Goal: Task Accomplishment & Management: Manage account settings

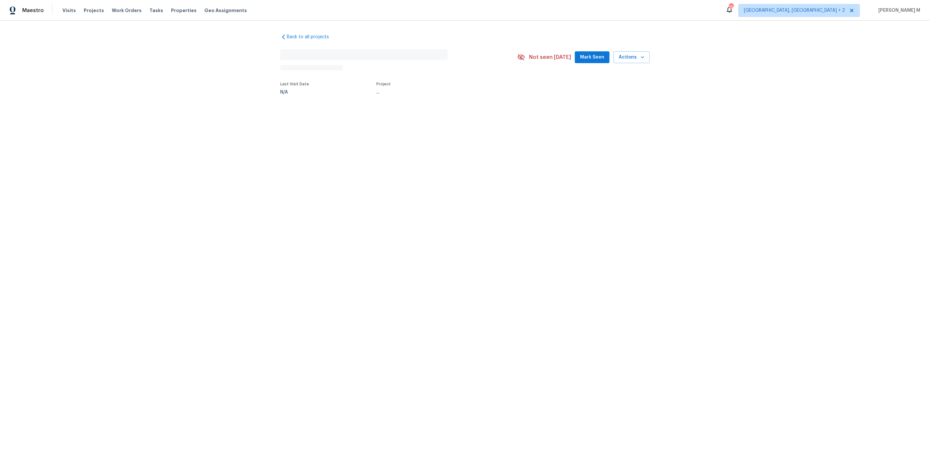
click at [323, 113] on div "Back to all projects No address found N/A Not seen today Mark Seen Actions Last…" at bounding box center [465, 79] width 930 height 117
click at [327, 103] on div at bounding box center [465, 235] width 930 height 470
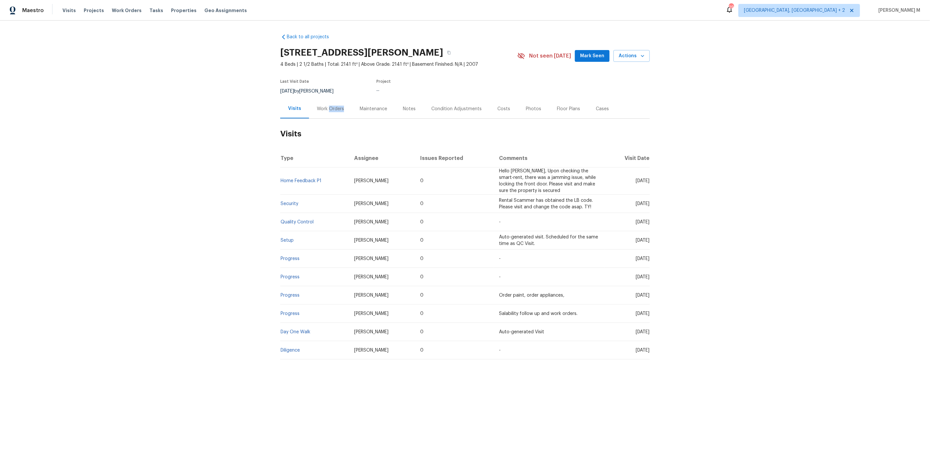
click at [327, 106] on div "Work Orders" at bounding box center [330, 109] width 27 height 7
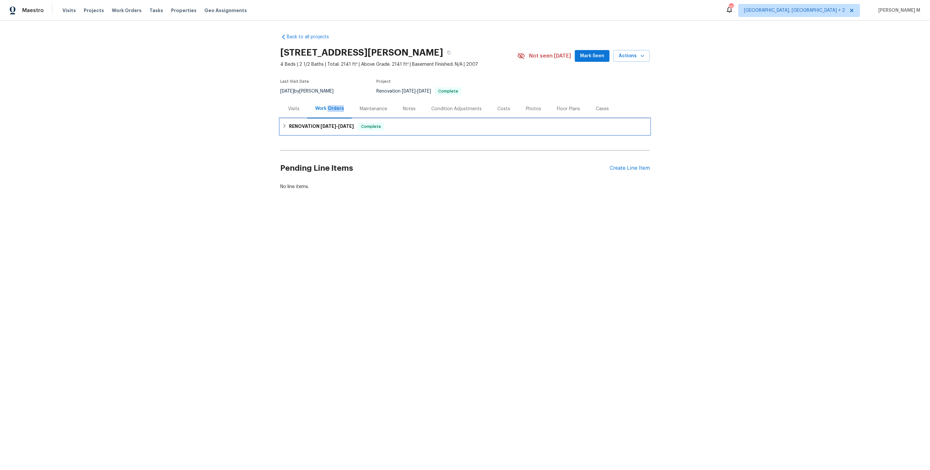
click at [318, 130] on div "RENOVATION 7/2/25 - 7/16/25 Complete" at bounding box center [465, 127] width 370 height 16
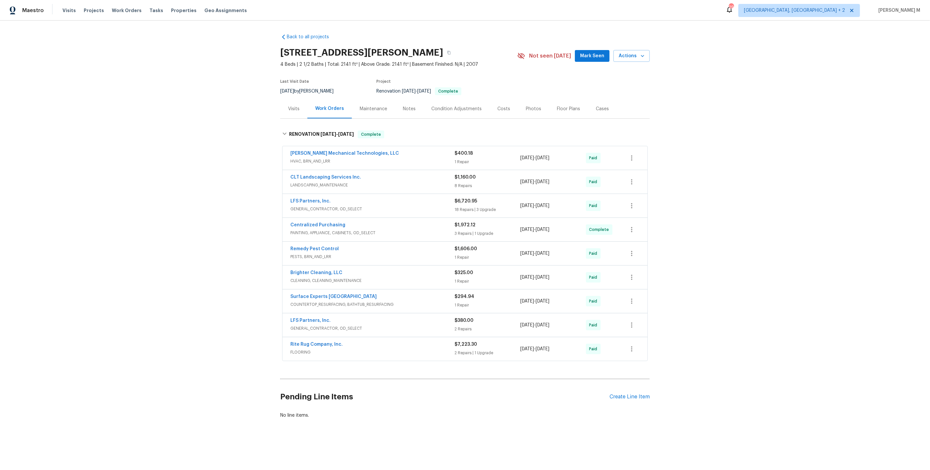
click at [307, 206] on span "GENERAL_CONTRACTOR, OD_SELECT" at bounding box center [372, 209] width 164 height 7
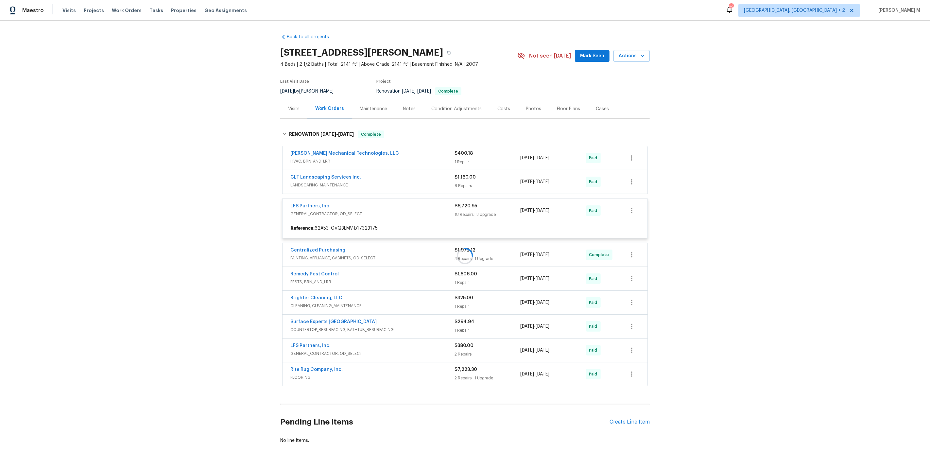
click at [331, 339] on div at bounding box center [465, 256] width 370 height 264
click at [318, 342] on div at bounding box center [465, 256] width 370 height 264
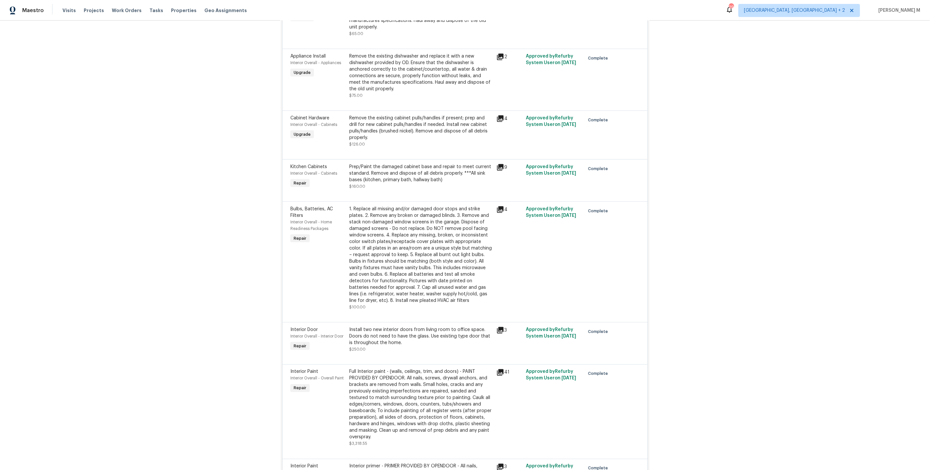
scroll to position [720, 0]
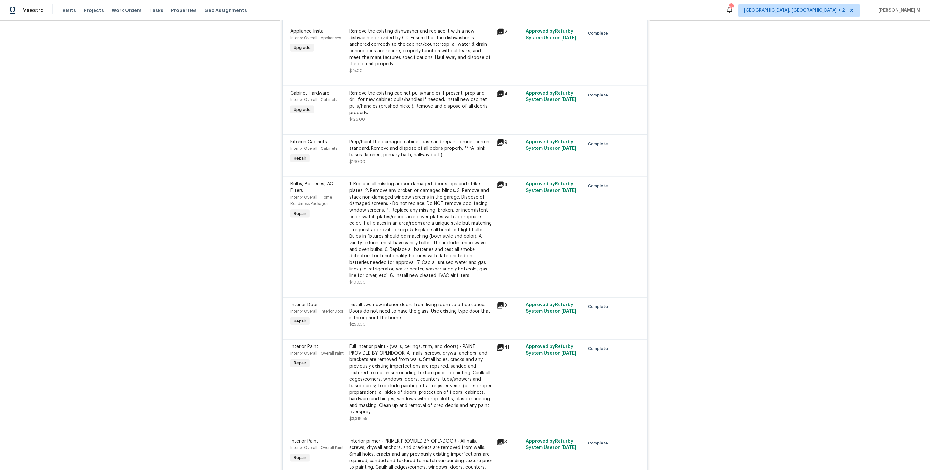
click at [404, 191] on div "1. Replace all missing and/or damaged door stops and strike plates. 2. Remove a…" at bounding box center [420, 230] width 143 height 98
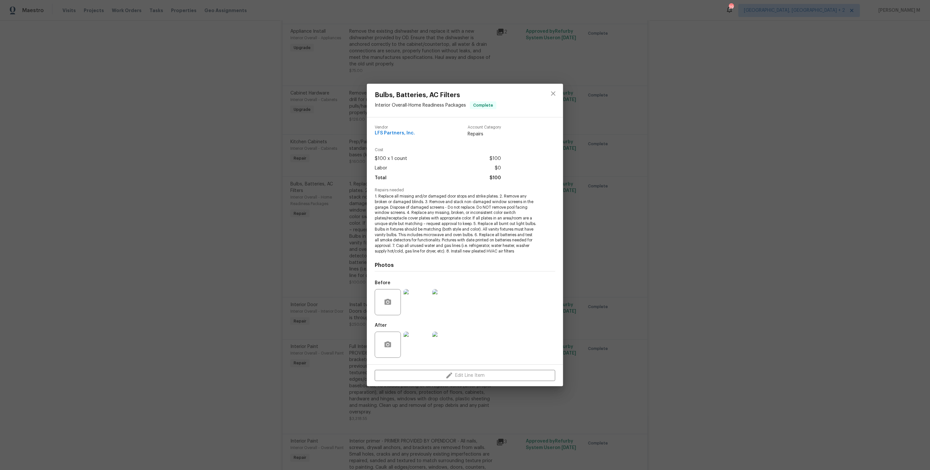
click at [649, 300] on div "Bulbs, Batteries, AC Filters Interior Overall - Home Readiness Packages Complet…" at bounding box center [465, 235] width 930 height 470
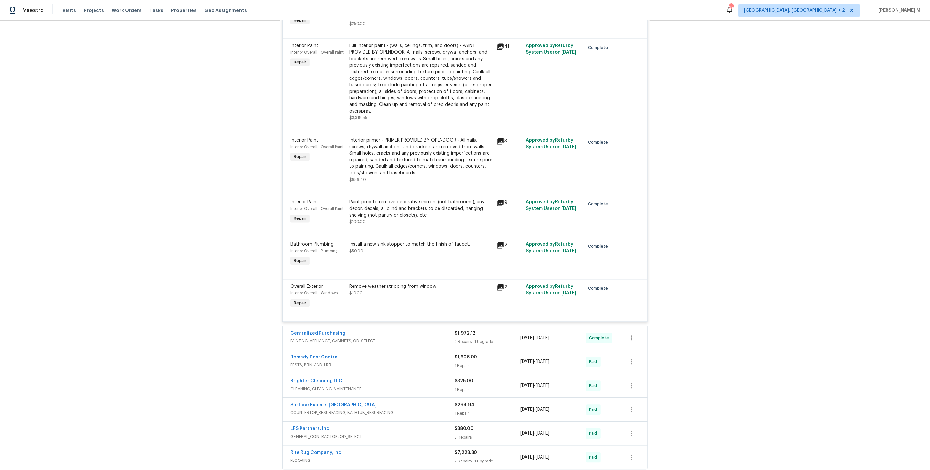
scroll to position [1032, 0]
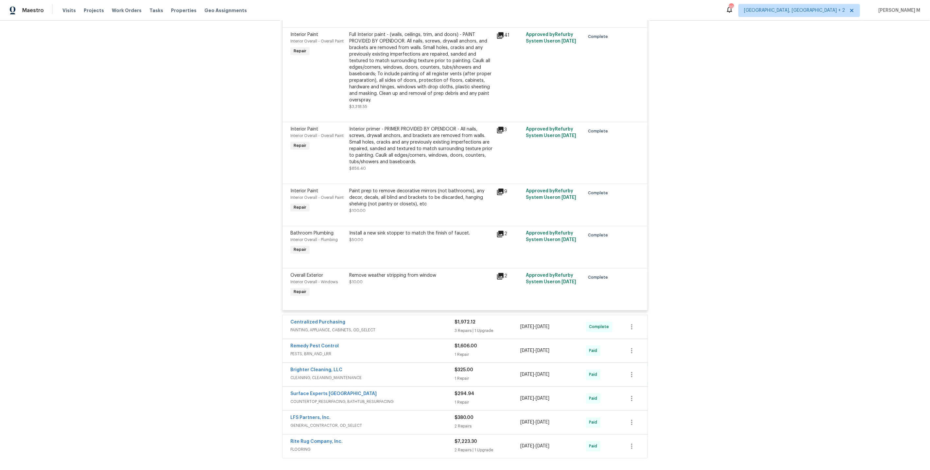
click at [309, 422] on span "GENERAL_CONTRACTOR, OD_SELECT" at bounding box center [372, 425] width 164 height 7
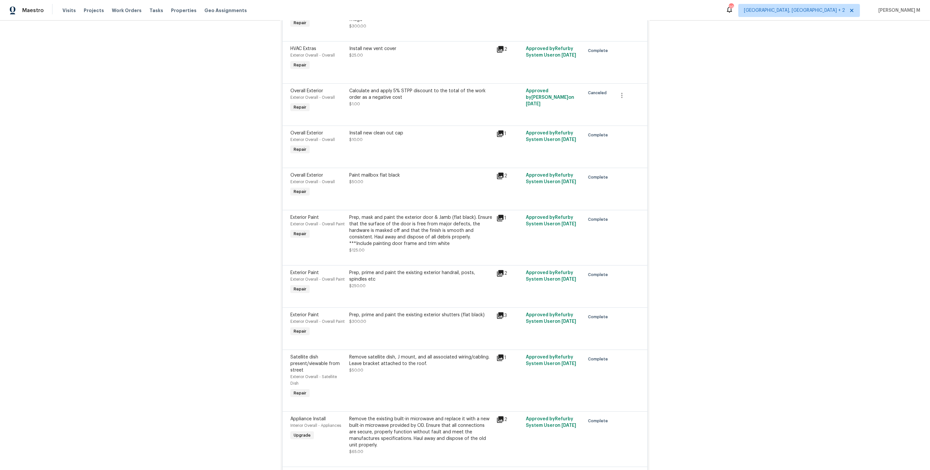
scroll to position [0, 0]
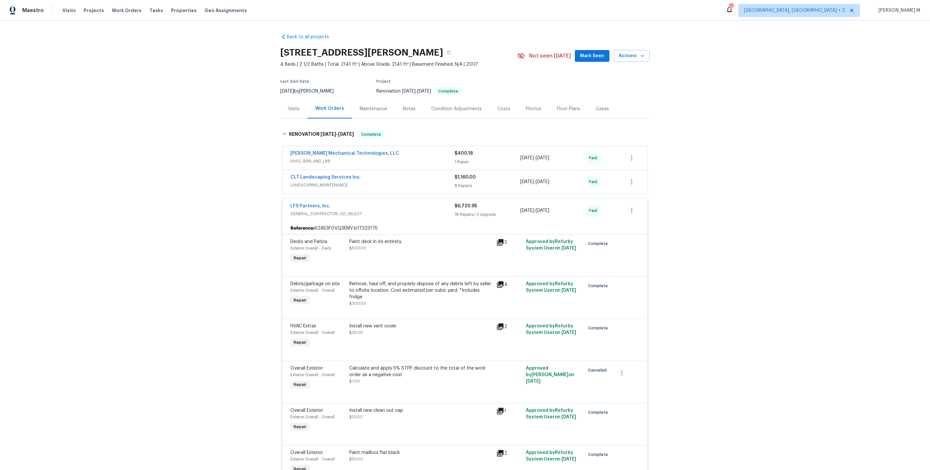
click at [366, 111] on div "Maintenance" at bounding box center [373, 108] width 43 height 19
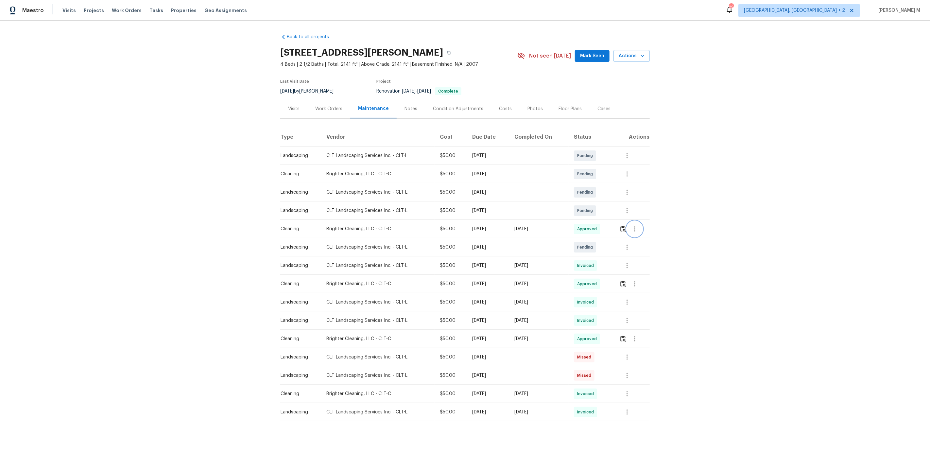
click at [637, 229] on icon "button" at bounding box center [635, 229] width 8 height 8
click at [648, 237] on li "View details" at bounding box center [652, 236] width 46 height 11
click at [650, 223] on li "Message vendor" at bounding box center [652, 225] width 46 height 11
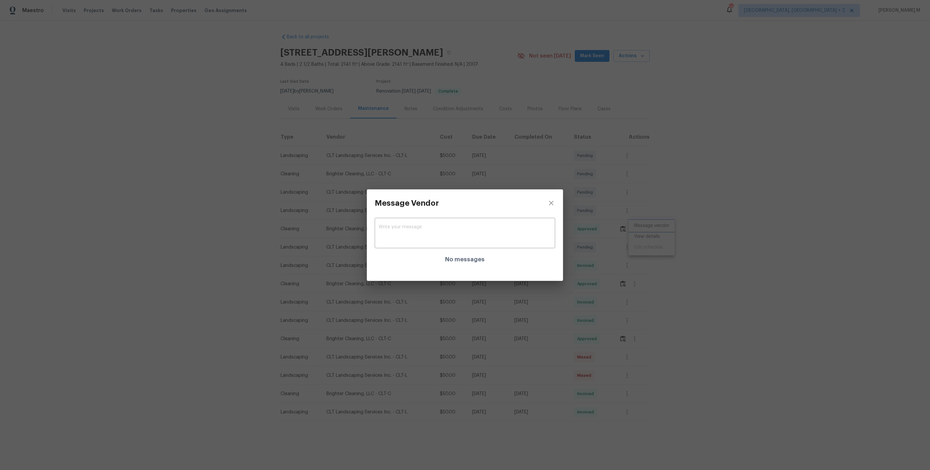
click at [665, 228] on div "Message Vendor x ​ No messages" at bounding box center [465, 235] width 930 height 470
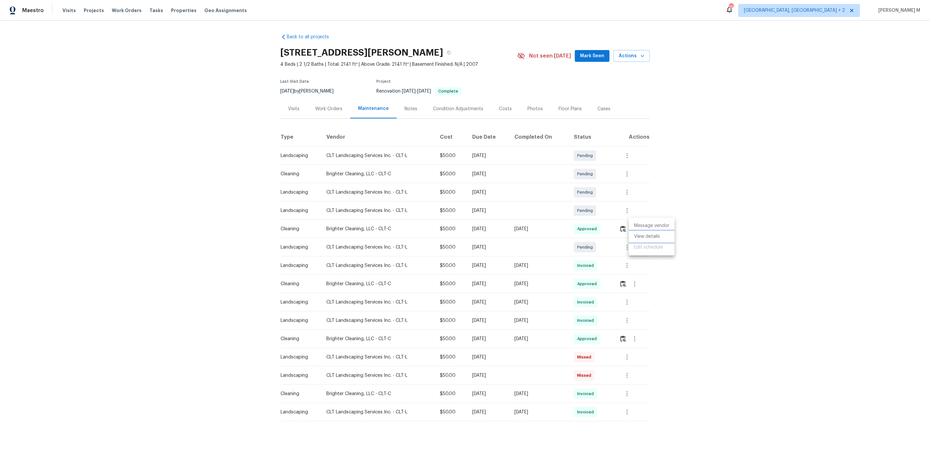
click at [659, 240] on li "View details" at bounding box center [652, 236] width 46 height 11
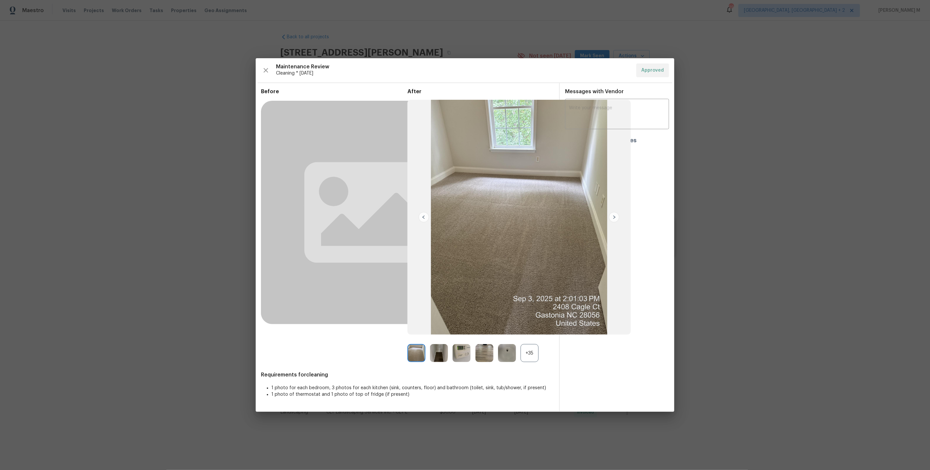
click at [519, 356] on div at bounding box center [509, 353] width 23 height 18
click at [527, 353] on div "+35" at bounding box center [530, 353] width 18 height 18
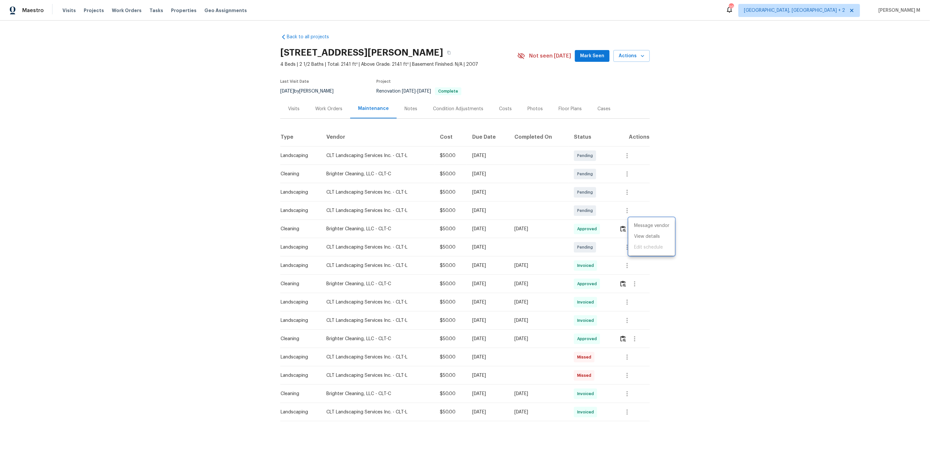
click at [805, 211] on div at bounding box center [465, 235] width 930 height 470
click at [310, 107] on div "Work Orders" at bounding box center [328, 108] width 43 height 19
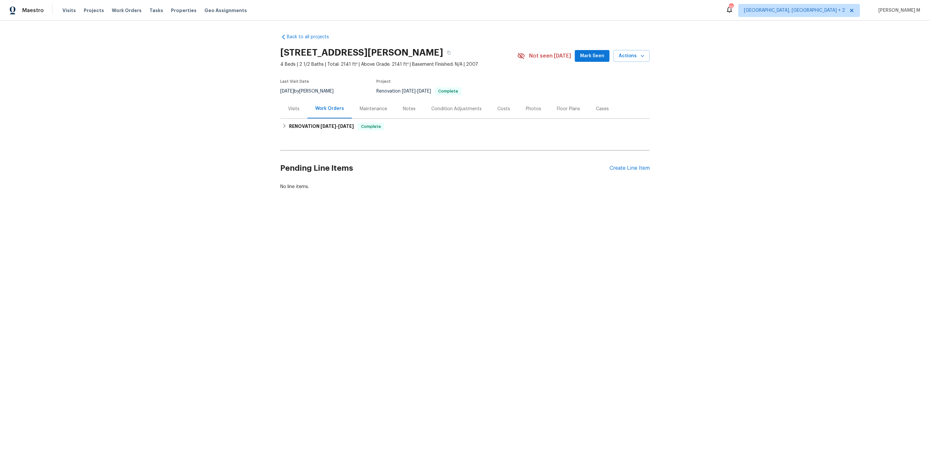
click at [324, 107] on div "Work Orders" at bounding box center [329, 108] width 29 height 7
click at [619, 168] on div "Pending Line Items Create Line Item" at bounding box center [465, 168] width 370 height 30
click at [613, 165] on div "Create Line Item" at bounding box center [630, 168] width 40 height 6
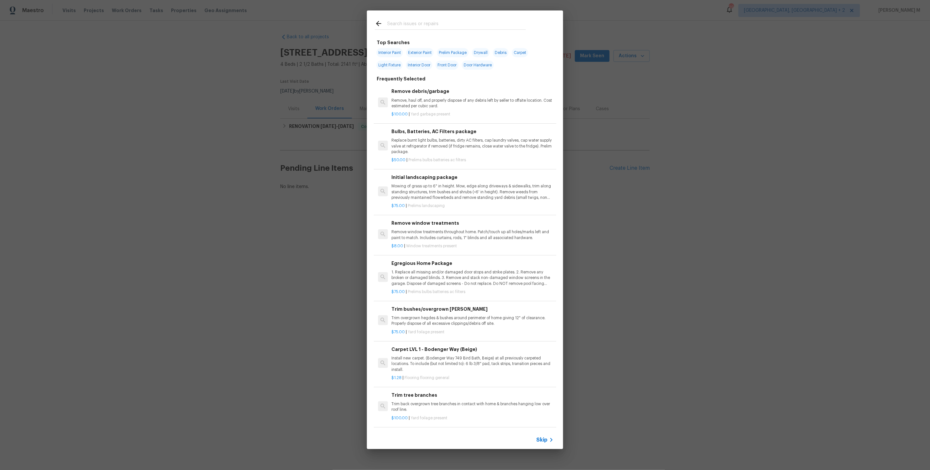
click at [608, 218] on div "Top Searches Interior Paint Exterior Paint Prelim Package Drywall Debris Carpet…" at bounding box center [465, 229] width 930 height 459
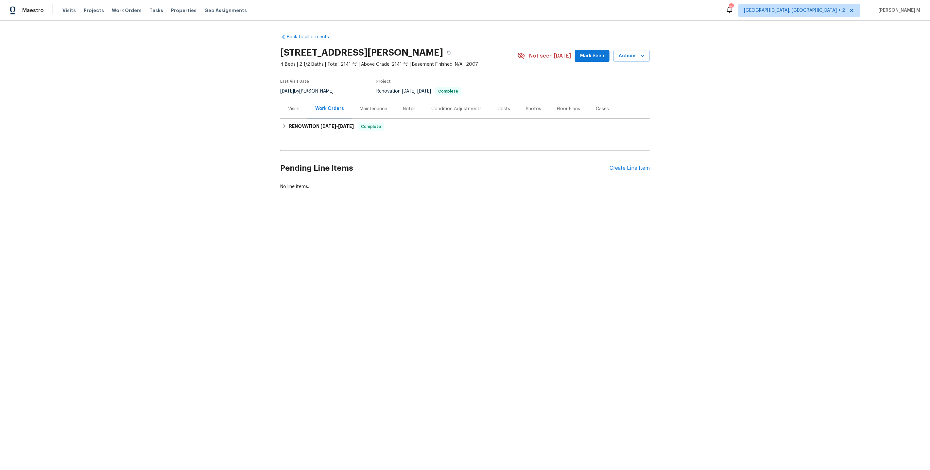
click at [637, 159] on div "Pending Line Items Create Line Item" at bounding box center [465, 168] width 370 height 30
click at [635, 165] on div "Create Line Item" at bounding box center [630, 168] width 40 height 6
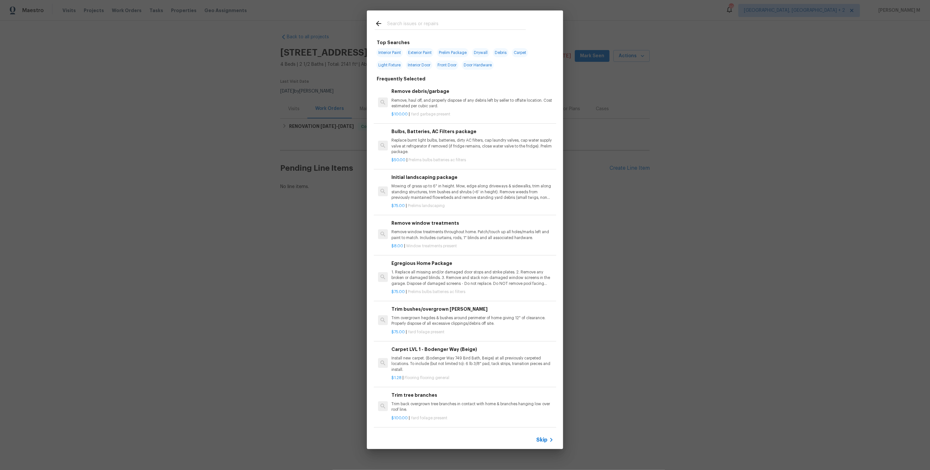
click at [544, 441] on span "Skip" at bounding box center [541, 440] width 11 height 7
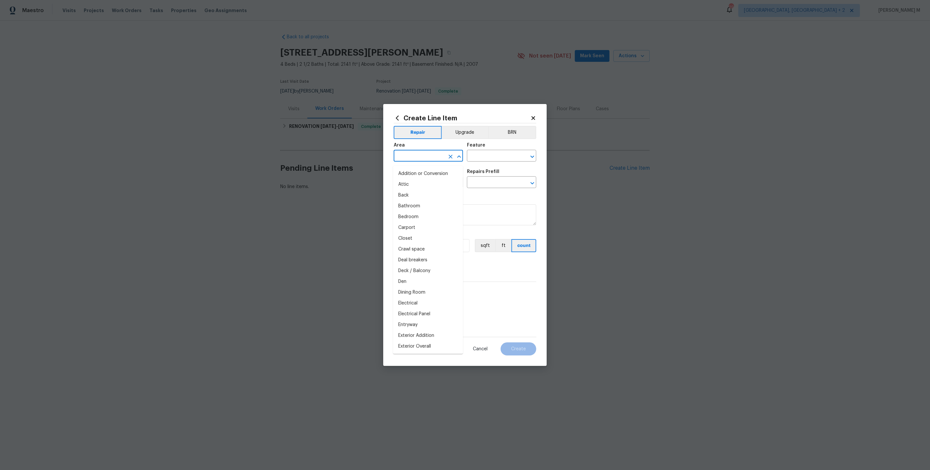
click at [410, 162] on input "text" at bounding box center [419, 156] width 51 height 10
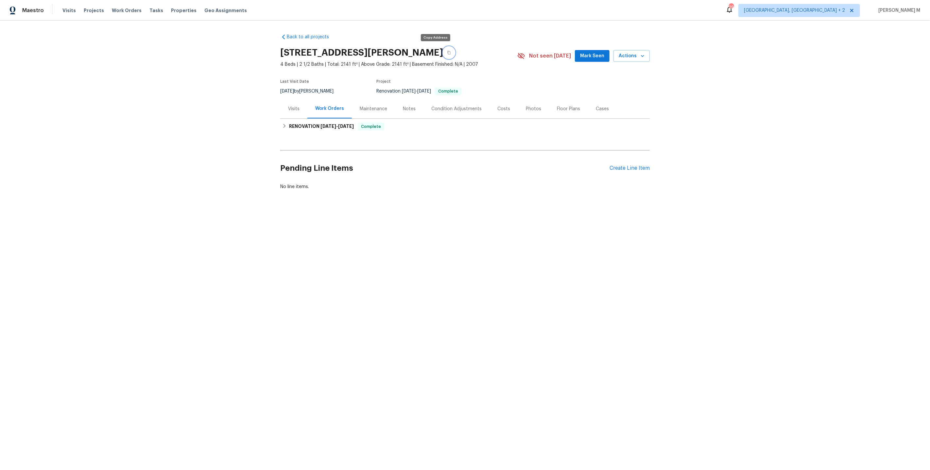
click at [443, 54] on button "button" at bounding box center [449, 53] width 12 height 12
click at [360, 85] on div "Last Visit Date 9/4/2025 by Ryan Carder Project Renovation 7/2/2025 - 7/16/2025…" at bounding box center [391, 88] width 222 height 24
click at [360, 93] on div "Last Visit Date 9/4/2025 by Ryan Carder Project Renovation 7/2/2025 - 7/16/2025…" at bounding box center [391, 88] width 222 height 24
click at [360, 100] on div "Maintenance" at bounding box center [373, 108] width 43 height 19
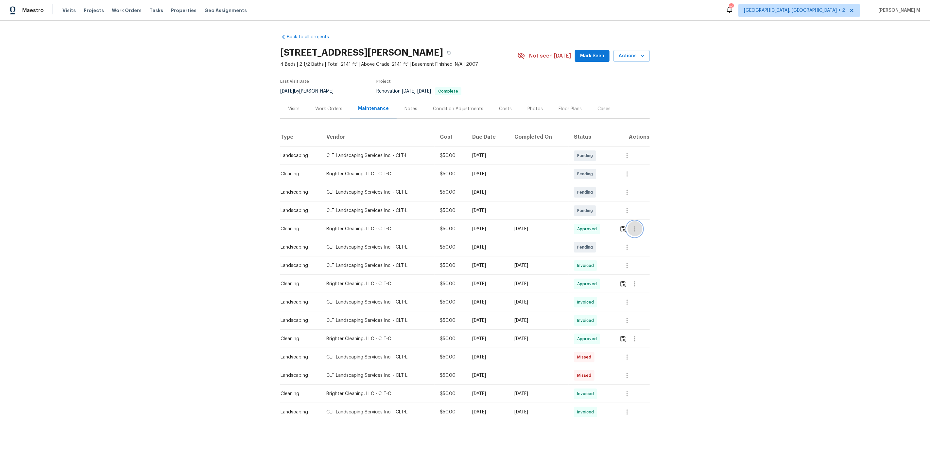
click at [629, 226] on button "button" at bounding box center [635, 229] width 16 height 16
click at [644, 231] on li "View details" at bounding box center [652, 236] width 46 height 11
click at [638, 228] on li "Message vendor" at bounding box center [652, 225] width 46 height 11
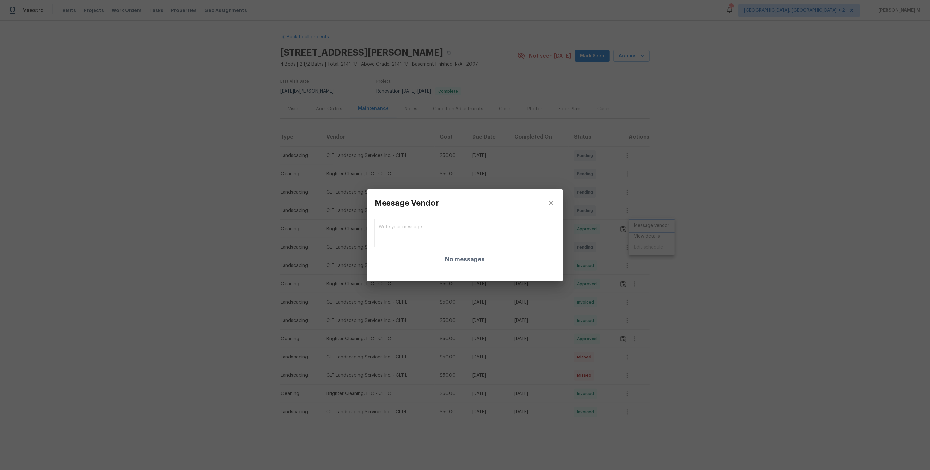
click at [655, 260] on div "Message Vendor x ​ No messages" at bounding box center [465, 235] width 930 height 470
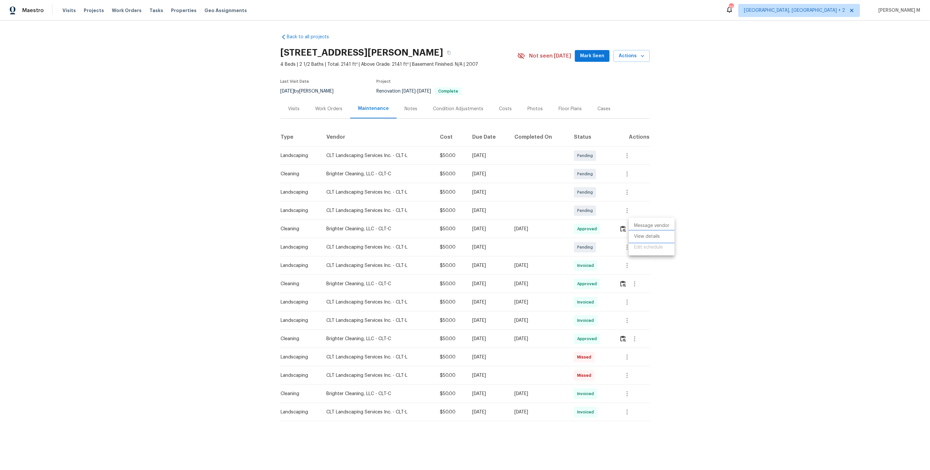
click at [642, 237] on li "View details" at bounding box center [652, 236] width 46 height 11
click at [625, 224] on div at bounding box center [465, 235] width 930 height 470
click at [625, 226] on img "button" at bounding box center [623, 229] width 6 height 6
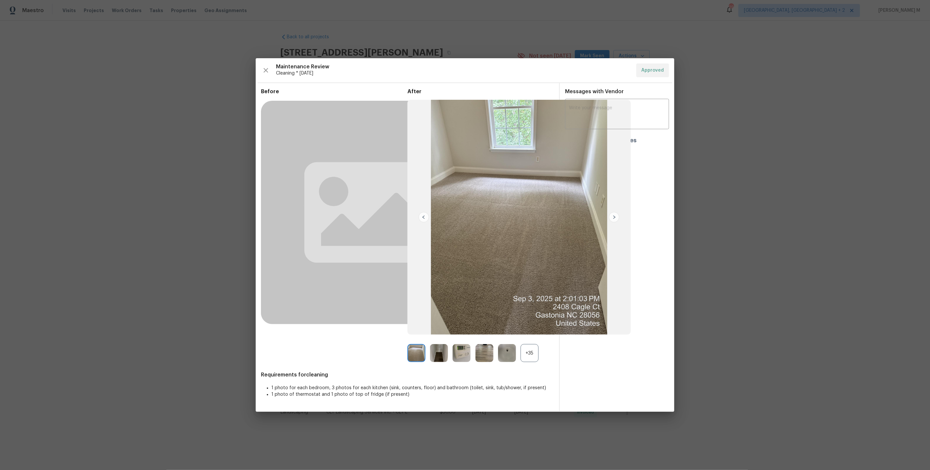
click at [525, 352] on div "+35" at bounding box center [530, 353] width 18 height 18
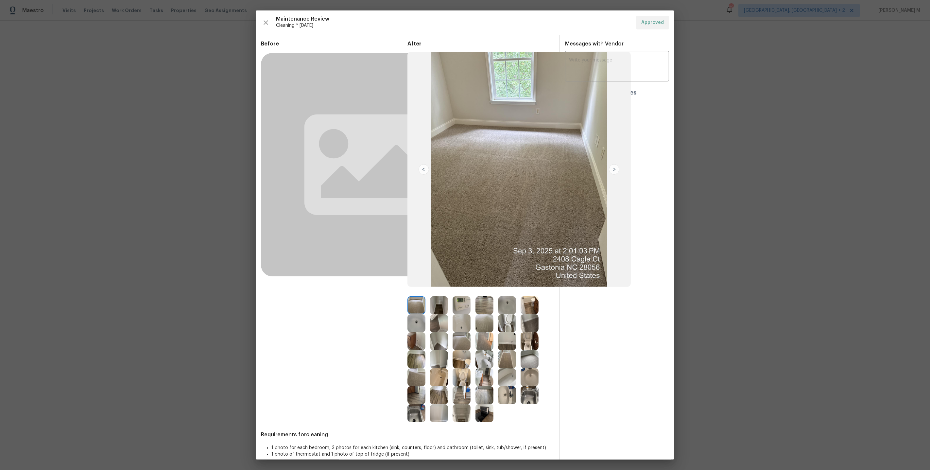
click at [439, 309] on img at bounding box center [439, 305] width 18 height 18
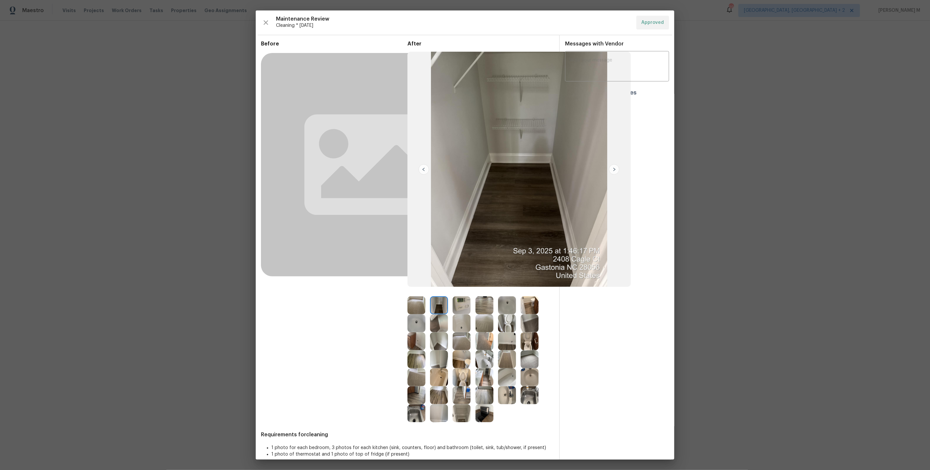
click at [415, 309] on img at bounding box center [416, 305] width 18 height 18
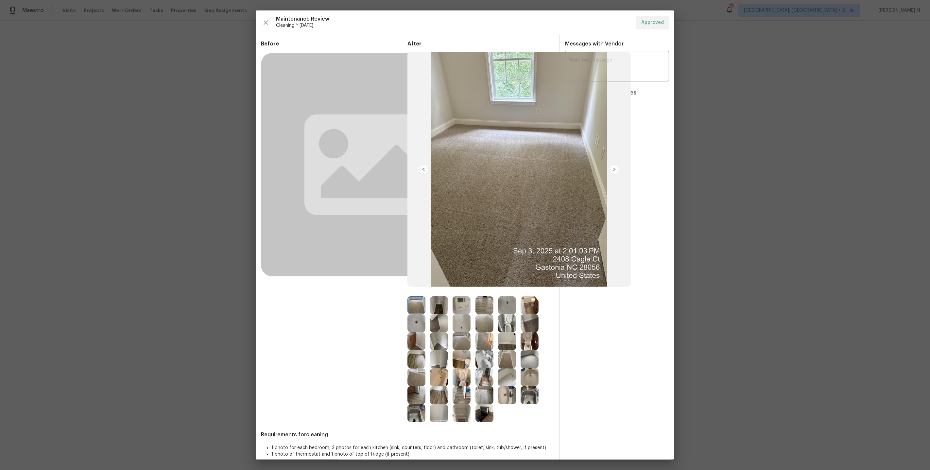
click at [416, 368] on img at bounding box center [416, 377] width 18 height 18
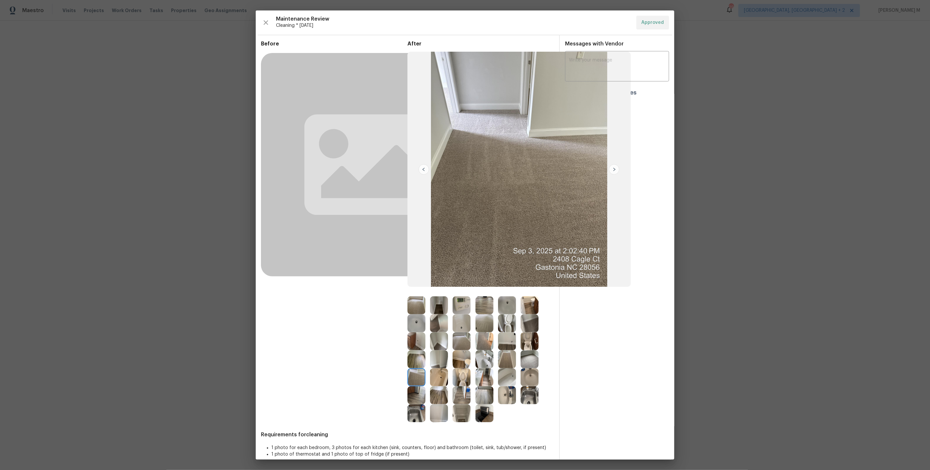
click at [414, 302] on img at bounding box center [416, 305] width 18 height 18
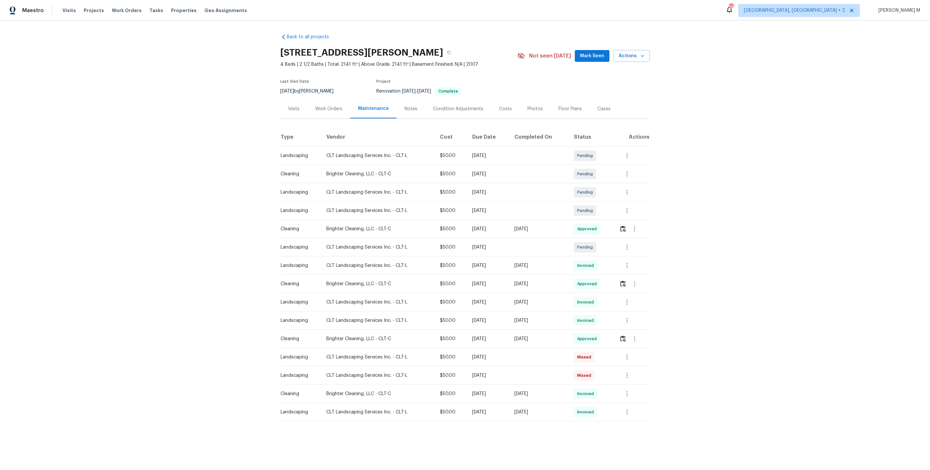
click at [342, 374] on div "CLT Landscaping Services Inc. - CLT-L" at bounding box center [377, 375] width 103 height 7
click at [322, 106] on div "Work Orders" at bounding box center [328, 109] width 27 height 7
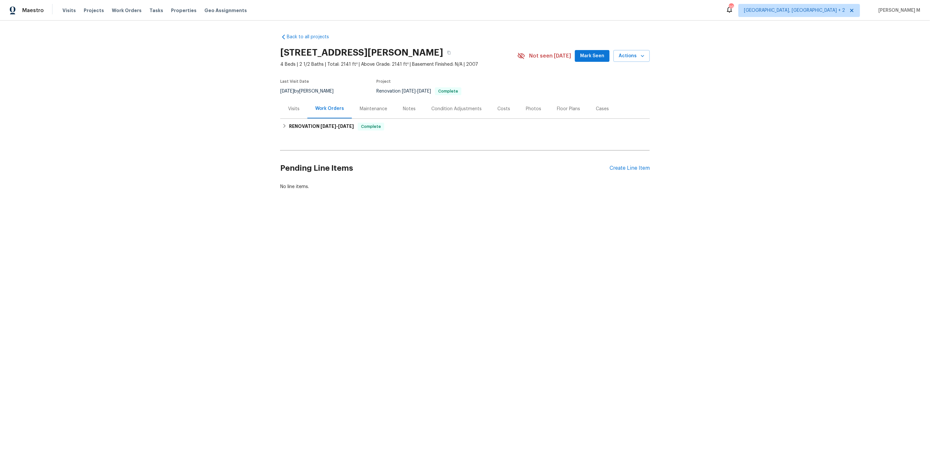
click at [304, 113] on div "Visits" at bounding box center [293, 108] width 27 height 19
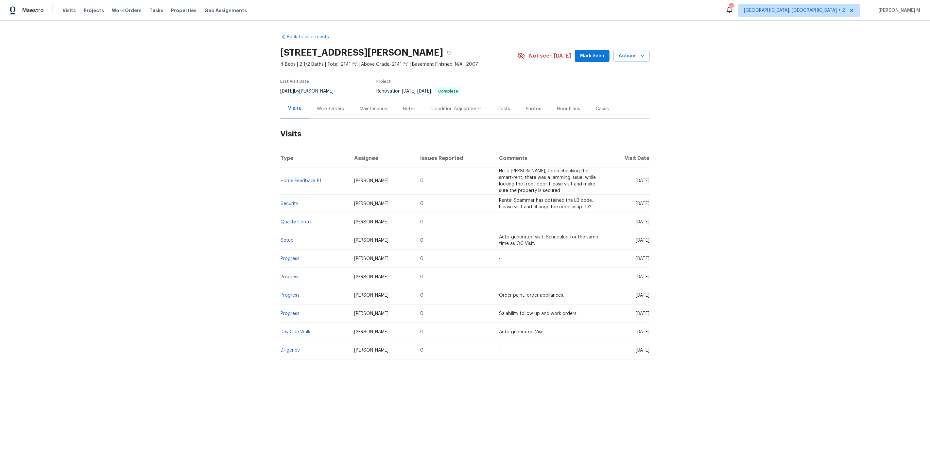
click at [326, 100] on div "Work Orders" at bounding box center [330, 108] width 43 height 19
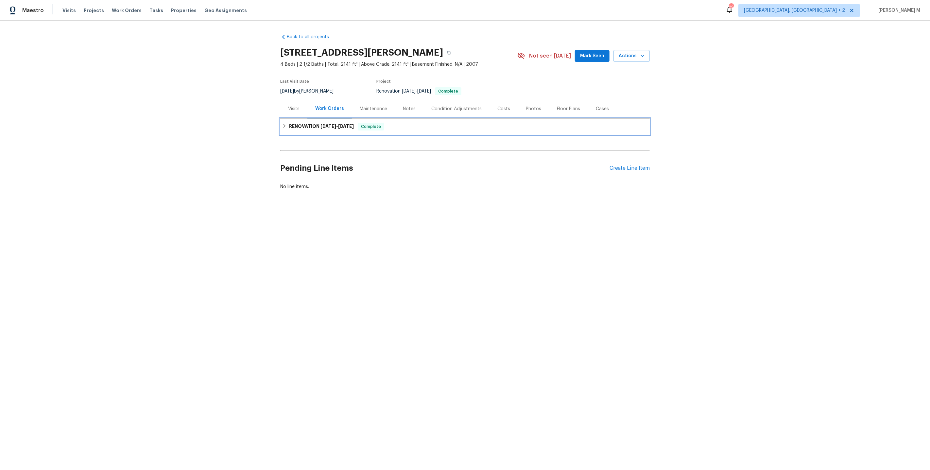
click at [300, 125] on h6 "RENOVATION 7/2/25 - 7/16/25" at bounding box center [321, 127] width 65 height 8
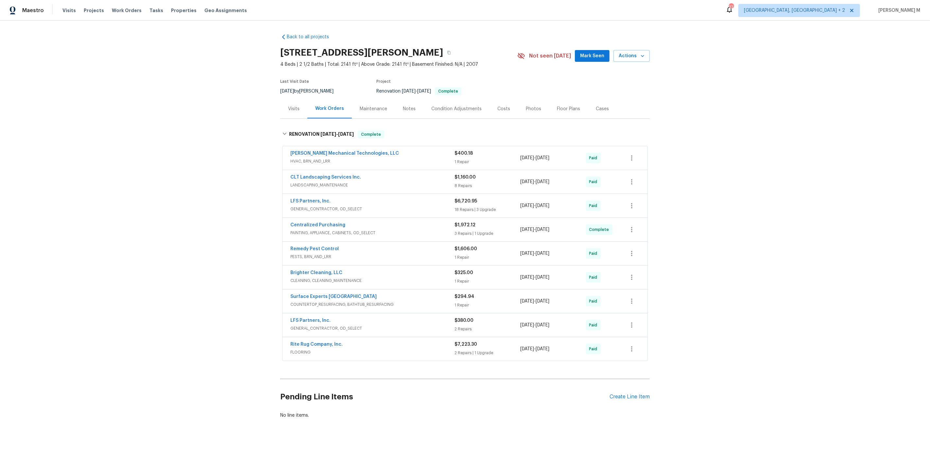
click at [747, 272] on div "Back to all projects 2408 Cagle Ct, Gastonia, NC 28056 4 Beds | 2 1/2 Baths | T…" at bounding box center [465, 242] width 930 height 442
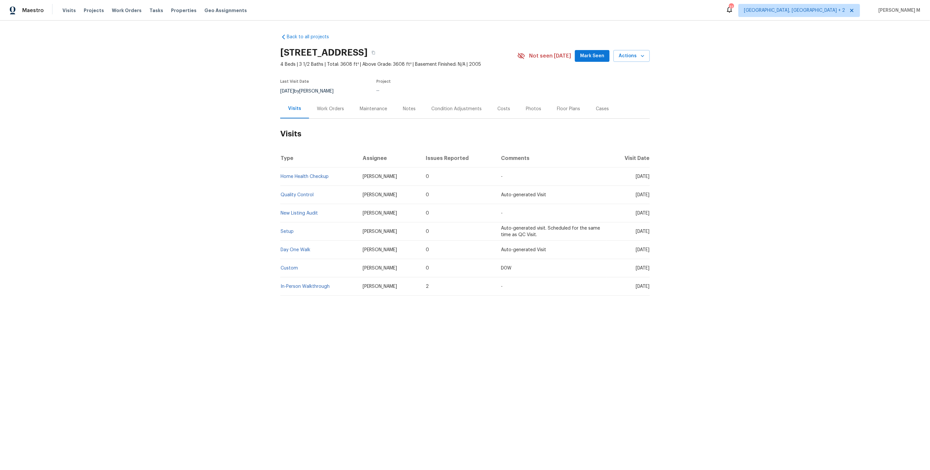
click at [326, 110] on div "Work Orders" at bounding box center [330, 108] width 43 height 19
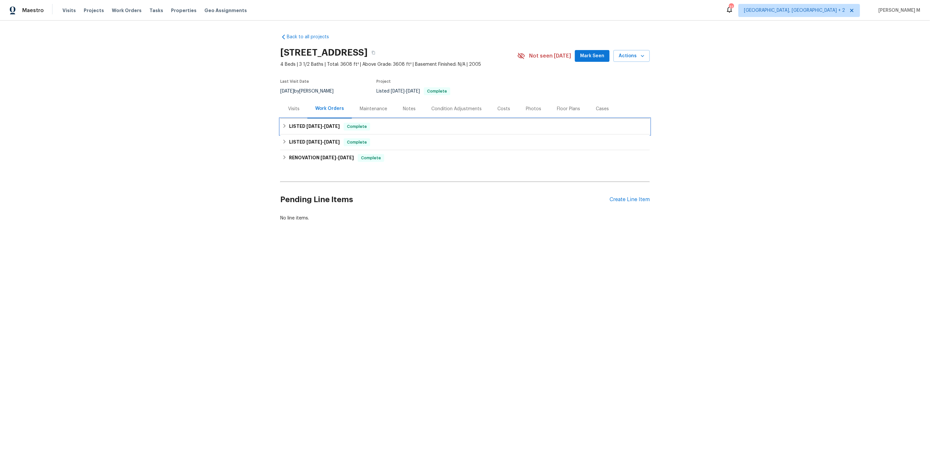
click at [318, 124] on span "7/28/25" at bounding box center [314, 126] width 16 height 5
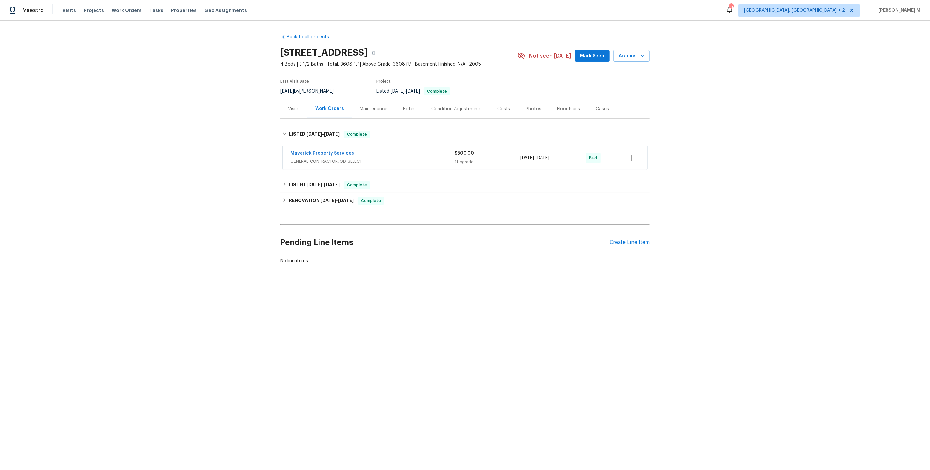
click at [316, 160] on span "GENERAL_CONTRACTOR, OD_SELECT" at bounding box center [372, 161] width 164 height 7
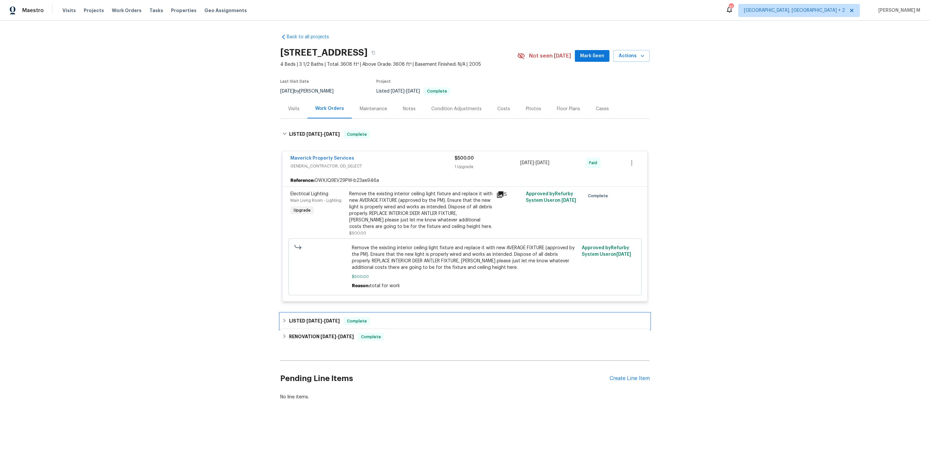
click at [321, 318] on span "6/18/25 - 6/20/25" at bounding box center [322, 320] width 33 height 5
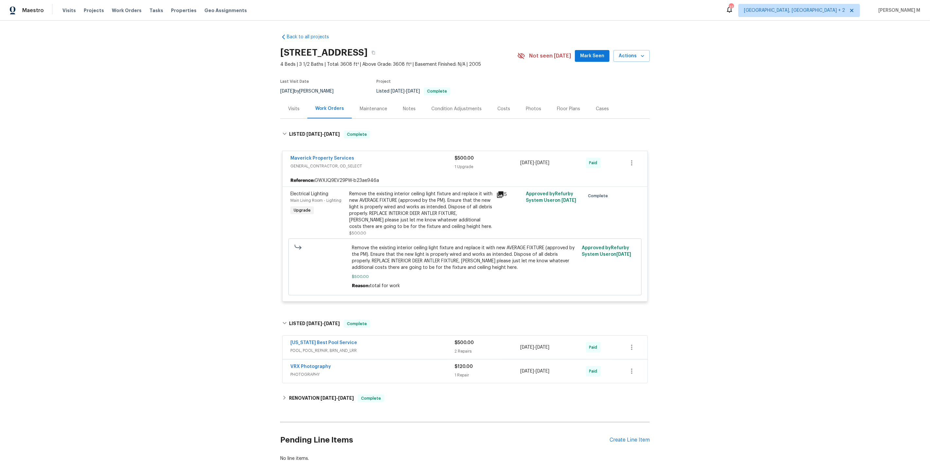
click at [312, 347] on span "POOL, POOL_REPAIR, BRN_AND_LRR" at bounding box center [372, 350] width 164 height 7
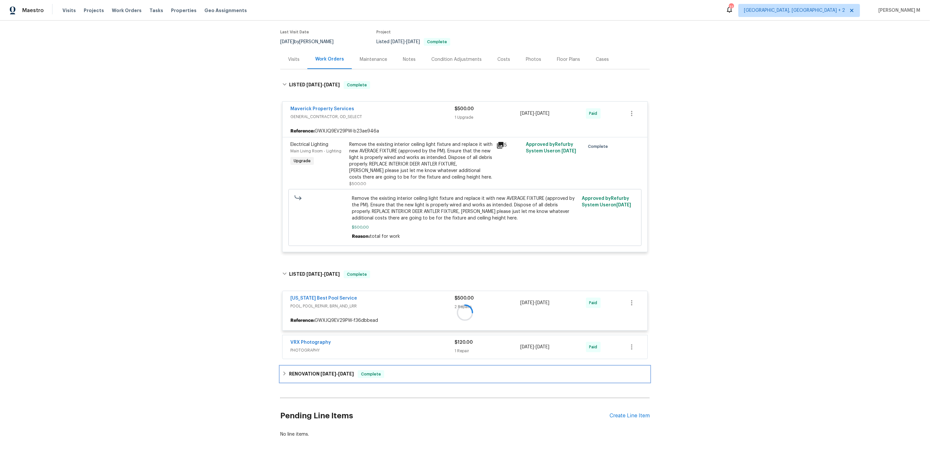
click at [307, 371] on div "RENOVATION 6/9/25 - 6/18/25 Complete" at bounding box center [465, 374] width 370 height 16
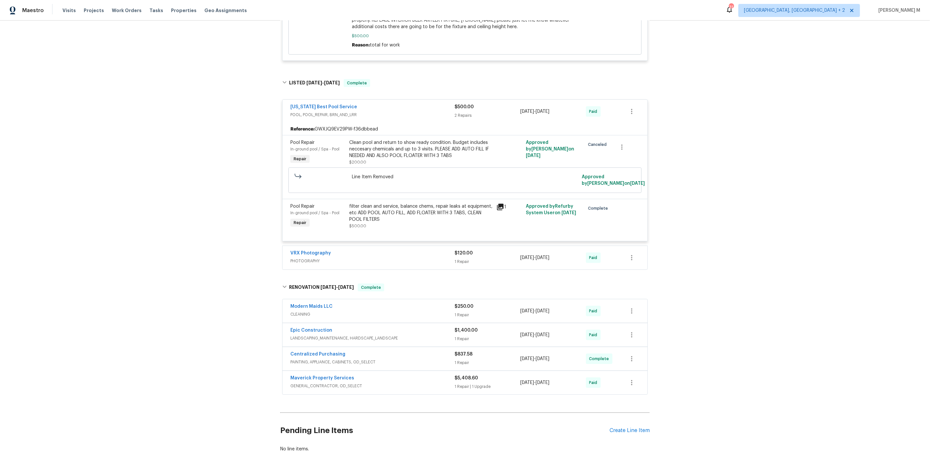
scroll to position [250, 0]
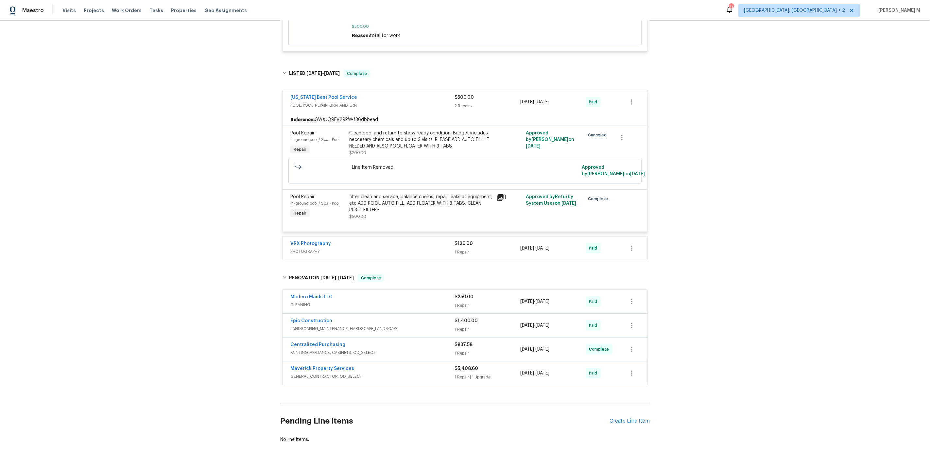
click at [261, 127] on div "Back to all projects 925 Siena Dr, Southlake, TX 76092 4 Beds | 3 1/2 Baths | T…" at bounding box center [465, 245] width 930 height 449
click at [617, 408] on div "Pending Line Items Create Line Item" at bounding box center [465, 421] width 370 height 30
click at [629, 298] on icon "button" at bounding box center [632, 302] width 8 height 8
click at [629, 290] on li "Add Trip Charge" at bounding box center [660, 291] width 71 height 11
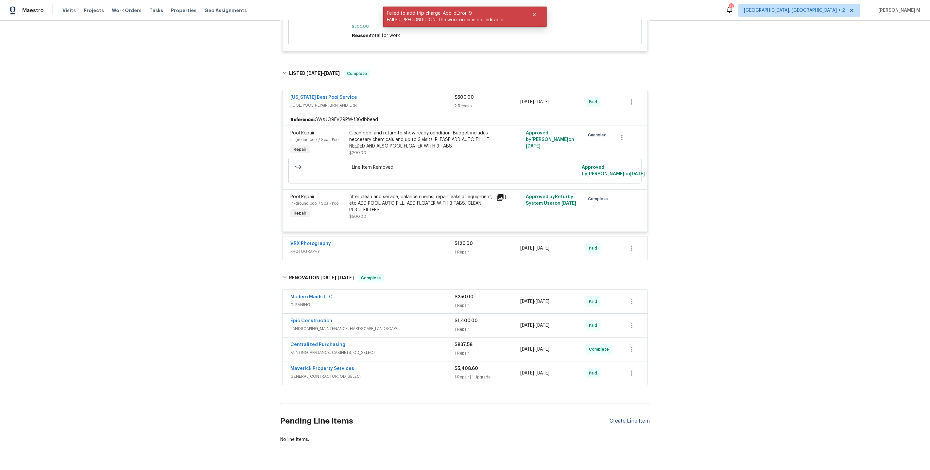
click at [618, 418] on div "Create Line Item" at bounding box center [630, 421] width 40 height 6
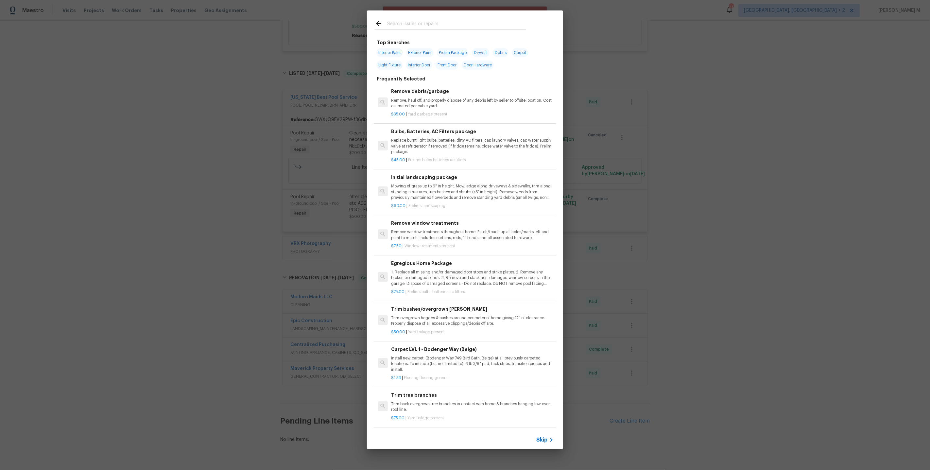
click at [438, 109] on div "$35.00 | Yard garbage present" at bounding box center [472, 113] width 162 height 8
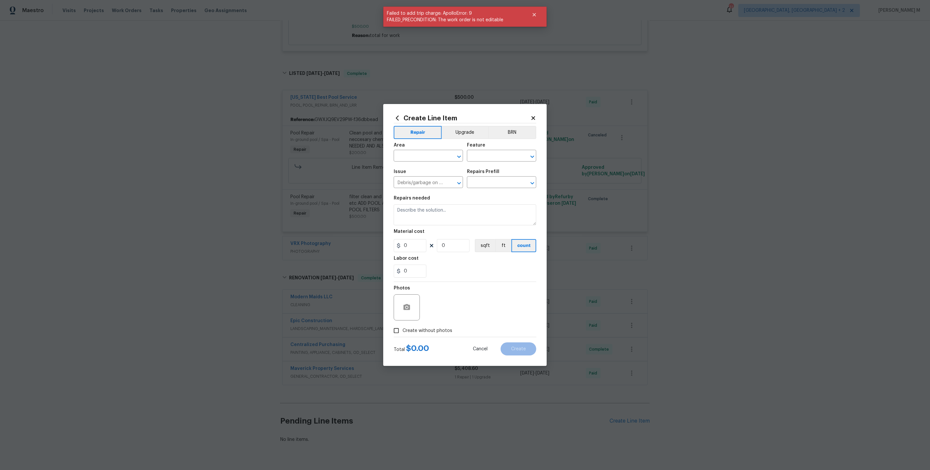
type input "Remove debris/garbage $35.00"
type textarea "Remove, haul off, and properly dispose of any debris left by seller to offsite …"
type input "35"
type input "1"
click at [429, 162] on input "text" at bounding box center [419, 156] width 51 height 10
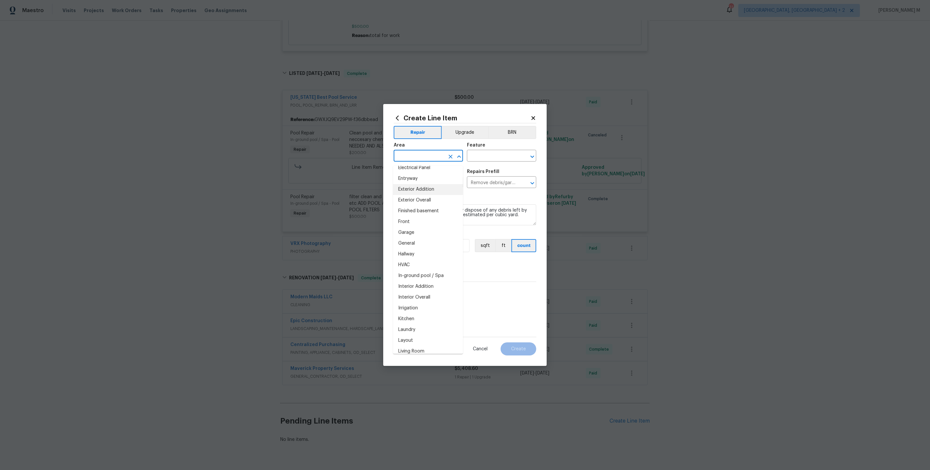
scroll to position [146, 0]
click at [425, 195] on li "Exterior Overall" at bounding box center [428, 200] width 70 height 11
type input "Exterior Overall"
drag, startPoint x: 436, startPoint y: 159, endPoint x: 345, endPoint y: 159, distance: 91.2
click at [345, 159] on div "Create Line Item Repair Upgrade BRN Area Exterior Overall ​ Feature ​ Issue Deb…" at bounding box center [465, 235] width 930 height 470
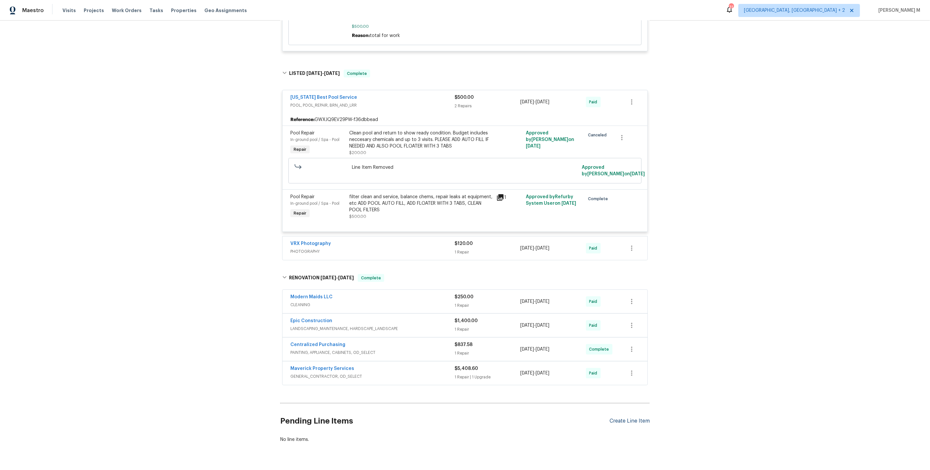
click at [634, 418] on div "Create Line Item" at bounding box center [630, 421] width 40 height 6
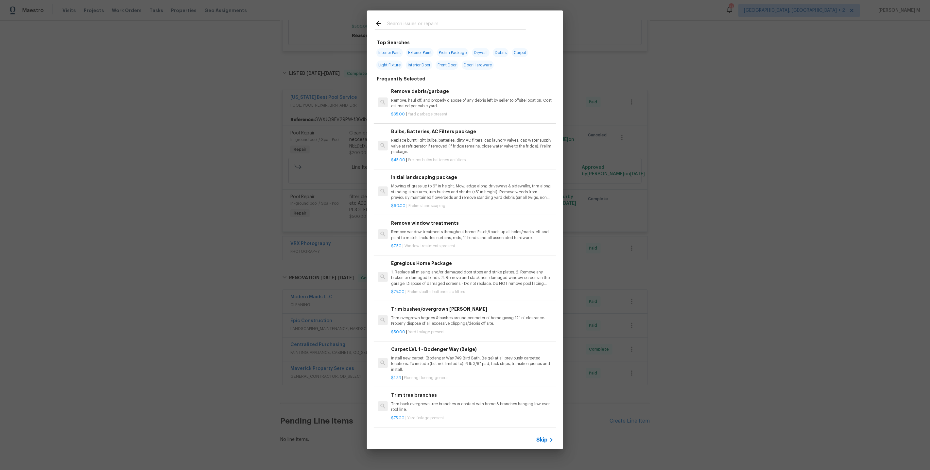
click at [452, 187] on p "Mowing of grass up to 6" in height. Mow, edge along driveways & sidewalks, trim…" at bounding box center [472, 191] width 162 height 17
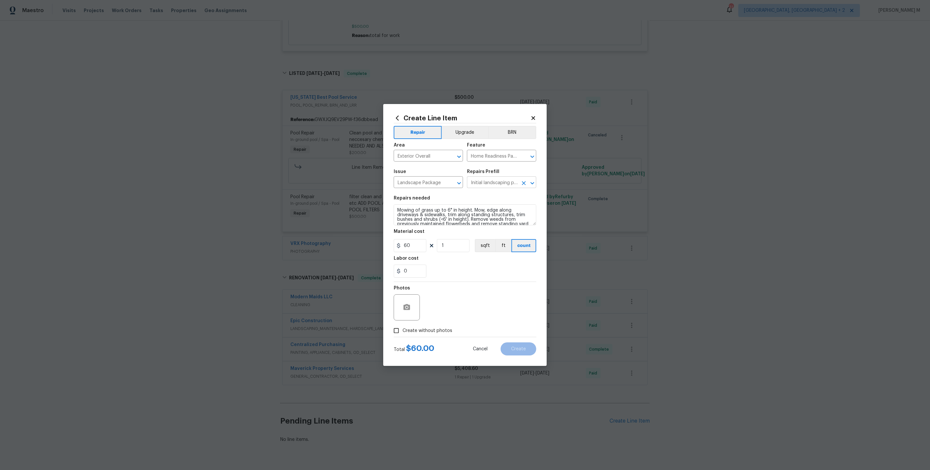
click at [503, 185] on input "Initial landscaping package $60.00" at bounding box center [492, 183] width 51 height 10
click at [444, 181] on input "Landscape Package" at bounding box center [419, 183] width 51 height 10
click at [412, 226] on li "Pest present" at bounding box center [428, 225] width 70 height 11
type input "Pest present"
click at [489, 178] on div "Repairs Prefill" at bounding box center [501, 173] width 69 height 9
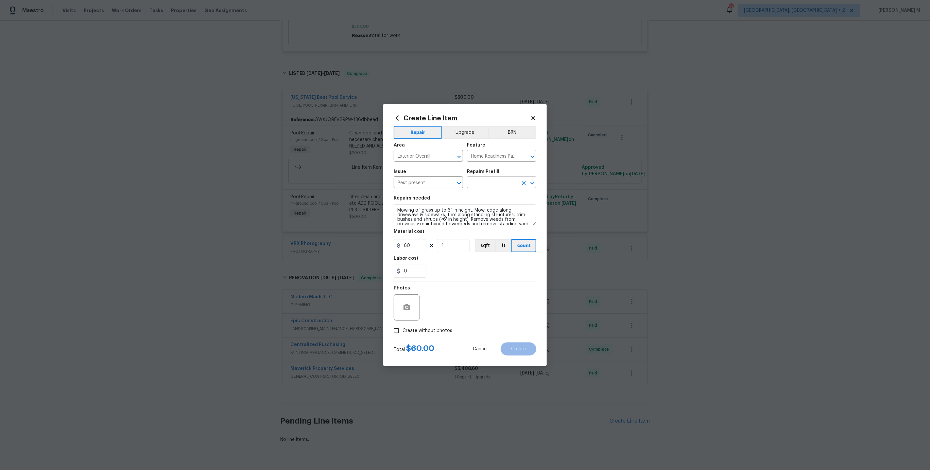
click at [489, 186] on input "text" at bounding box center [492, 183] width 51 height 10
click at [491, 158] on input "Home Readiness Packages" at bounding box center [492, 156] width 51 height 10
click at [487, 190] on li "Pests" at bounding box center [502, 189] width 70 height 11
type input "Pests"
click at [483, 183] on input "text" at bounding box center [492, 183] width 51 height 10
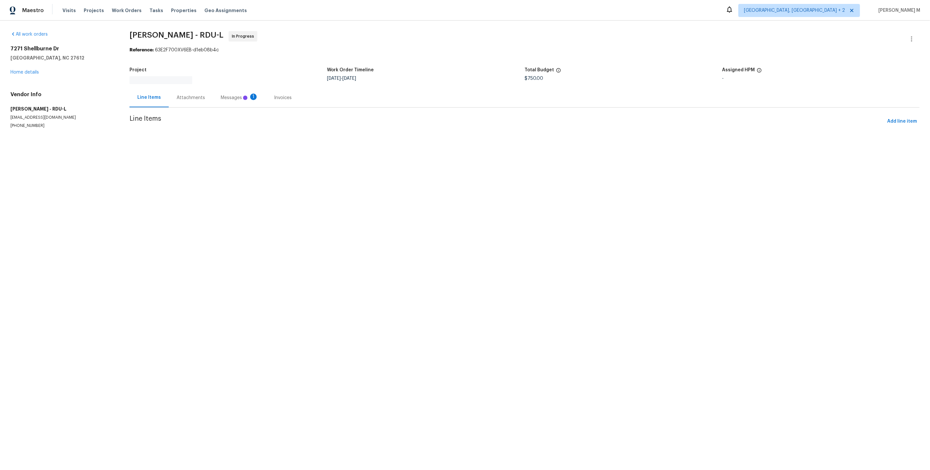
click at [213, 88] on div "Messages 1" at bounding box center [239, 97] width 53 height 19
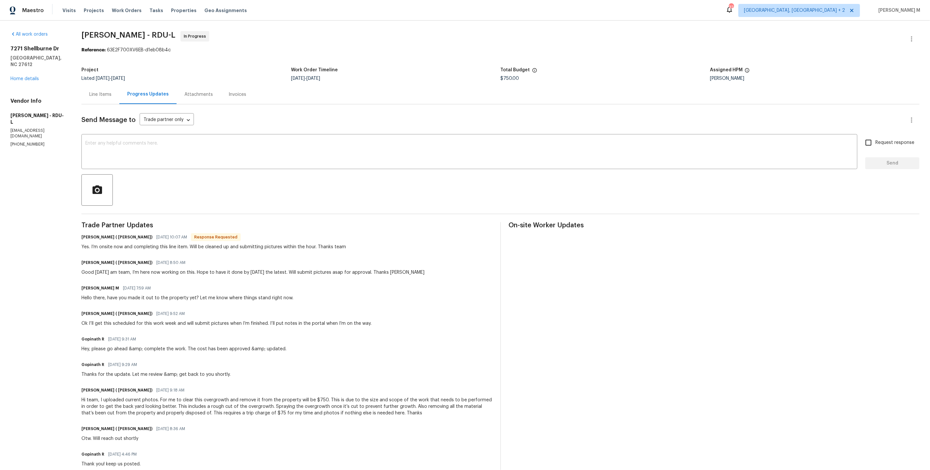
click at [96, 96] on div "Line Items" at bounding box center [100, 94] width 38 height 19
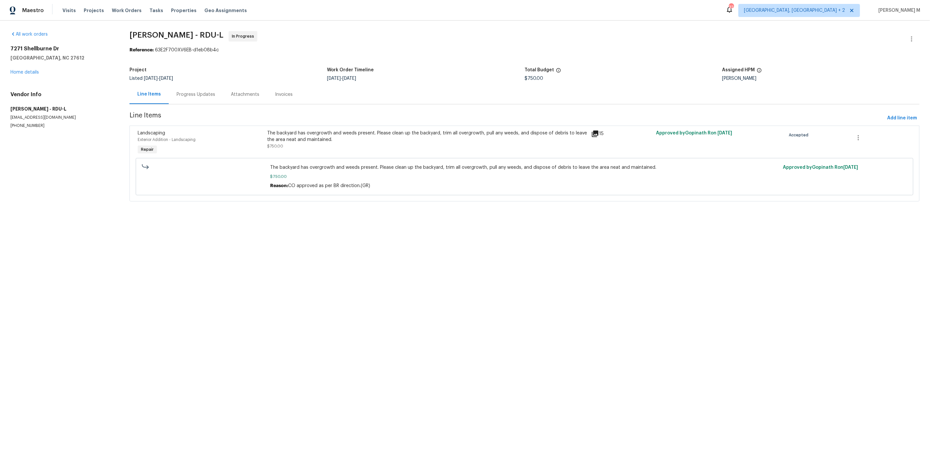
click at [396, 144] on div "The backyard has overgrowth and weeds present. Please clean up the backyard, tr…" at bounding box center [427, 140] width 320 height 20
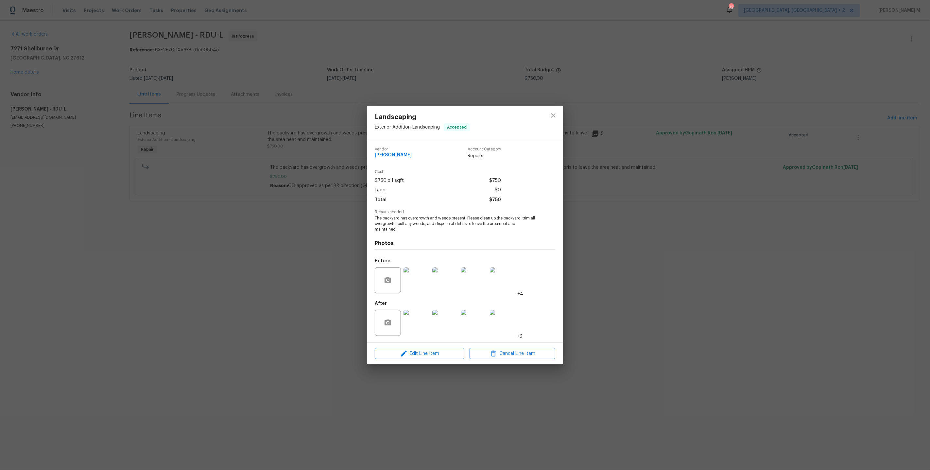
click at [408, 286] on img at bounding box center [417, 280] width 26 height 26
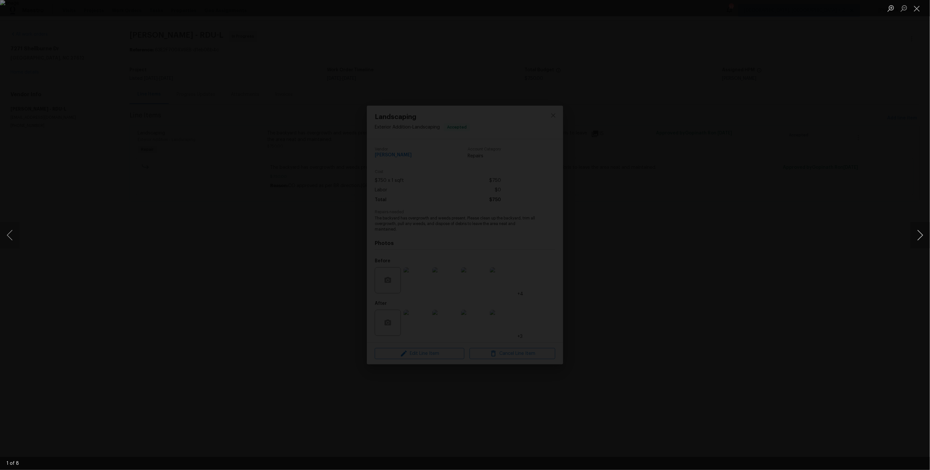
click at [920, 236] on button "Next image" at bounding box center [920, 235] width 20 height 26
click at [787, 187] on div "Lightbox" at bounding box center [465, 235] width 930 height 470
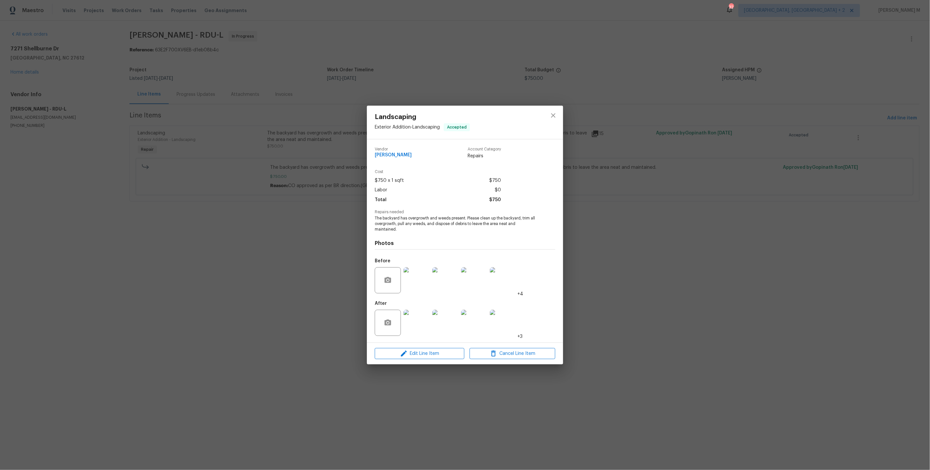
click at [415, 330] on img at bounding box center [417, 323] width 26 height 26
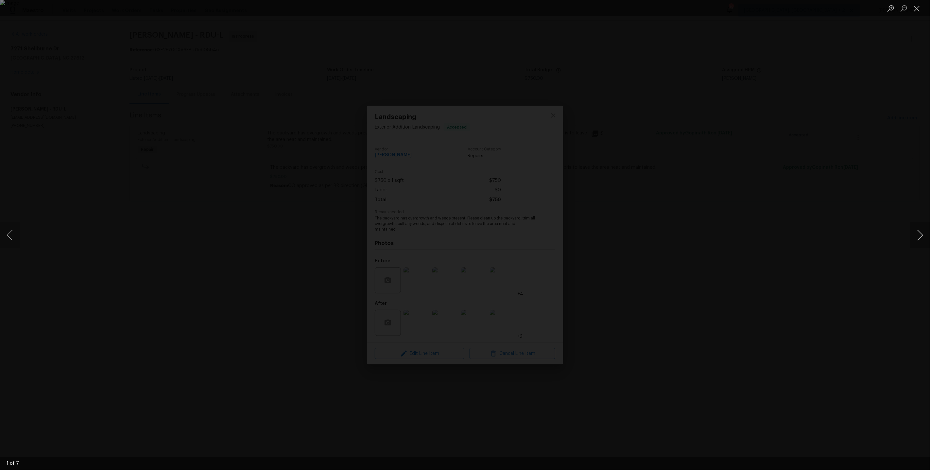
click at [921, 239] on button "Next image" at bounding box center [920, 235] width 20 height 26
click at [920, 230] on button "Next image" at bounding box center [920, 235] width 20 height 26
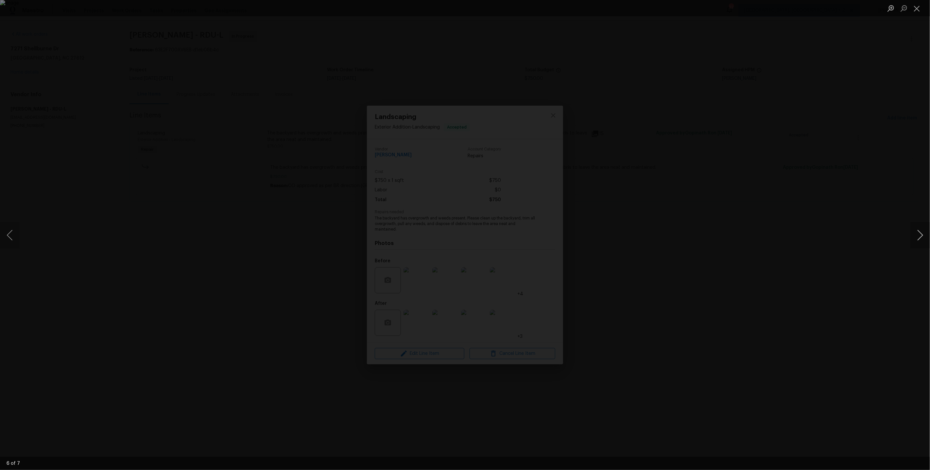
click at [920, 230] on button "Next image" at bounding box center [920, 235] width 20 height 26
click at [820, 175] on div "Lightbox" at bounding box center [465, 235] width 930 height 470
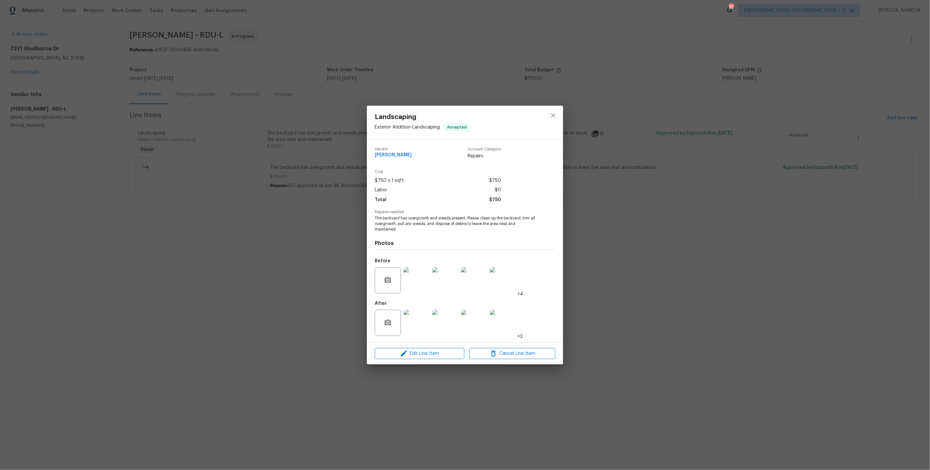
click at [504, 317] on img at bounding box center [503, 323] width 26 height 26
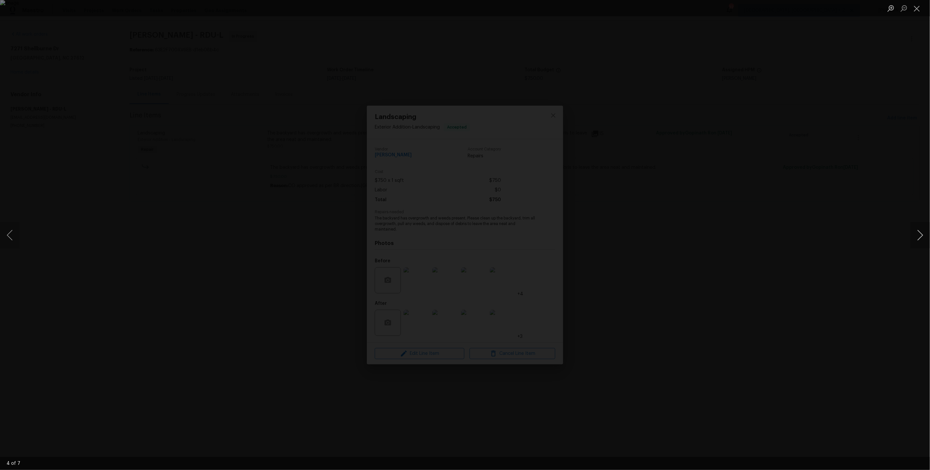
click at [921, 234] on button "Next image" at bounding box center [920, 235] width 20 height 26
click at [753, 201] on div "Lightbox" at bounding box center [465, 235] width 930 height 470
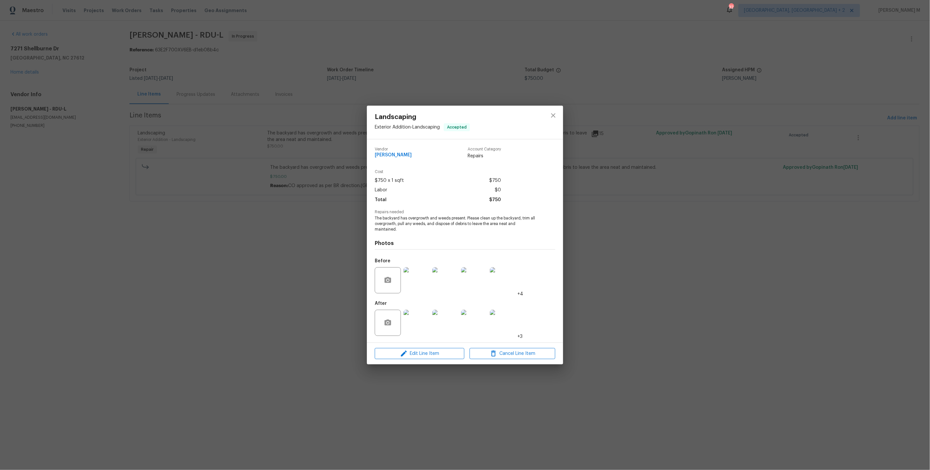
click at [640, 257] on div "Landscaping Exterior Addition - Landscaping Accepted Vendor Cameron Sweeney Acc…" at bounding box center [465, 235] width 930 height 470
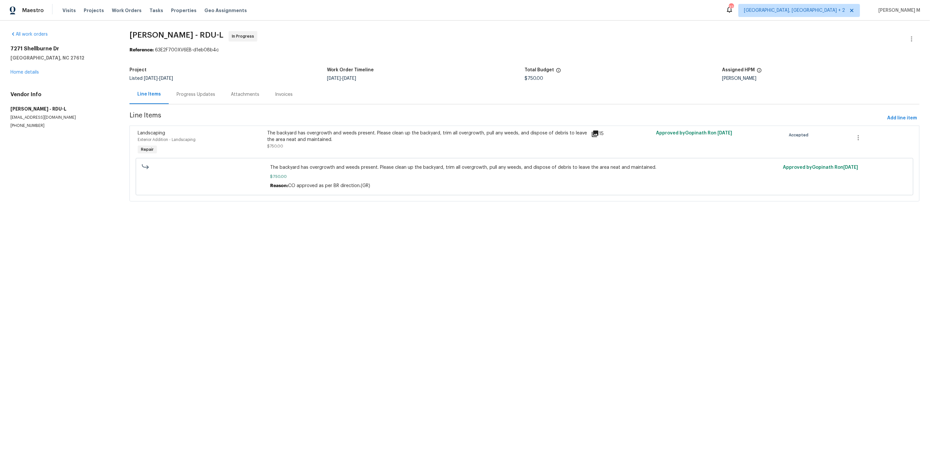
click at [187, 104] on section "Cameron Sweeney - RDU-L In Progress Reference: 63E2F700XV6EB-d1eb08b4c Project …" at bounding box center [524, 120] width 790 height 178
click at [187, 93] on div "Progress Updates" at bounding box center [196, 94] width 39 height 7
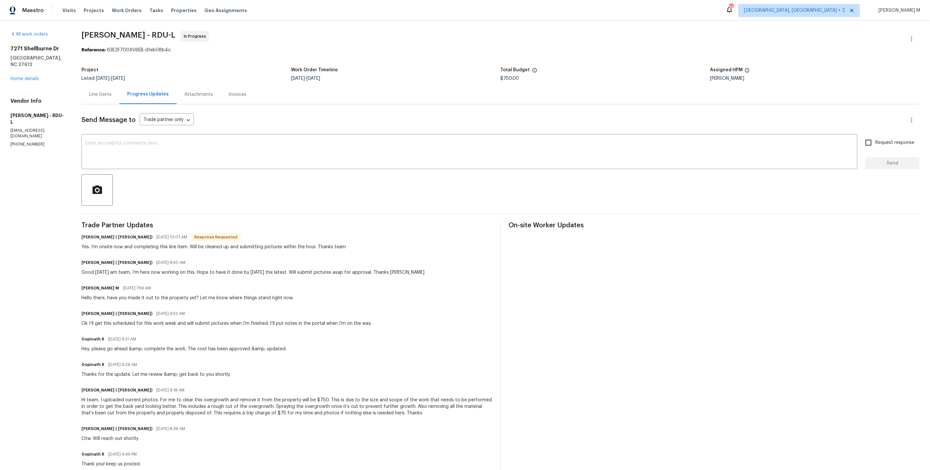
click at [255, 284] on div "Vignesh M 09/08/2025 7:59 AM" at bounding box center [187, 288] width 212 height 9
click at [89, 99] on div "Line Items" at bounding box center [100, 94] width 38 height 19
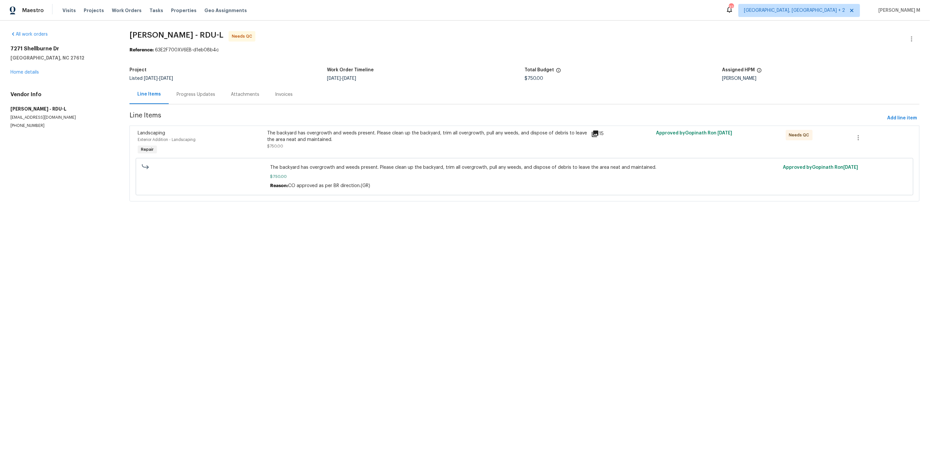
click at [322, 150] on div "The backyard has overgrowth and weeds present. Please clean up the backyard, tr…" at bounding box center [427, 143] width 324 height 30
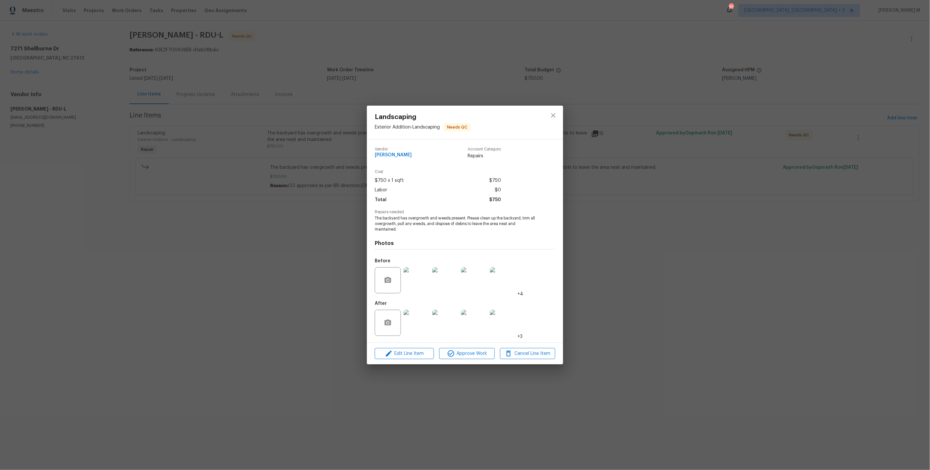
click at [508, 323] on img at bounding box center [503, 323] width 26 height 26
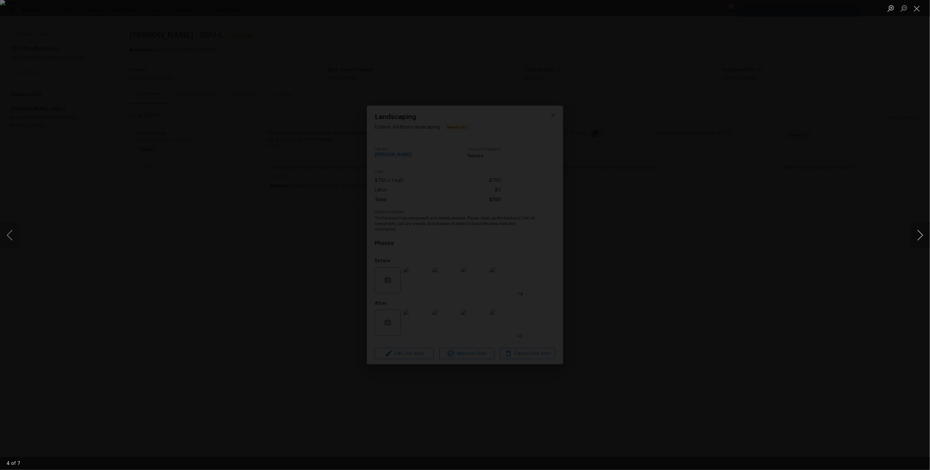
click at [919, 231] on button "Next image" at bounding box center [920, 235] width 20 height 26
click at [852, 181] on div "Lightbox" at bounding box center [465, 235] width 930 height 470
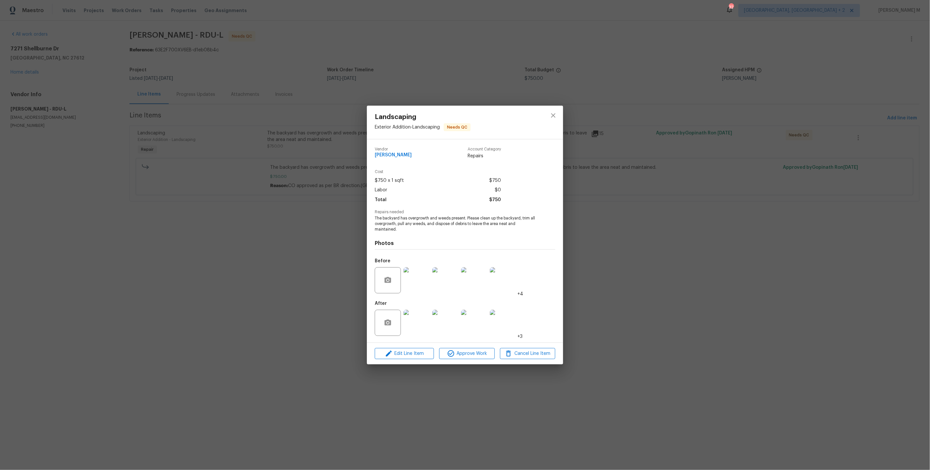
click at [504, 317] on img at bounding box center [503, 323] width 26 height 26
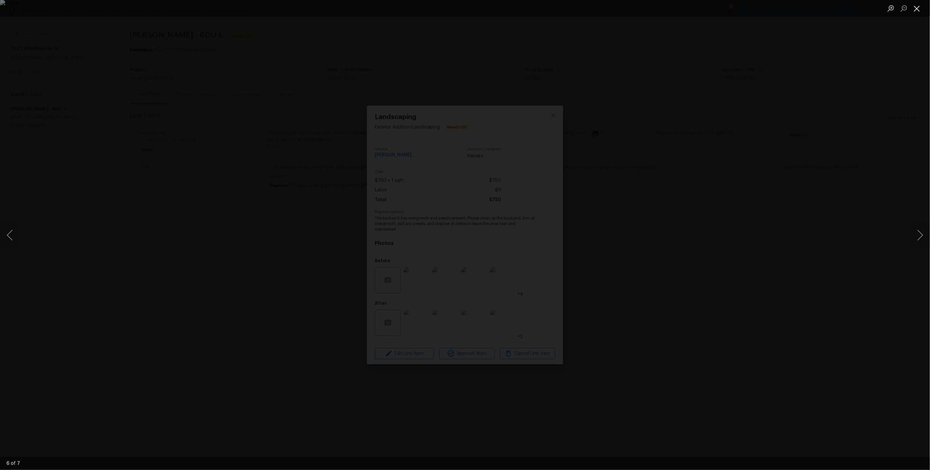
click at [916, 12] on button "Close lightbox" at bounding box center [916, 8] width 13 height 11
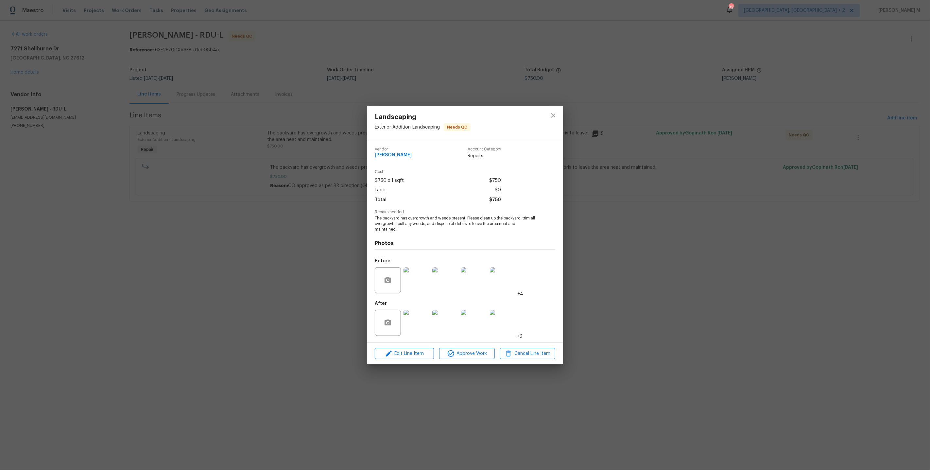
click at [489, 319] on div at bounding box center [503, 323] width 29 height 34
click at [508, 319] on img at bounding box center [503, 323] width 26 height 26
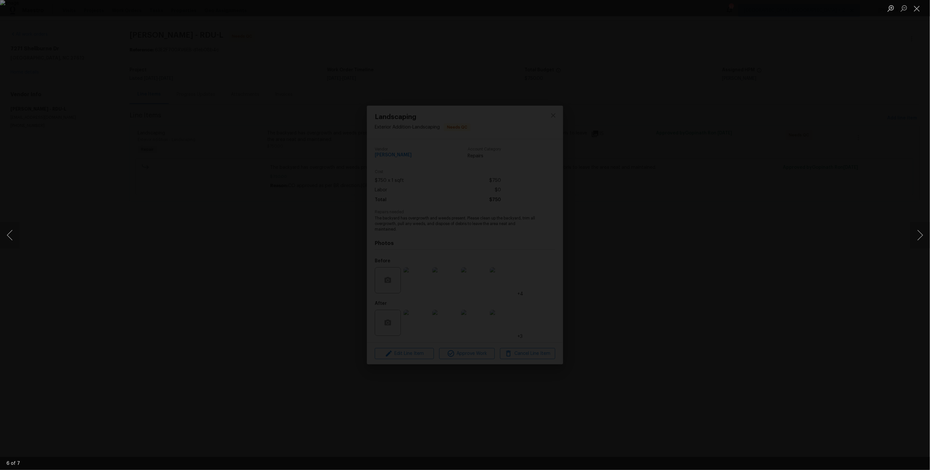
click at [621, 274] on div "Lightbox" at bounding box center [465, 235] width 930 height 470
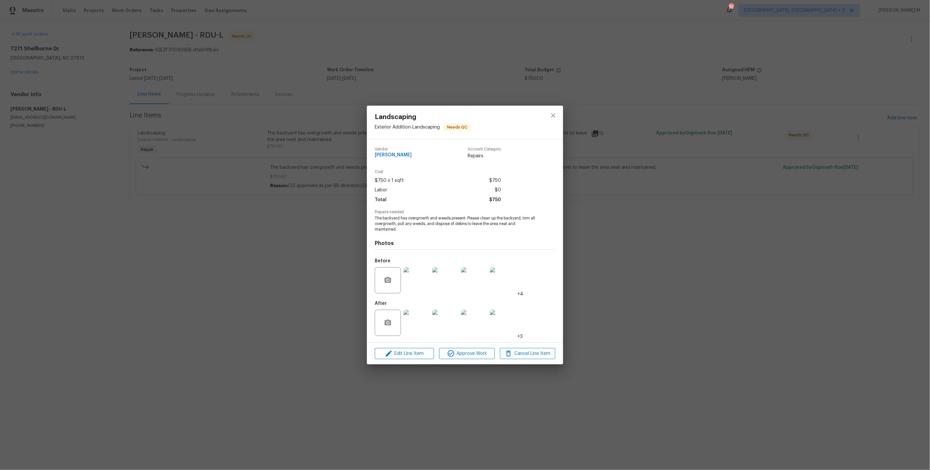
click at [421, 282] on img at bounding box center [417, 280] width 26 height 26
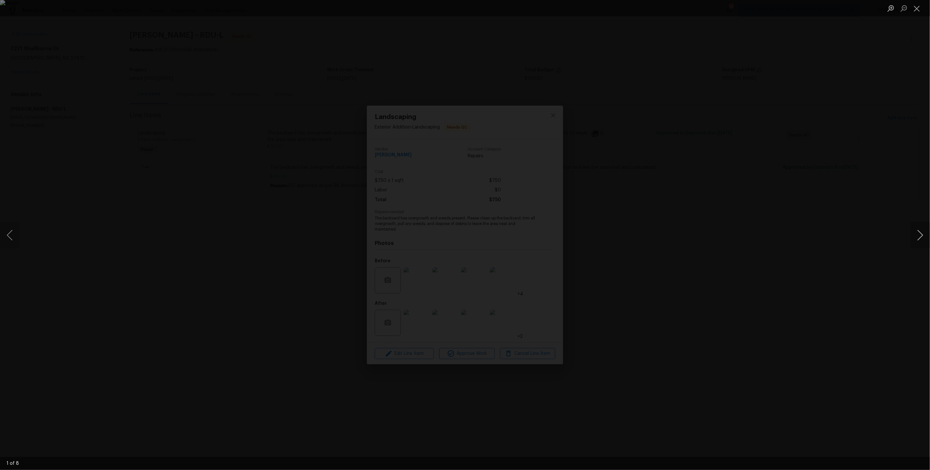
click at [916, 232] on button "Next image" at bounding box center [920, 235] width 20 height 26
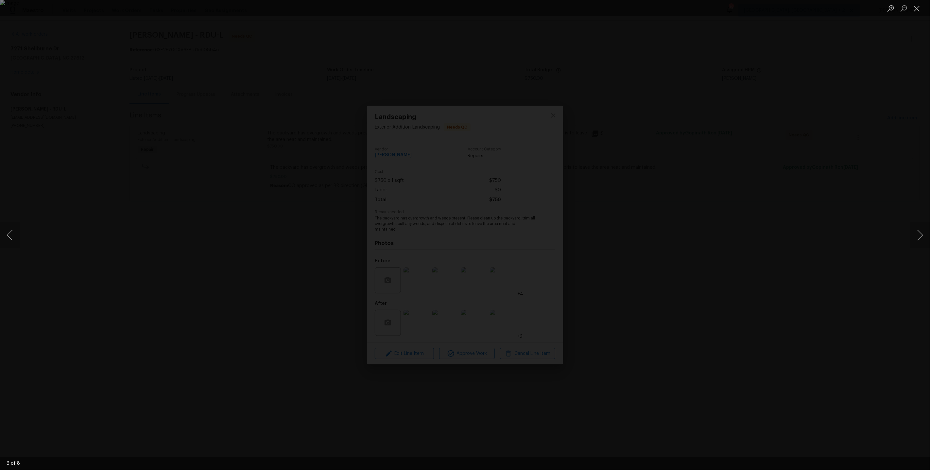
click at [767, 67] on div "Lightbox" at bounding box center [465, 235] width 930 height 470
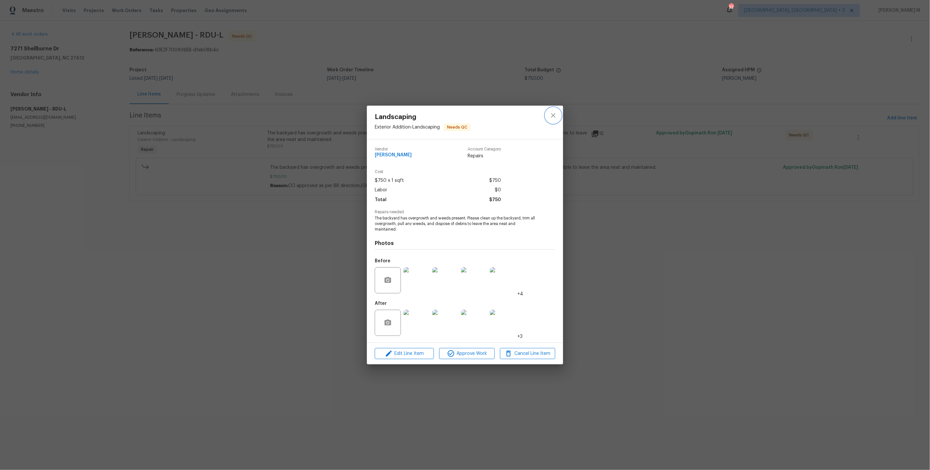
click at [559, 118] on button "close" at bounding box center [553, 116] width 16 height 16
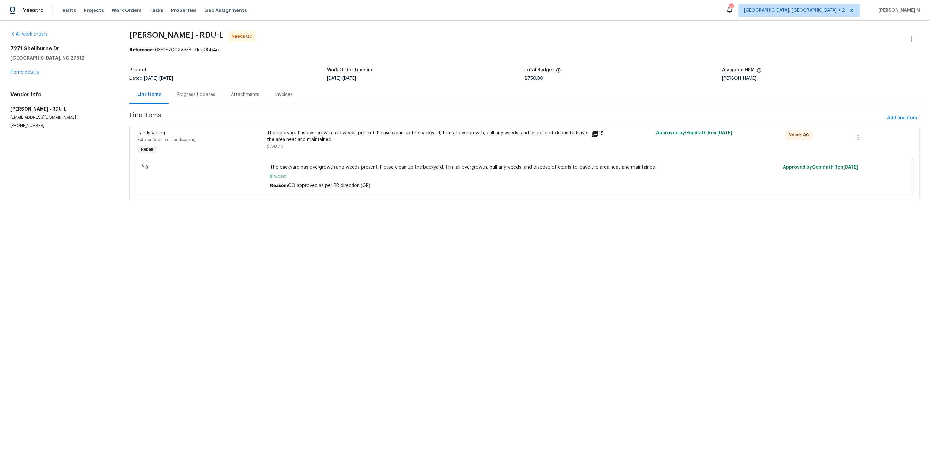
click at [409, 85] on div "Line Items Progress Updates Attachments Invoices" at bounding box center [524, 95] width 790 height 20
click at [186, 95] on div "Progress Updates" at bounding box center [196, 94] width 54 height 19
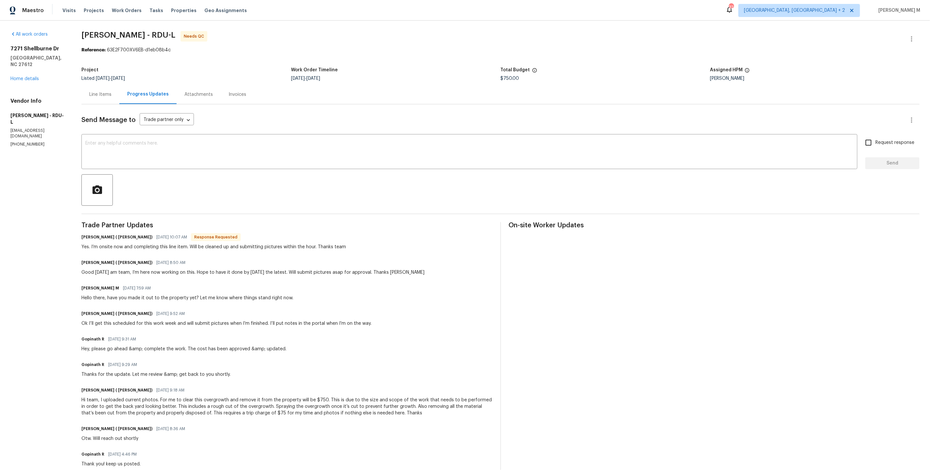
click at [105, 99] on div "Line Items" at bounding box center [100, 94] width 38 height 19
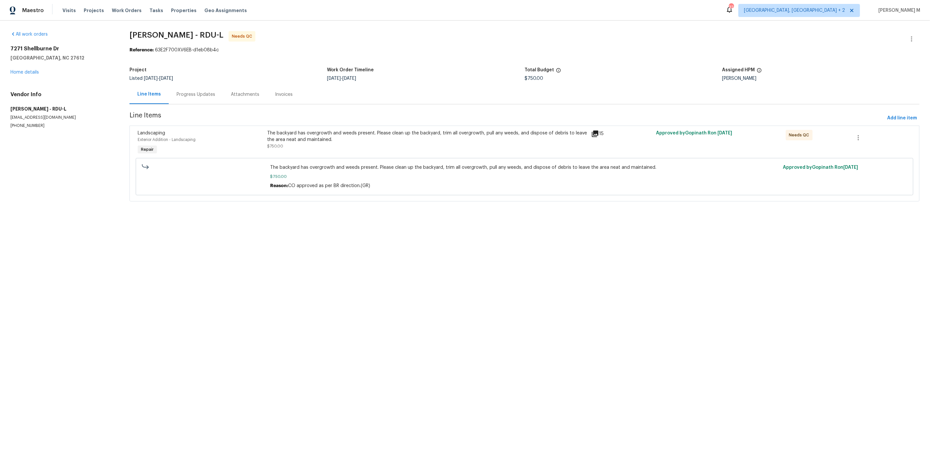
click at [204, 100] on div "Progress Updates" at bounding box center [196, 94] width 54 height 19
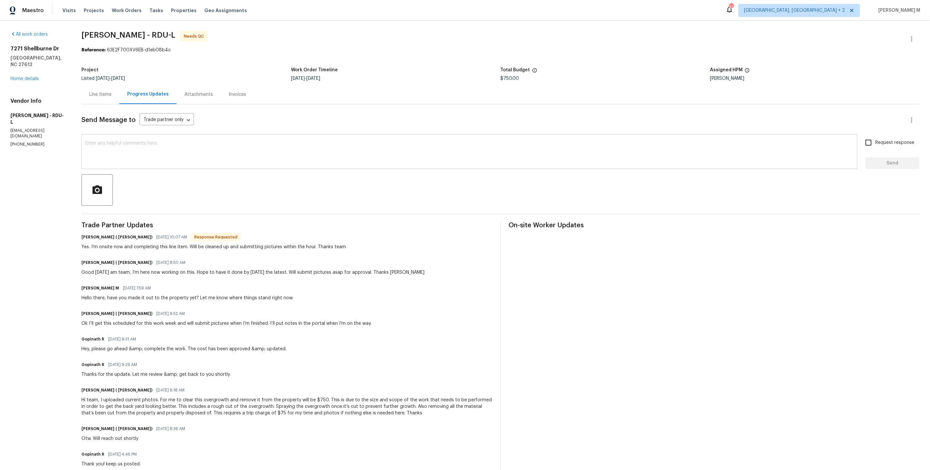
click at [123, 150] on textarea at bounding box center [469, 152] width 768 height 23
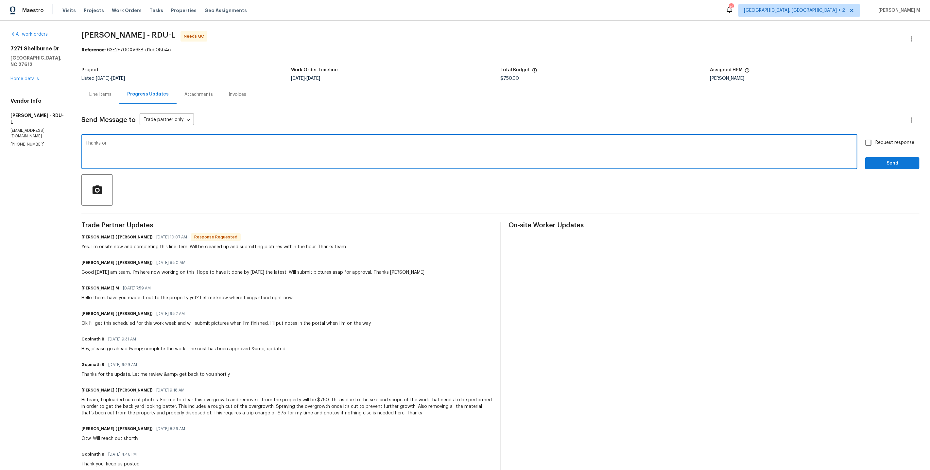
type textarea "Thanks"
type textarea "Rellay apprciate the work and as we talked on the call its really neat. WO's ap…"
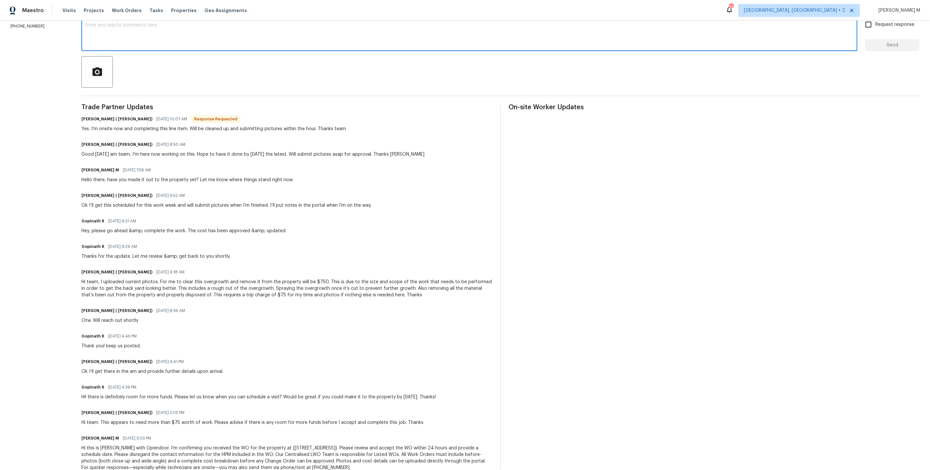
click at [270, 39] on textarea at bounding box center [469, 34] width 768 height 23
paste textarea "Really appreciate the work, and like we talked about on the call, it looks supe…"
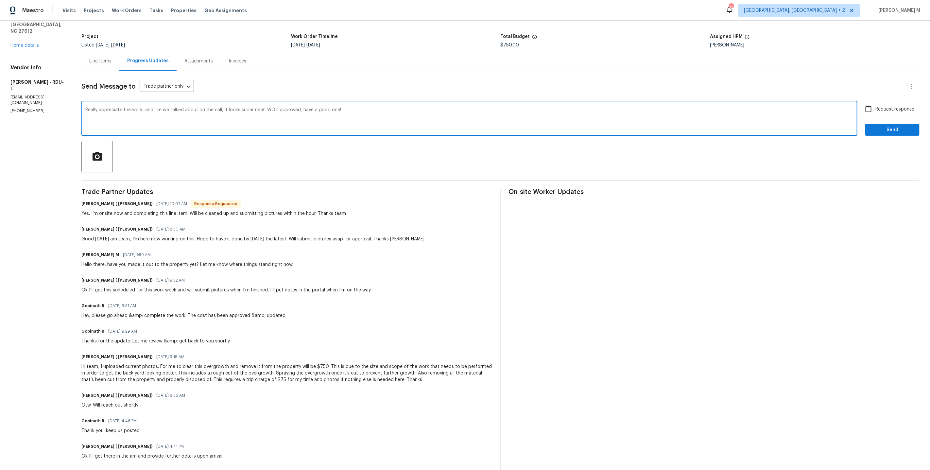
scroll to position [0, 0]
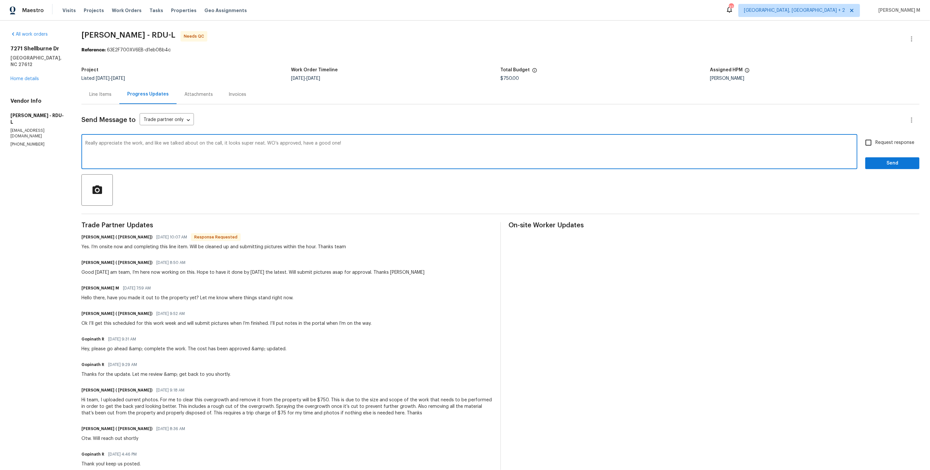
type textarea "Really appreciate the work, and like we talked about on the call, it looks supe…"
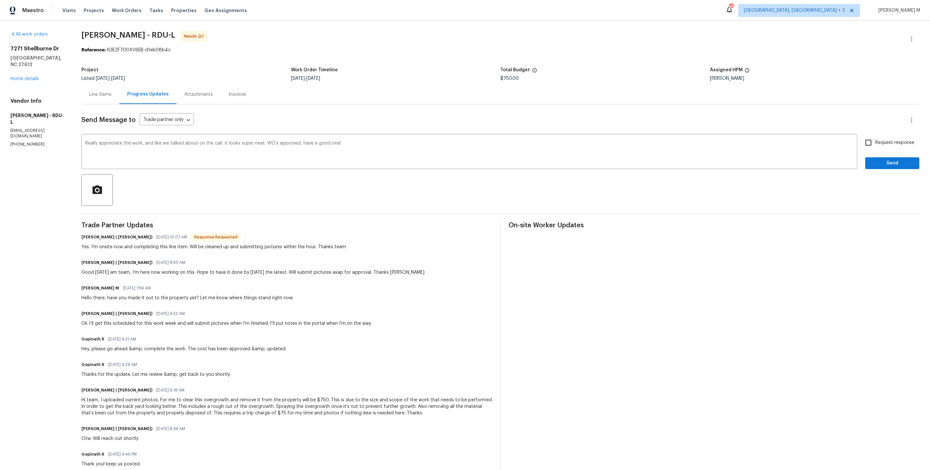
click at [891, 139] on span "Request response" at bounding box center [894, 142] width 39 height 7
click at [875, 139] on input "Request response" at bounding box center [869, 143] width 14 height 14
checkbox input "true"
click at [887, 159] on span "Send" at bounding box center [892, 163] width 44 height 8
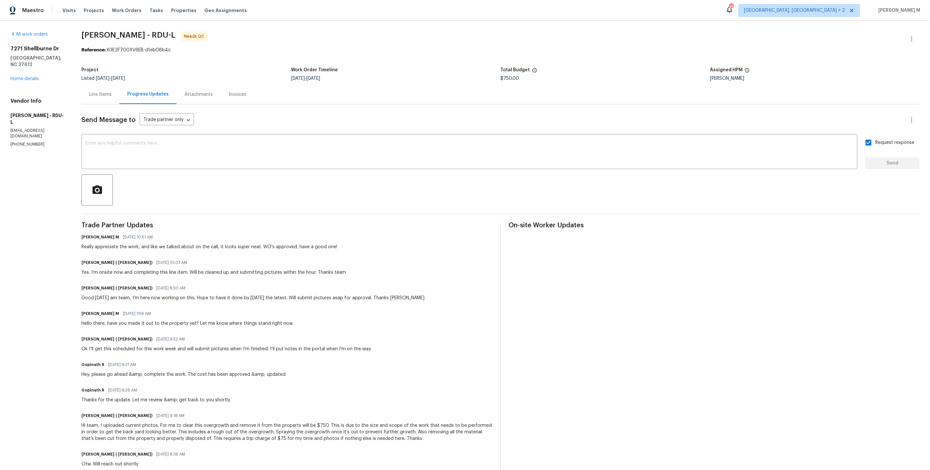
click at [621, 252] on div "On-site Worker Updates" at bounding box center [714, 422] width 411 height 400
click at [912, 37] on icon "button" at bounding box center [912, 39] width 8 height 8
click at [895, 37] on li "Edit" at bounding box center [894, 38] width 71 height 11
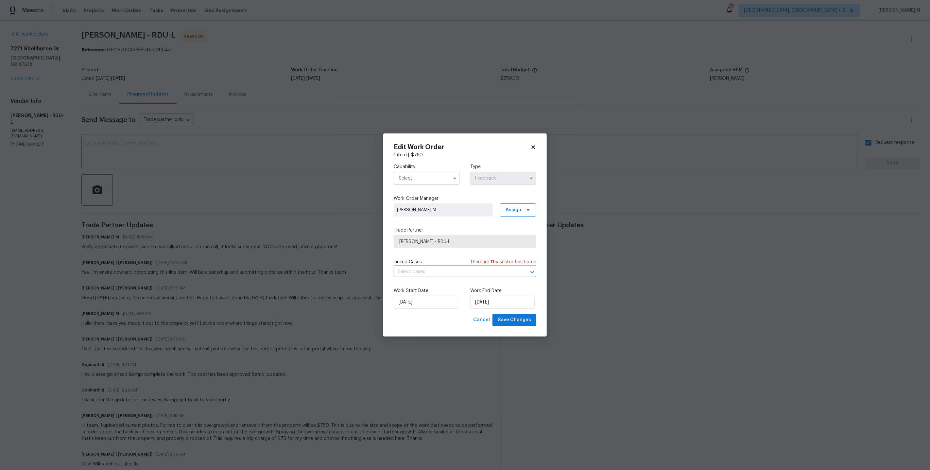
click at [419, 180] on input "text" at bounding box center [427, 178] width 66 height 13
click at [420, 247] on div "General Contractor" at bounding box center [427, 253] width 64 height 12
type input "General Contractor"
click at [420, 280] on div "Capability General Contractor Agent Appliance Bathtub Resurfacing BRN And Lrr B…" at bounding box center [465, 236] width 143 height 156
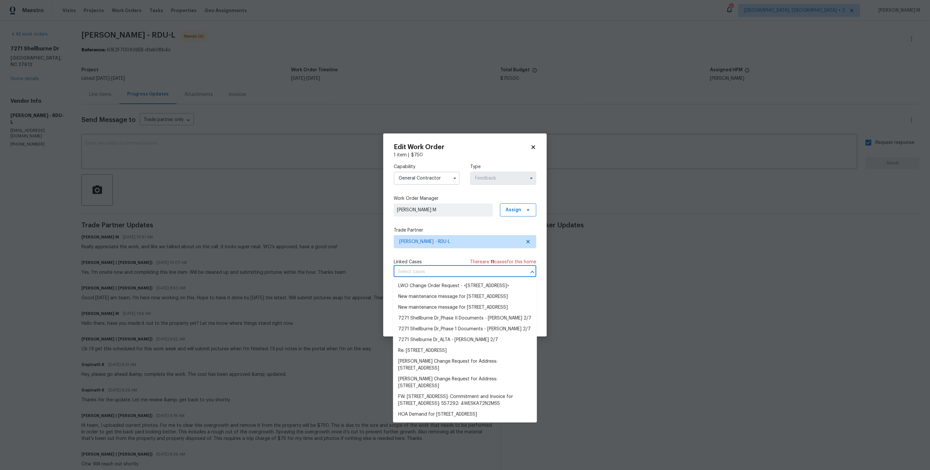
click at [420, 274] on input "text" at bounding box center [456, 272] width 124 height 10
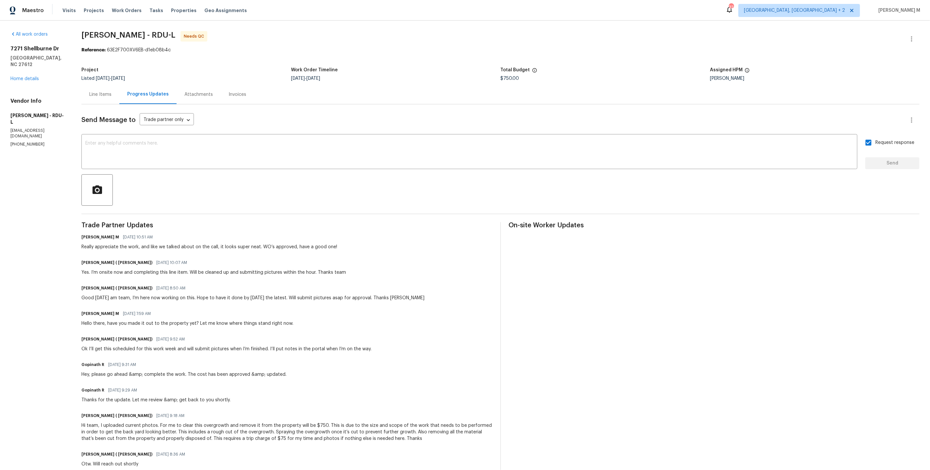
click at [573, 356] on body "Maestro Visits Projects Work Orders Tasks Properties Geo Assignments 32 Albuque…" at bounding box center [465, 235] width 930 height 470
click at [909, 36] on icon "button" at bounding box center [912, 39] width 8 height 8
click at [909, 36] on li "Edit" at bounding box center [894, 38] width 71 height 11
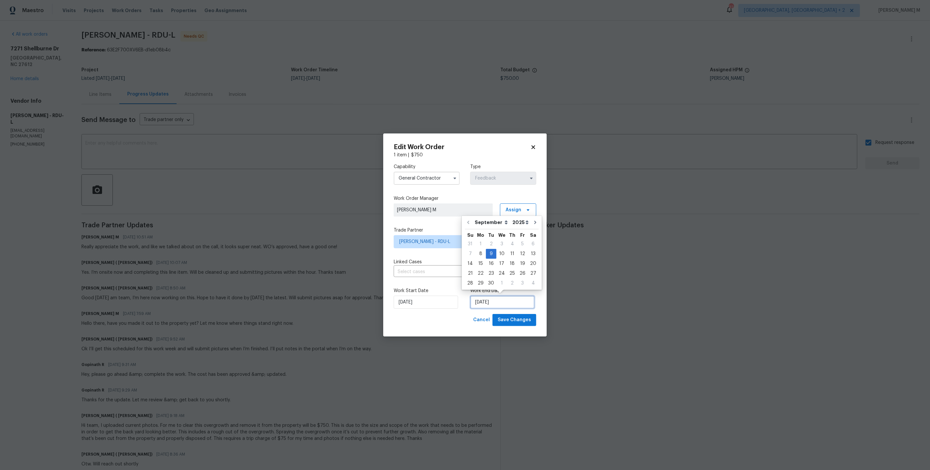
click at [480, 305] on input "09/09/2025" at bounding box center [502, 302] width 64 height 13
click at [481, 252] on div "8" at bounding box center [480, 253] width 10 height 9
type input "08/09/2025"
click at [526, 316] on span "Save Changes" at bounding box center [514, 320] width 33 height 8
click at [611, 317] on body "Maestro Visits Projects Work Orders Tasks Properties Geo Assignments 32 Albuque…" at bounding box center [465, 235] width 930 height 470
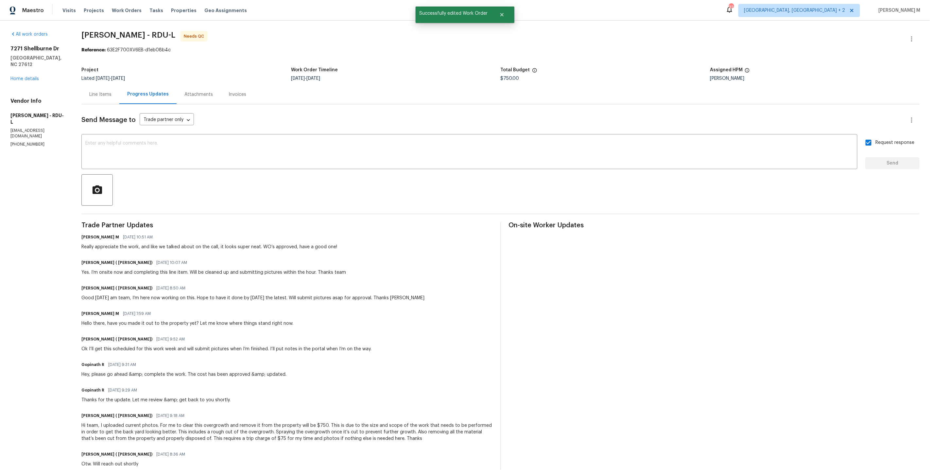
click at [91, 100] on div "Line Items" at bounding box center [100, 94] width 38 height 19
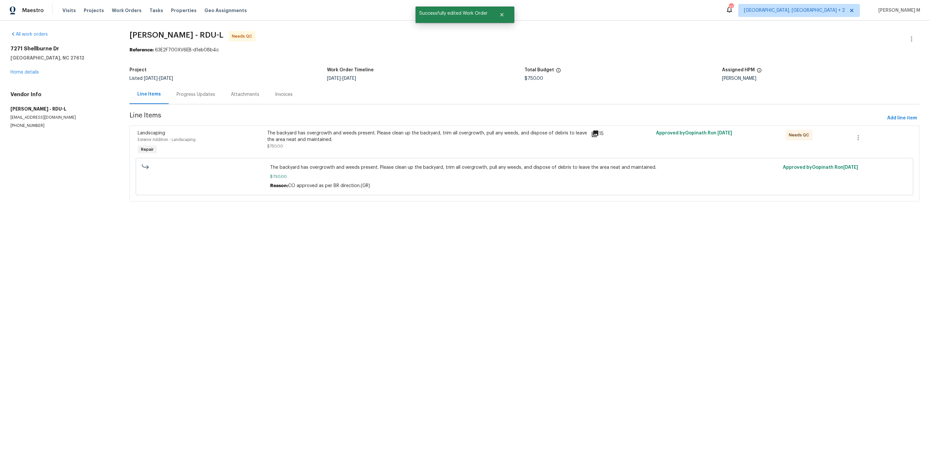
click at [378, 138] on div "The backyard has overgrowth and weeds present. Please clean up the backyard, tr…" at bounding box center [427, 136] width 320 height 13
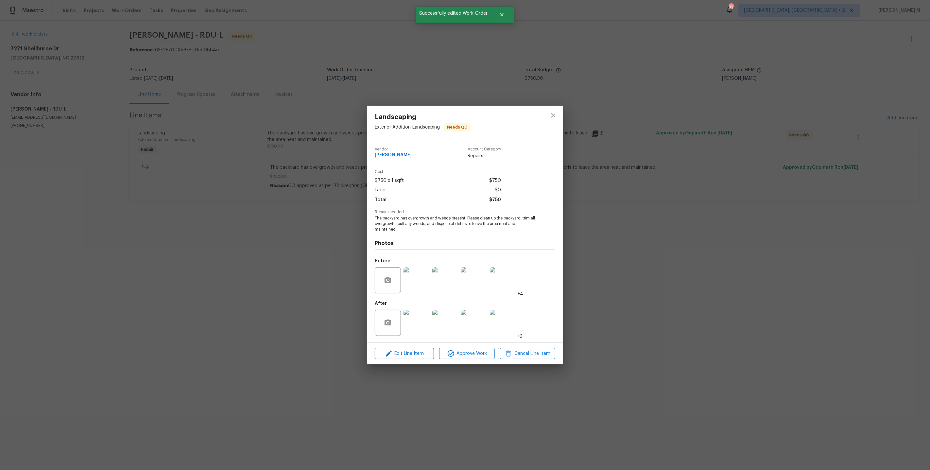
click at [334, 217] on div "Landscaping Exterior Addition - Landscaping Needs QC Vendor Cameron Sweeney Acc…" at bounding box center [465, 235] width 930 height 470
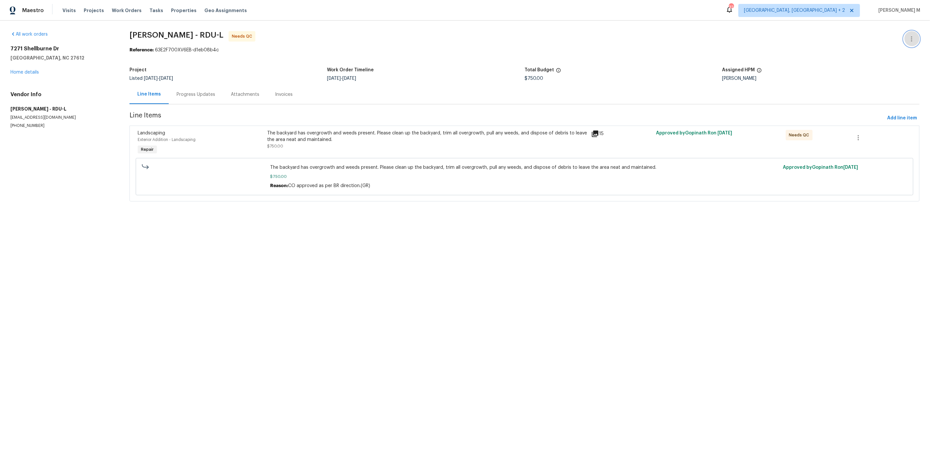
click at [914, 40] on icon "button" at bounding box center [912, 39] width 8 height 8
click at [913, 36] on li "Edit" at bounding box center [894, 38] width 71 height 11
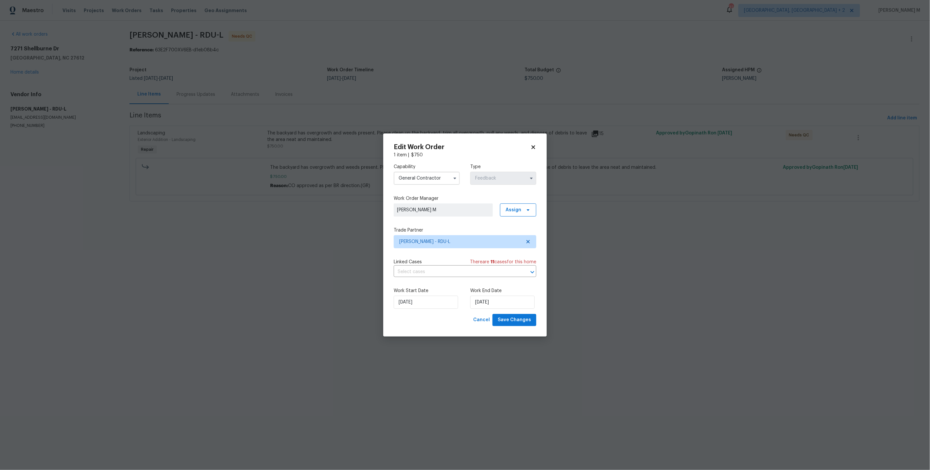
click at [418, 170] on label "Capability" at bounding box center [427, 166] width 66 height 7
click at [415, 182] on input "General Contractor" at bounding box center [427, 178] width 66 height 13
click at [422, 219] on span "Landscaping Maintenance" at bounding box center [413, 224] width 27 height 11
type input "Landscaping Maintenance"
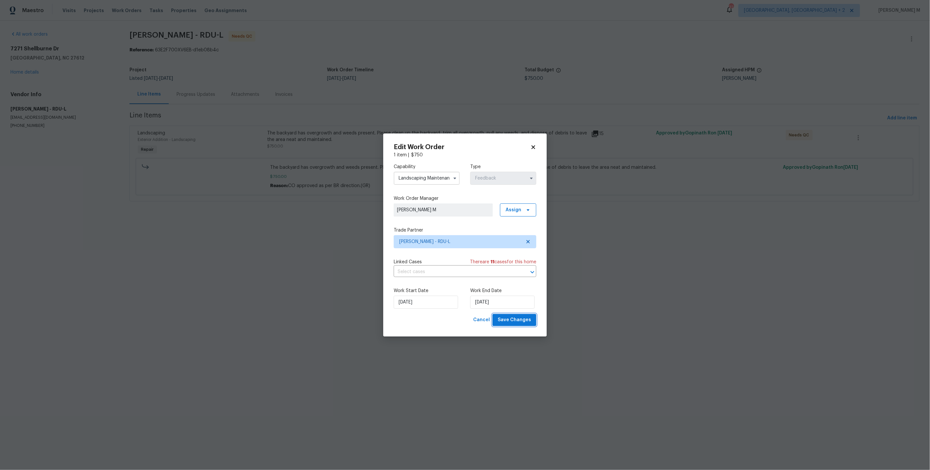
click at [533, 323] on button "Save Changes" at bounding box center [514, 320] width 44 height 12
click at [589, 220] on html "Maestro Visits Projects Work Orders Tasks Properties Geo Assignments 32 Albuque…" at bounding box center [465, 110] width 930 height 220
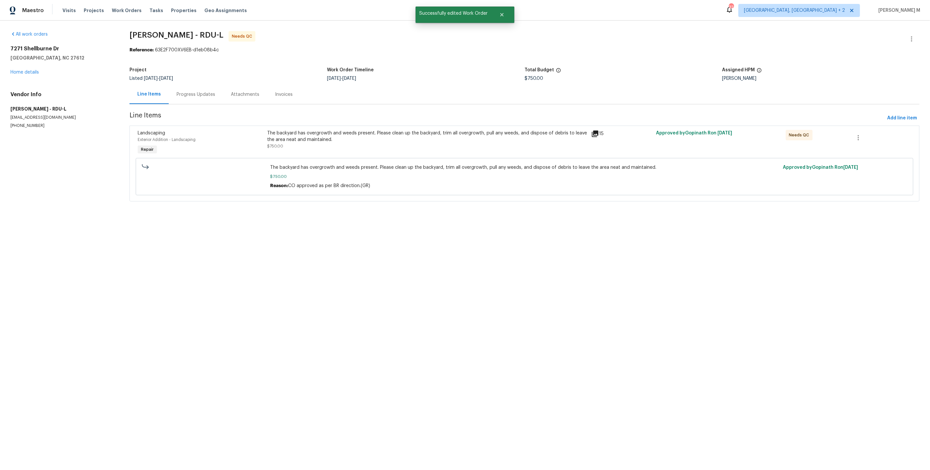
click at [351, 142] on div "The backyard has overgrowth and weeds present. Please clean up the backyard, tr…" at bounding box center [427, 140] width 320 height 20
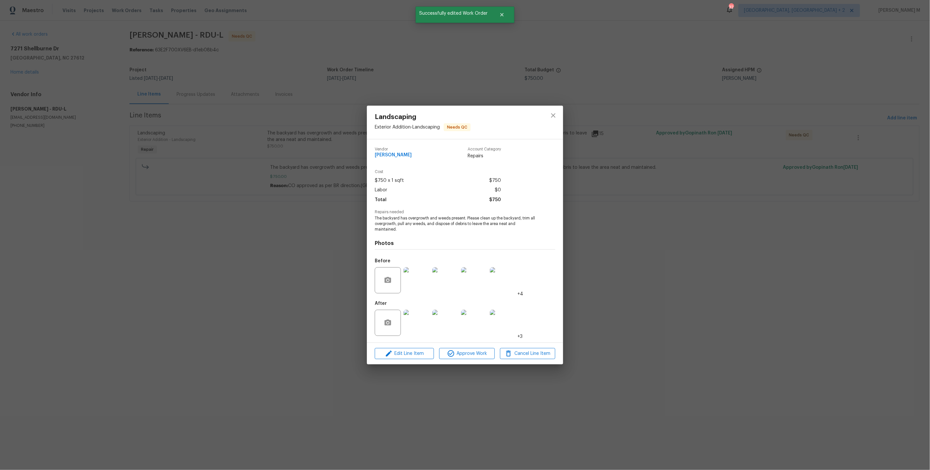
click at [255, 257] on div "Landscaping Exterior Addition - Landscaping Needs QC Vendor Cameron Sweeney Acc…" at bounding box center [465, 235] width 930 height 470
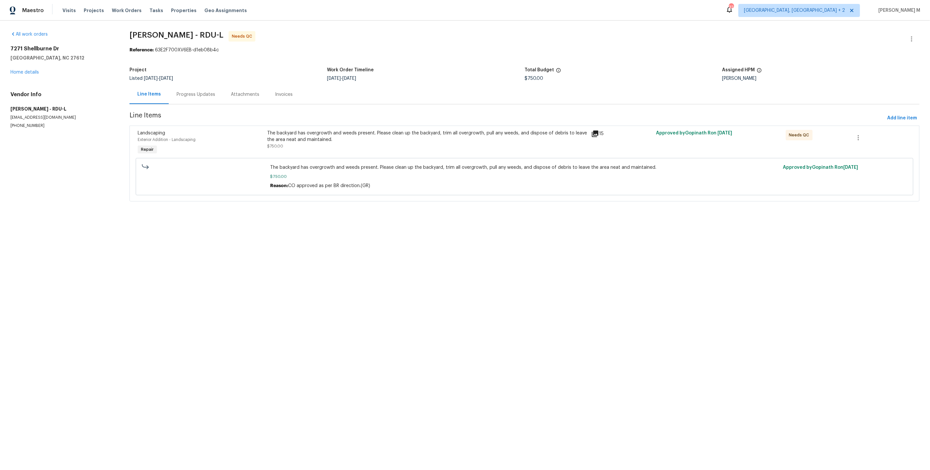
click at [316, 144] on div "The backyard has overgrowth and weeds present. Please clean up the backyard, tr…" at bounding box center [427, 140] width 320 height 20
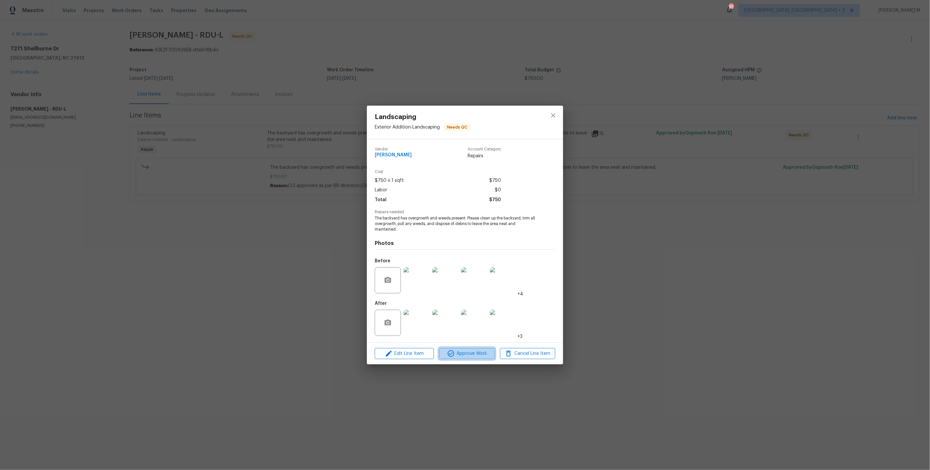
click at [476, 350] on span "Approve Work" at bounding box center [466, 354] width 51 height 8
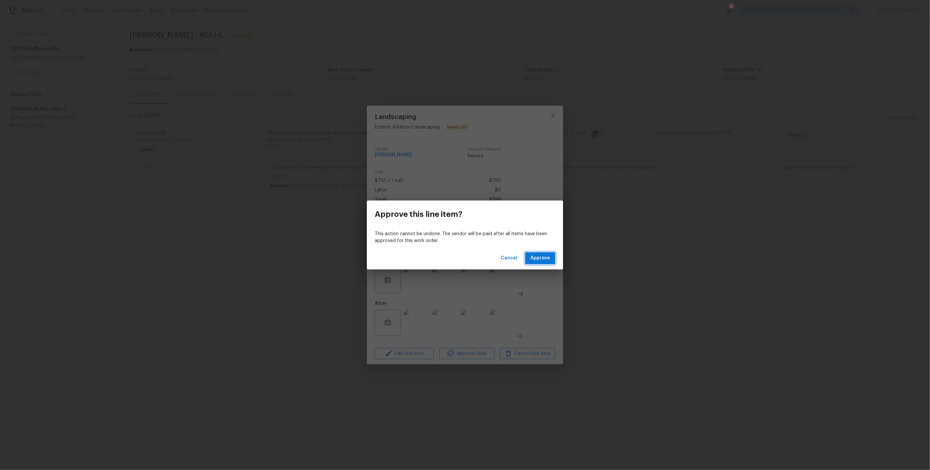
click at [537, 255] on span "Approve" at bounding box center [540, 258] width 20 height 8
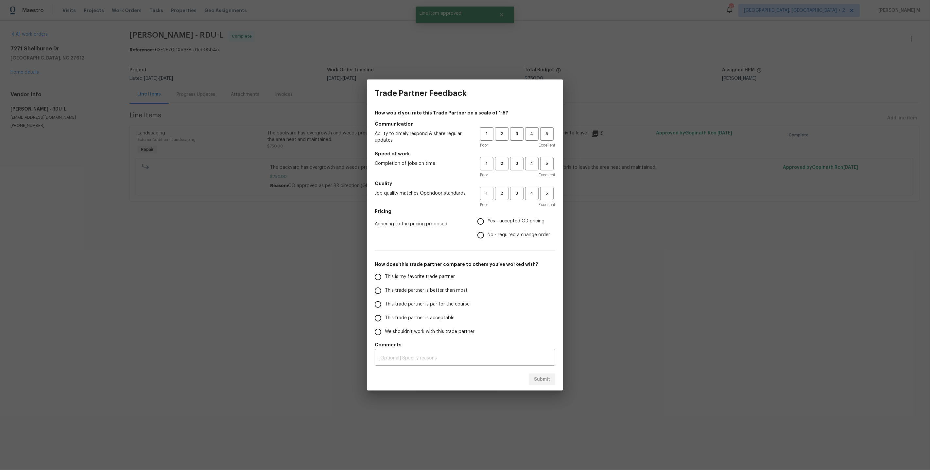
click at [525, 138] on div "1 2 3 4 5" at bounding box center [517, 133] width 75 height 13
click at [527, 138] on span "4" at bounding box center [532, 134] width 12 height 8
click at [532, 164] on span "4" at bounding box center [532, 164] width 12 height 8
click at [531, 192] on button "4" at bounding box center [531, 193] width 13 height 13
click at [485, 224] on input "Yes - accepted OD pricing" at bounding box center [481, 222] width 14 height 14
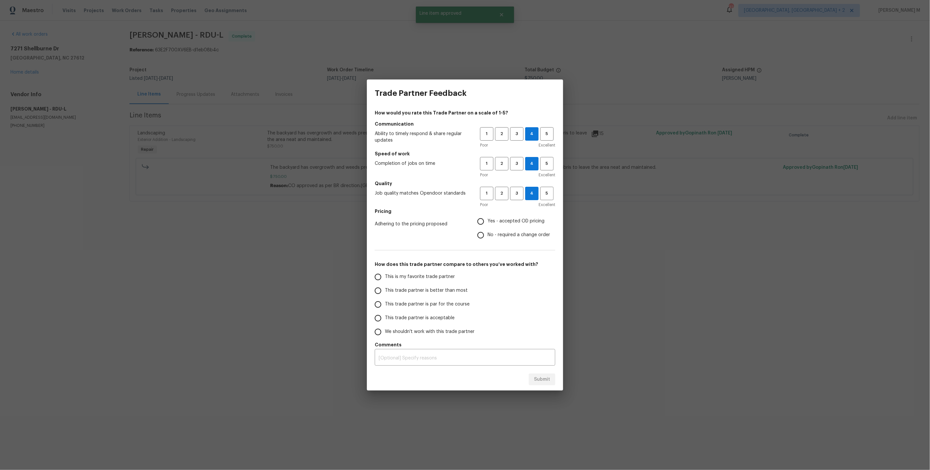
radio input "true"
click at [383, 287] on input "This trade partner is better than most" at bounding box center [378, 291] width 14 height 14
click at [550, 375] on span "Submit" at bounding box center [542, 379] width 16 height 8
radio input "true"
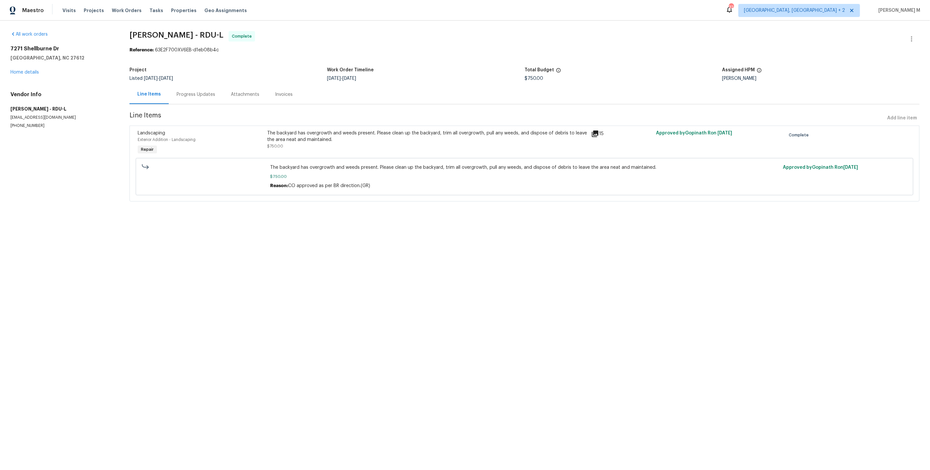
click at [314, 220] on html "Maestro Visits Projects Work Orders Tasks Properties Geo Assignments 32 Albuque…" at bounding box center [465, 110] width 930 height 220
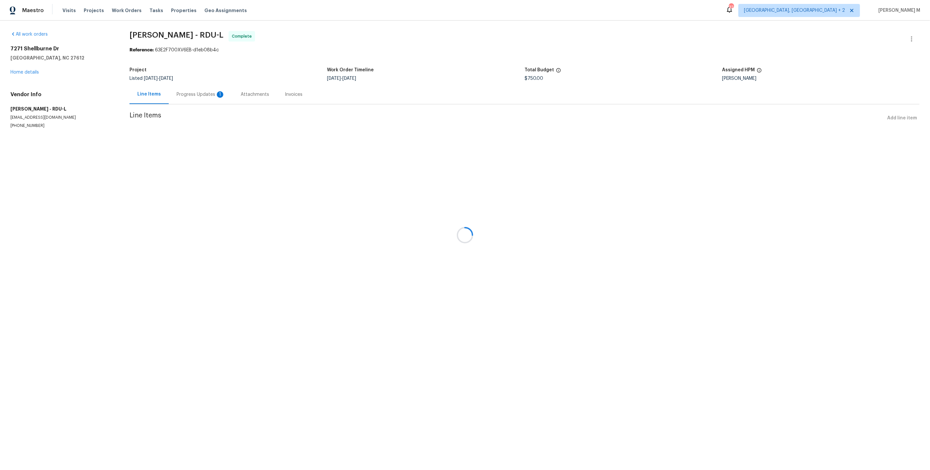
click at [196, 85] on div at bounding box center [465, 235] width 930 height 470
click at [186, 94] on div "Progress Updates 1" at bounding box center [201, 94] width 48 height 7
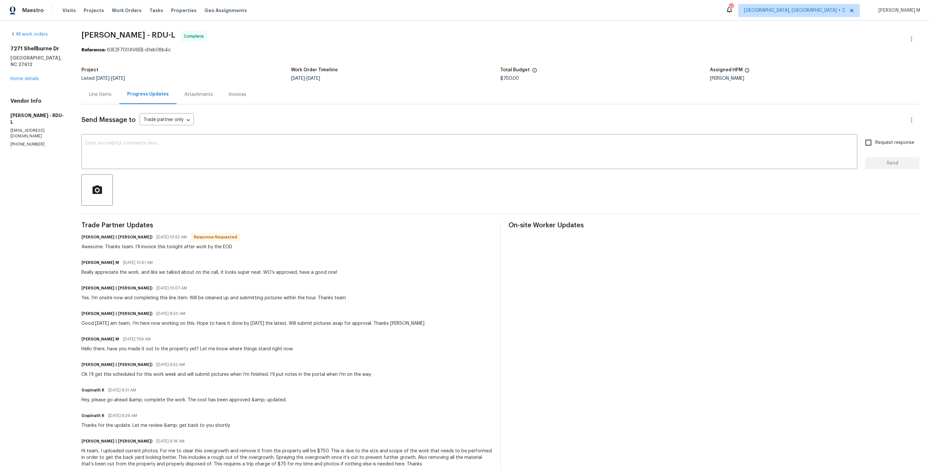
click at [227, 293] on div "Trade Partner Updates Cameron Sweeney ( Cameron - Sweeney) 09/08/2025 10:52 AM …" at bounding box center [286, 435] width 411 height 426
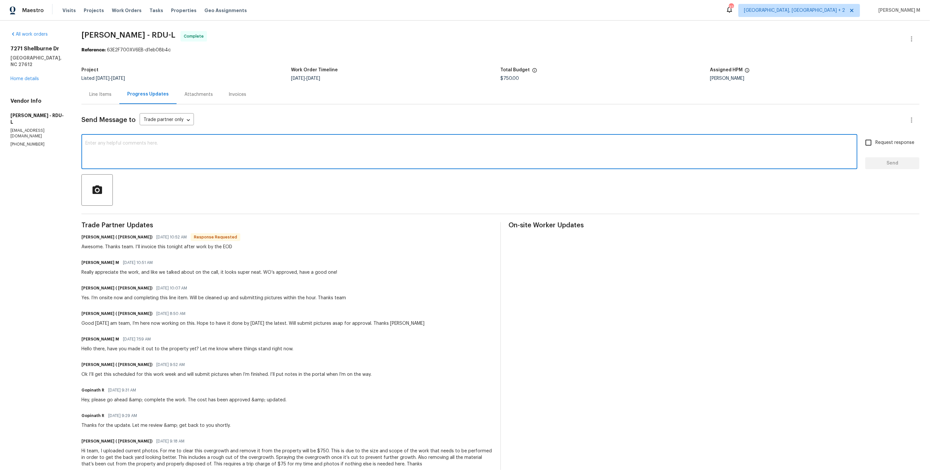
click at [240, 147] on textarea at bounding box center [469, 152] width 768 height 23
click at [217, 309] on div "Cameron Sweeney ( Cameron - Sweeney) 09/08/2025 8:50 AM Good Monday am team, I’…" at bounding box center [252, 318] width 343 height 18
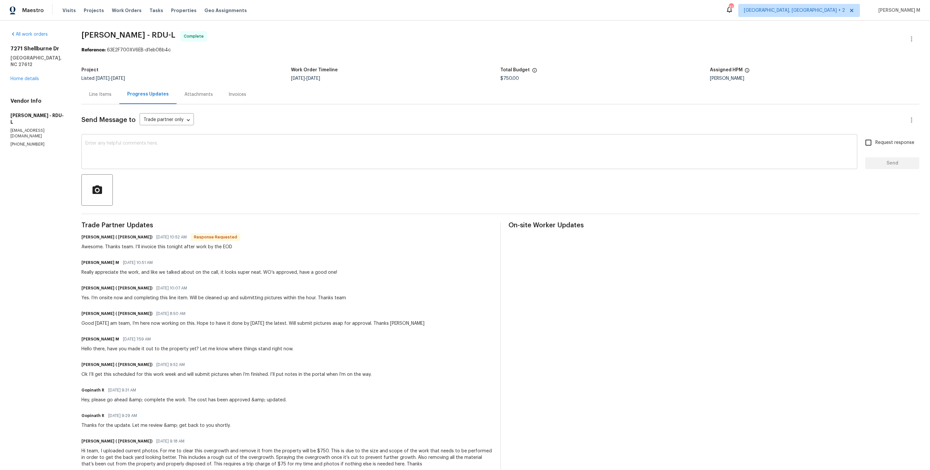
click at [214, 141] on textarea at bounding box center [469, 152] width 768 height 23
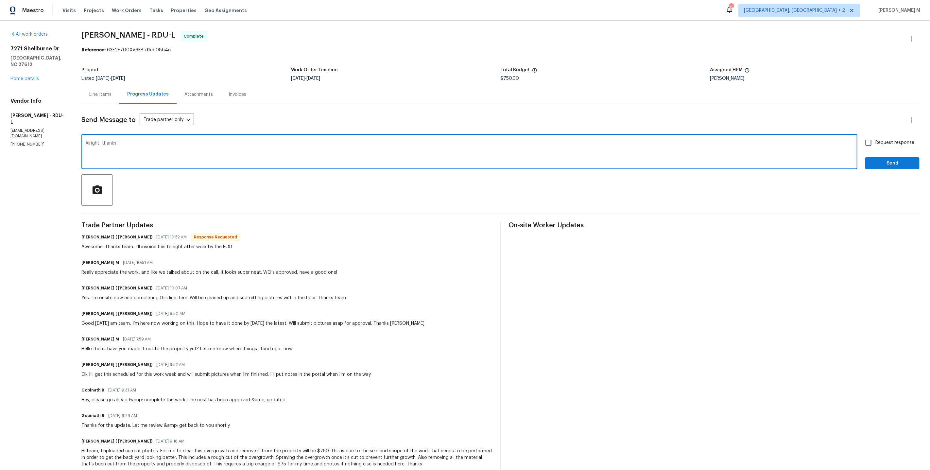
type textarea "Alright, thanks."
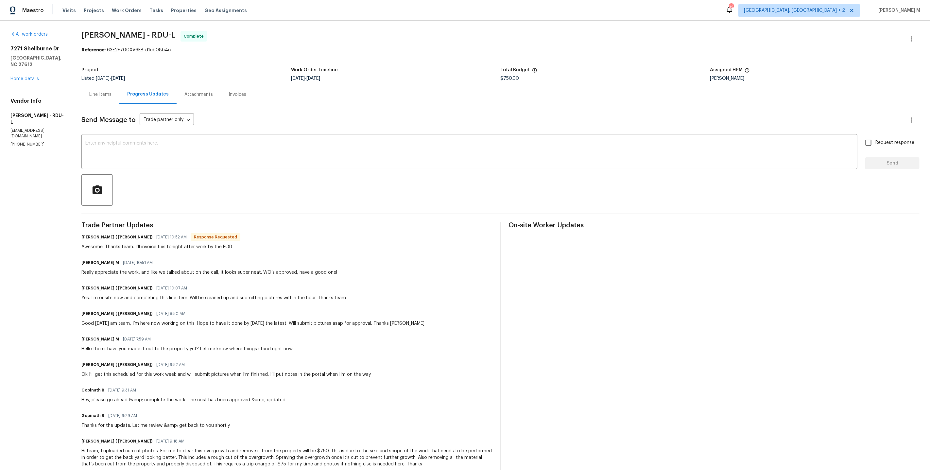
click at [94, 97] on div "Line Items" at bounding box center [100, 94] width 38 height 19
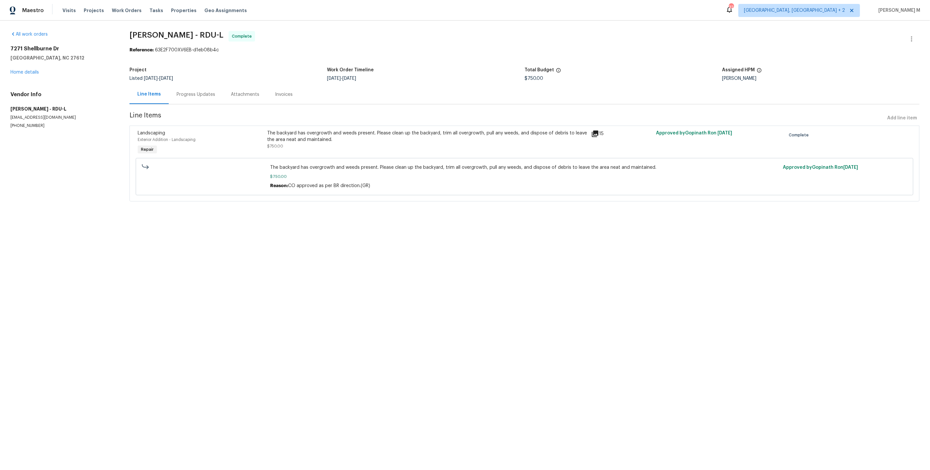
click at [377, 132] on div "The backyard has overgrowth and weeds present. Please clean up the backyard, tr…" at bounding box center [427, 136] width 320 height 13
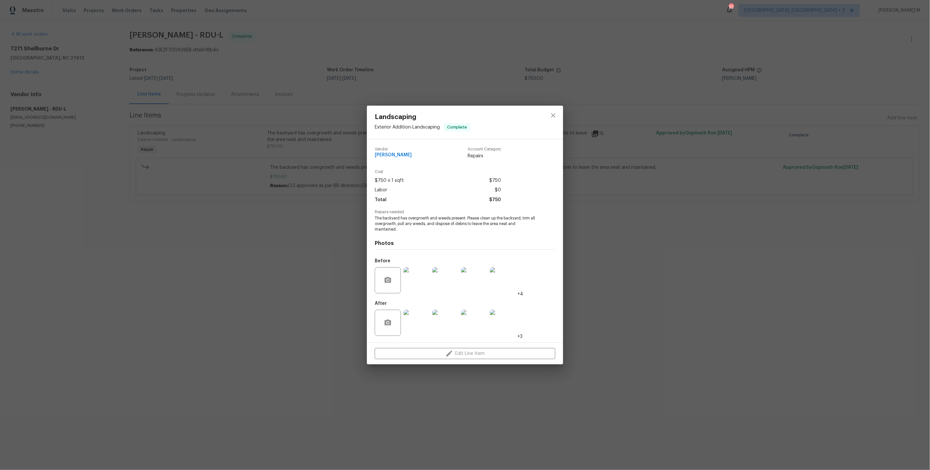
click at [504, 322] on img at bounding box center [503, 323] width 26 height 26
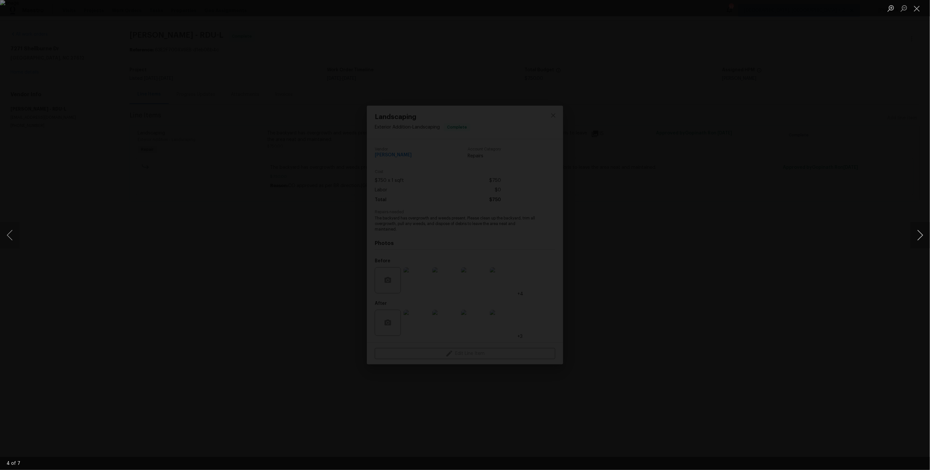
click at [915, 240] on button "Next image" at bounding box center [920, 235] width 20 height 26
click at [834, 150] on div "Lightbox" at bounding box center [465, 235] width 930 height 470
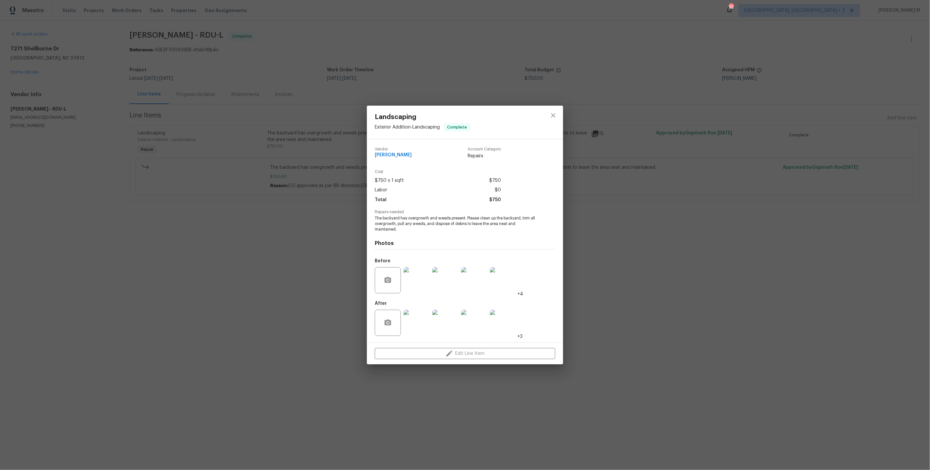
click at [707, 189] on div "Landscaping Exterior Addition - Landscaping Complete Vendor Cameron Sweeney Acc…" at bounding box center [465, 235] width 930 height 470
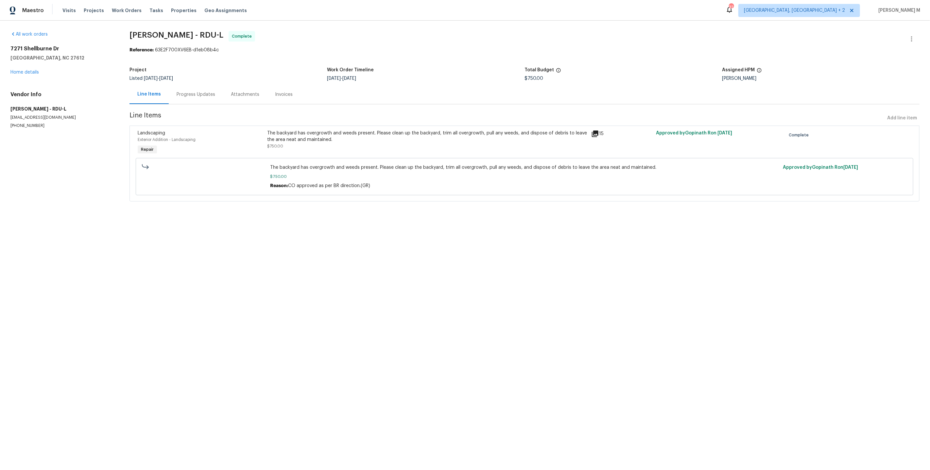
click at [189, 85] on div "Progress Updates" at bounding box center [196, 94] width 54 height 19
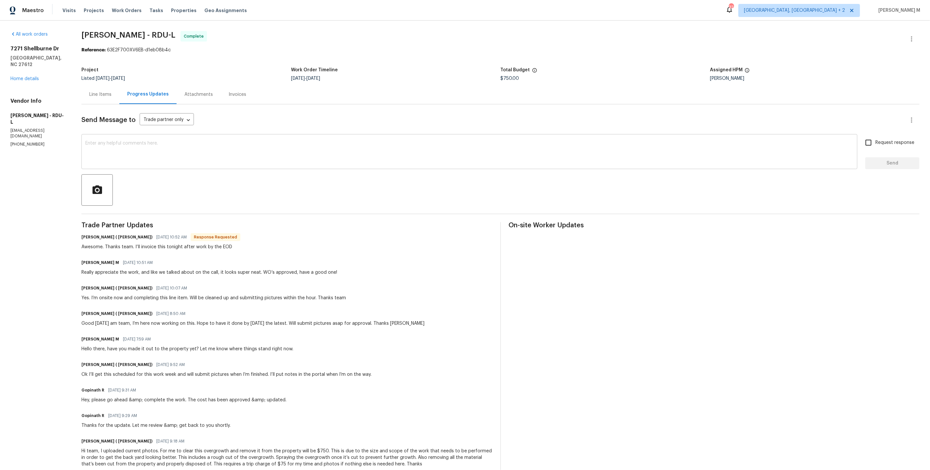
click at [209, 149] on textarea at bounding box center [469, 152] width 768 height 23
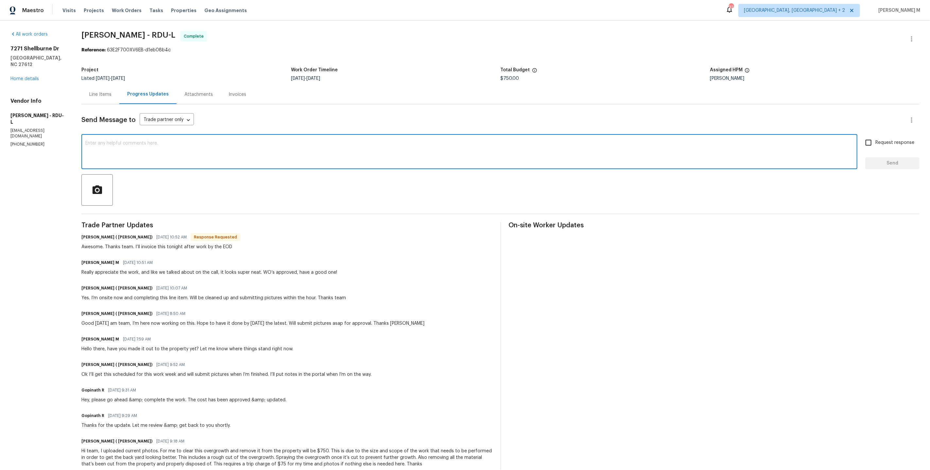
click at [241, 142] on textarea at bounding box center [469, 152] width 768 height 23
type textarea "T"
type textarea "Alroght,"
click at [136, 244] on div "Awesome. Thanks team. I’ll invoice this tonight after work by the EOD" at bounding box center [160, 247] width 159 height 7
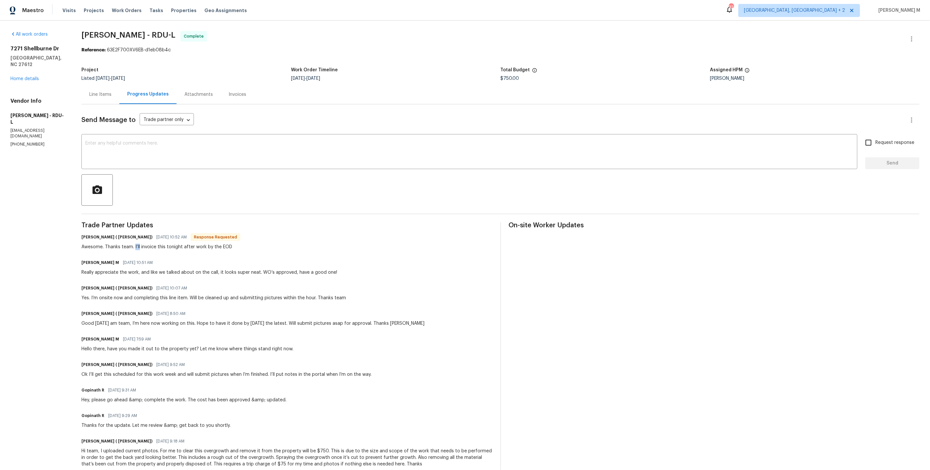
click at [136, 244] on div "Awesome. Thanks team. I’ll invoice this tonight after work by the EOD" at bounding box center [160, 247] width 159 height 7
copy div "Awesome. Thanks team. I’ll invoice this tonight after work by the EOD"
click at [133, 148] on textarea at bounding box center [469, 152] width 768 height 23
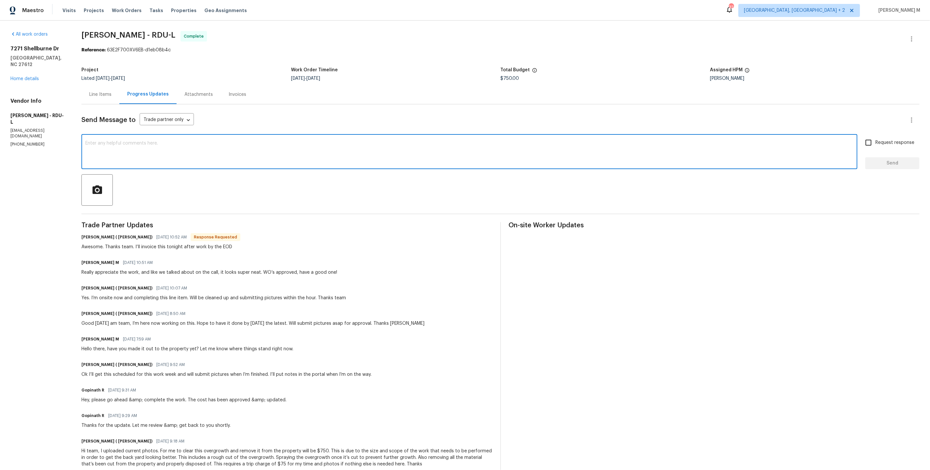
paste textarea "Perfect, thanks for the quick turnaround. Appreciate it!"
type textarea "Perfect, thanks for the quick turnaround. Appreciate it!"
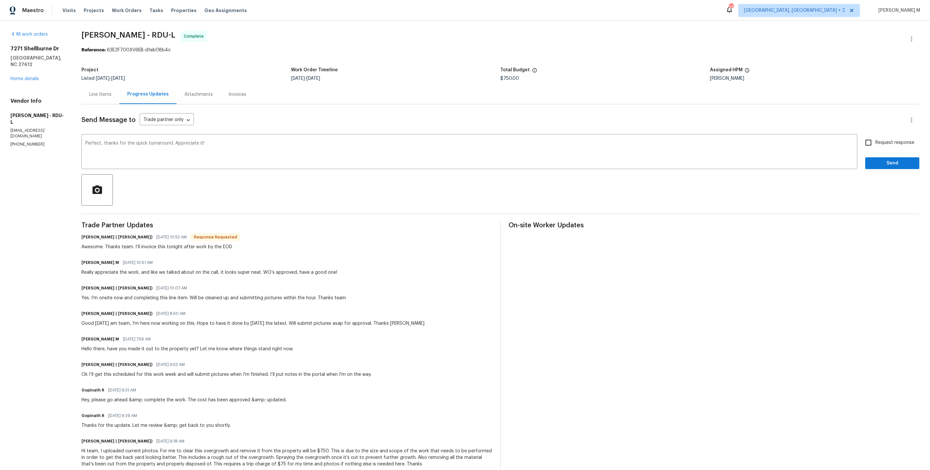
click at [477, 212] on div "Send Message to Trade partner only Trade partner only ​ Perfect, thanks for the…" at bounding box center [500, 375] width 838 height 543
click at [883, 139] on span "Request response" at bounding box center [894, 142] width 39 height 7
click at [875, 136] on input "Request response" at bounding box center [869, 143] width 14 height 14
checkbox input "true"
click at [883, 162] on button "Send" at bounding box center [892, 163] width 54 height 12
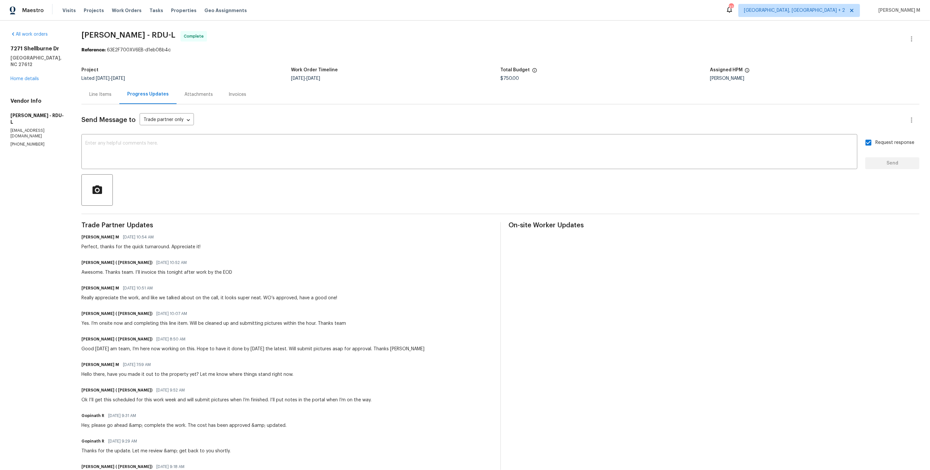
click at [253, 309] on div "Cameron Sweeney ( Cameron - Sweeney) 09/08/2025 10:07 AM" at bounding box center [213, 313] width 265 height 9
click at [93, 98] on div "Line Items" at bounding box center [100, 94] width 38 height 19
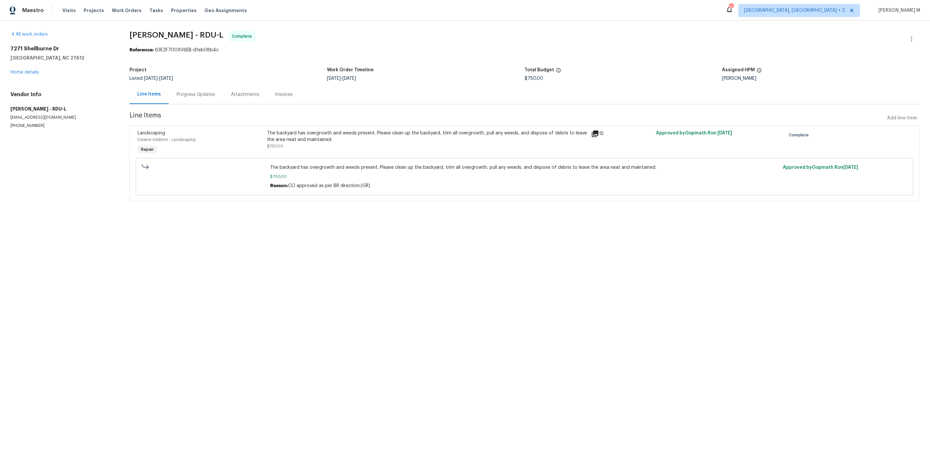
click at [360, 130] on div "The backyard has overgrowth and weeds present. Please clean up the backyard, tr…" at bounding box center [427, 136] width 320 height 13
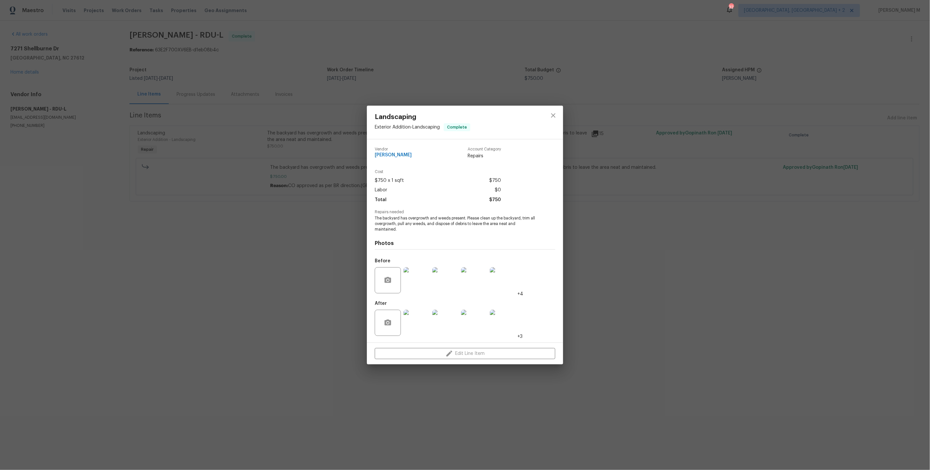
click at [421, 324] on img at bounding box center [417, 323] width 26 height 26
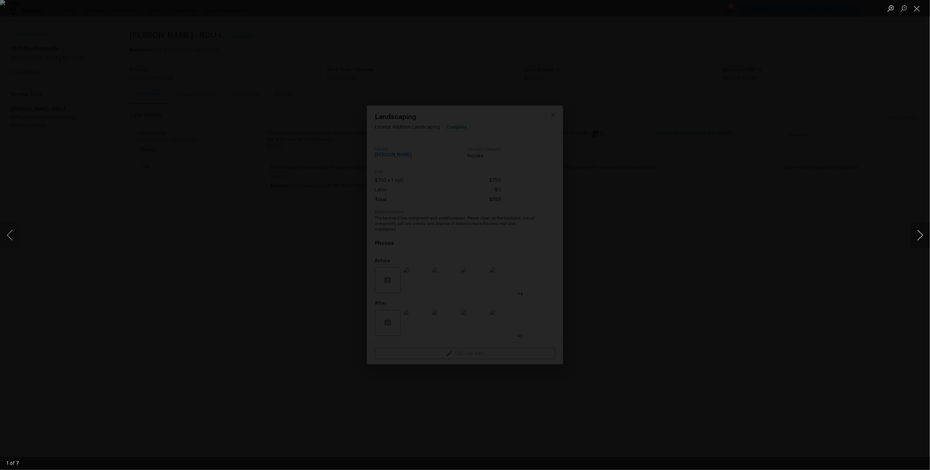
click at [921, 234] on button "Next image" at bounding box center [920, 235] width 20 height 26
click at [791, 172] on div "Lightbox" at bounding box center [465, 235] width 930 height 470
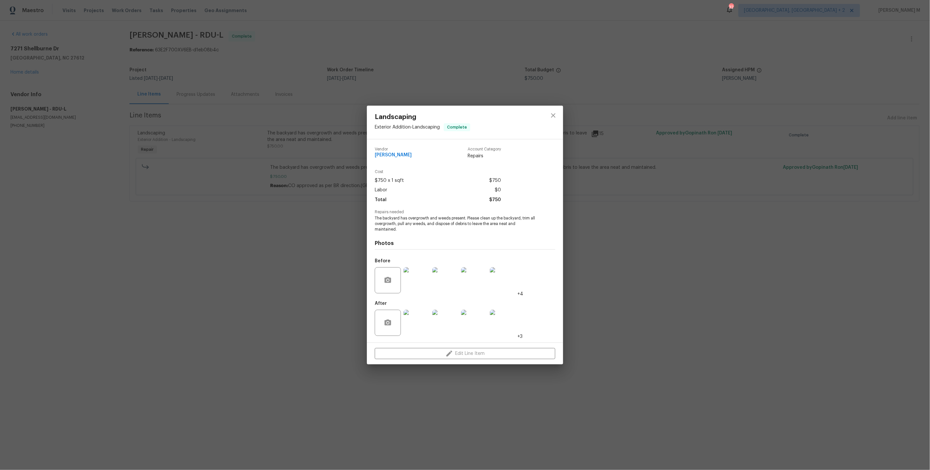
click at [791, 172] on div "Landscaping Exterior Addition - Landscaping Complete Vendor Cameron Sweeney Acc…" at bounding box center [465, 235] width 930 height 470
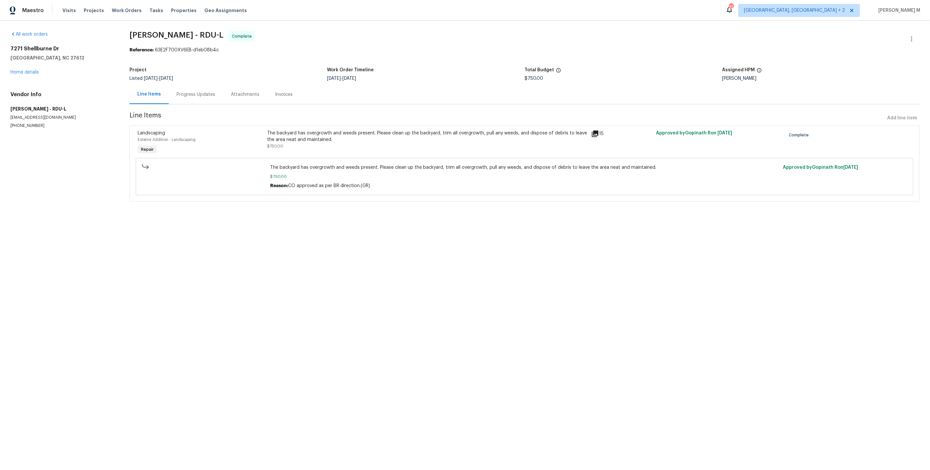
click at [198, 96] on div "Progress Updates" at bounding box center [196, 94] width 54 height 19
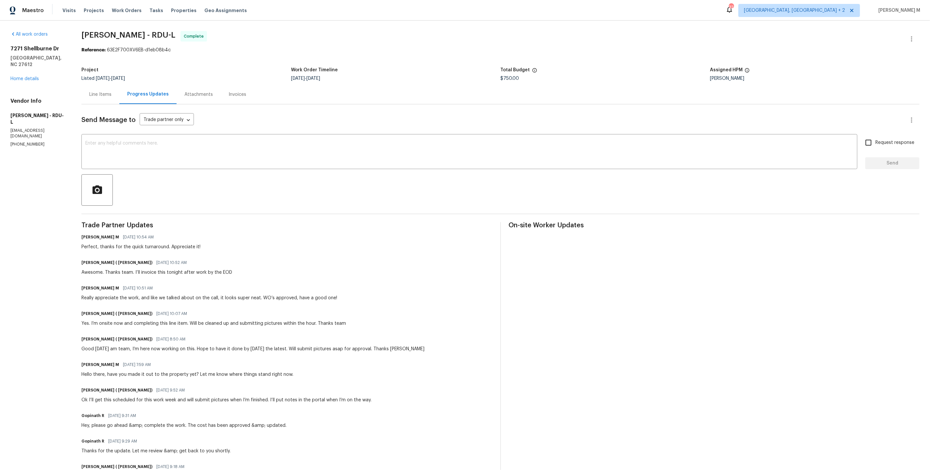
click at [82, 269] on div "Awesome. Thanks team. I’ll invoice this tonight after work by the EOD" at bounding box center [156, 272] width 151 height 7
drag, startPoint x: 77, startPoint y: 291, endPoint x: 345, endPoint y: 279, distance: 267.7
click at [345, 279] on div "All work orders 7271 Shellburne Dr Raleigh, NC 27612 Home details Vendor Info C…" at bounding box center [465, 352] width 930 height 663
drag, startPoint x: 78, startPoint y: 266, endPoint x: 262, endPoint y: 266, distance: 184.1
click at [262, 266] on div "All work orders 7271 Shellburne Dr Raleigh, NC 27612 Home details Vendor Info C…" at bounding box center [465, 352] width 930 height 663
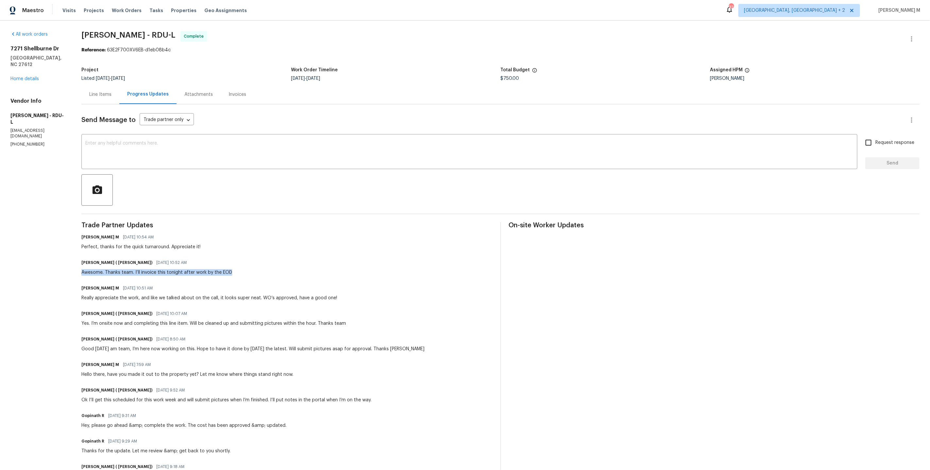
click at [262, 266] on div "Cameron Sweeney ( Cameron - Sweeney) 09/08/2025 10:52 AM Awesome. Thanks team. …" at bounding box center [286, 267] width 411 height 18
click at [301, 232] on div "Vignesh M 09/08/2025 10:54 AM Perfect, thanks for the quick turnaround. Appreci…" at bounding box center [286, 241] width 411 height 18
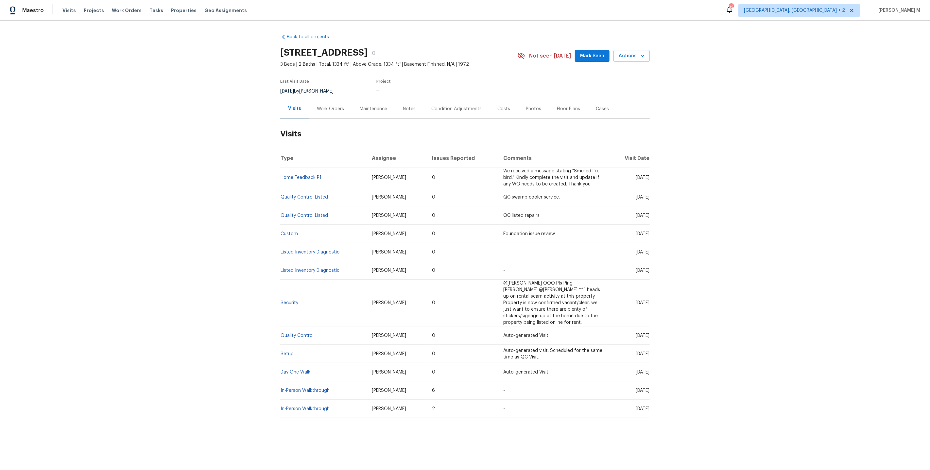
click at [318, 114] on div "Work Orders" at bounding box center [330, 108] width 43 height 19
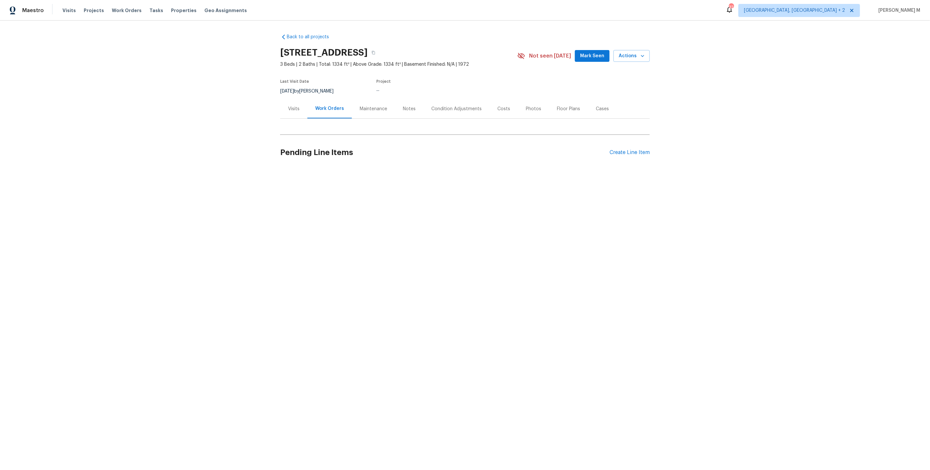
click at [374, 110] on div "Maintenance" at bounding box center [373, 108] width 43 height 19
click at [312, 109] on div "Work Orders" at bounding box center [328, 108] width 43 height 19
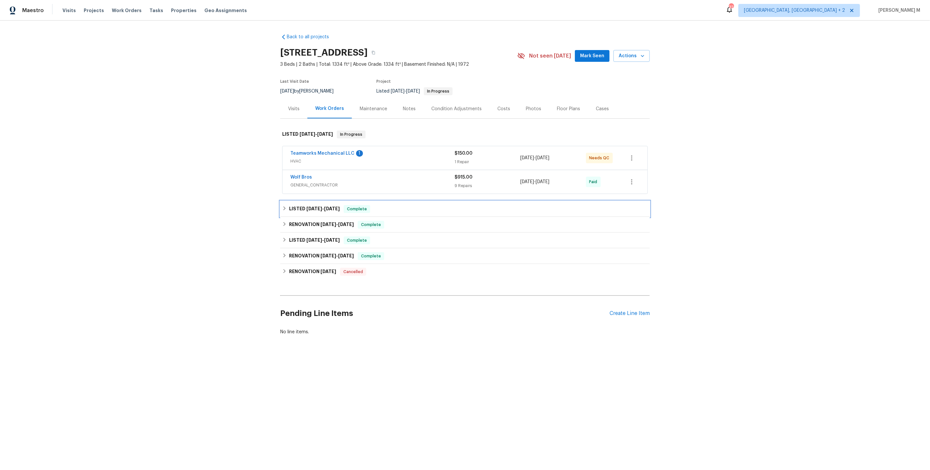
click at [312, 201] on div "LISTED [DATE] - [DATE] Complete" at bounding box center [465, 209] width 370 height 16
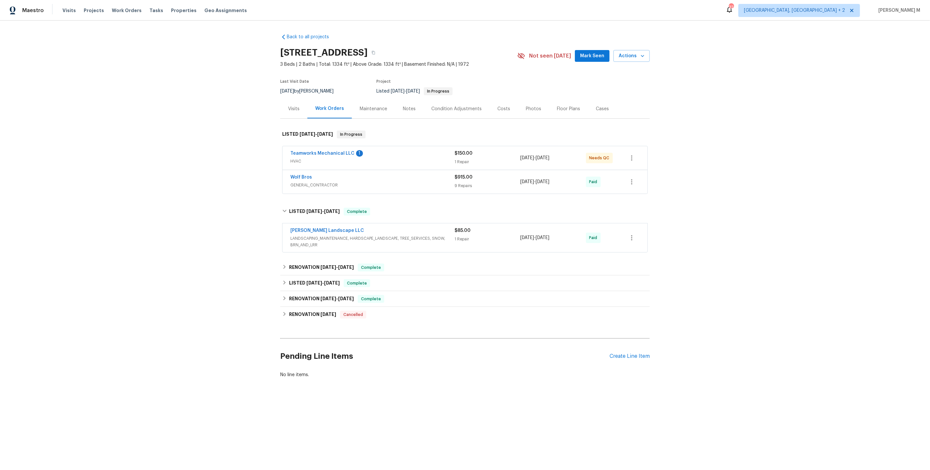
click at [309, 252] on div "Back to all projects [STREET_ADDRESS] 3 Beds | 2 Baths | Total: 1334 ft² | Abov…" at bounding box center [465, 205] width 370 height 355
click at [309, 264] on h6 "RENOVATION 3/17/25 - 3/17/25" at bounding box center [321, 268] width 65 height 8
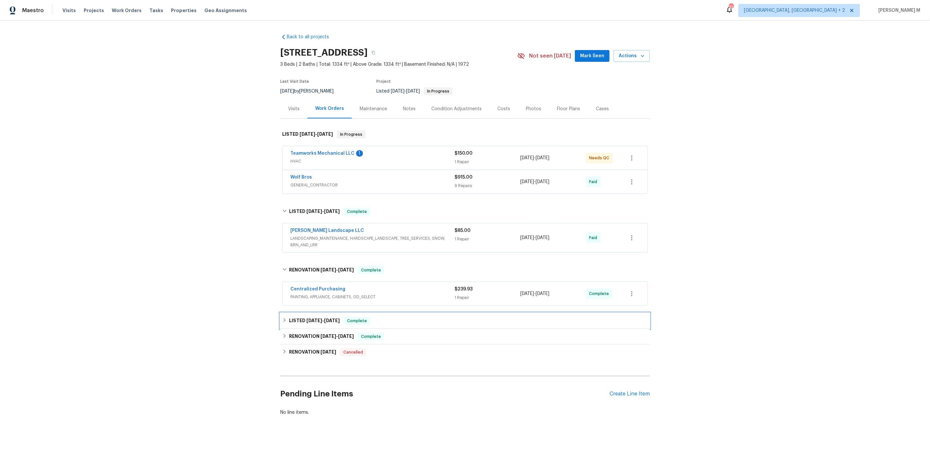
click at [306, 313] on div "LISTED 3/14/25 - 3/15/25 Complete" at bounding box center [465, 321] width 370 height 16
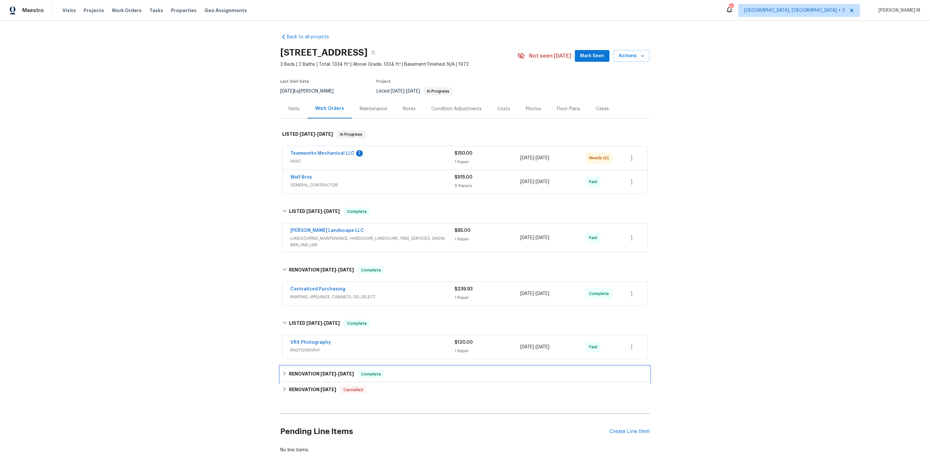
click at [304, 370] on h6 "RENOVATION 3/6/25 - 3/20/25" at bounding box center [321, 374] width 65 height 8
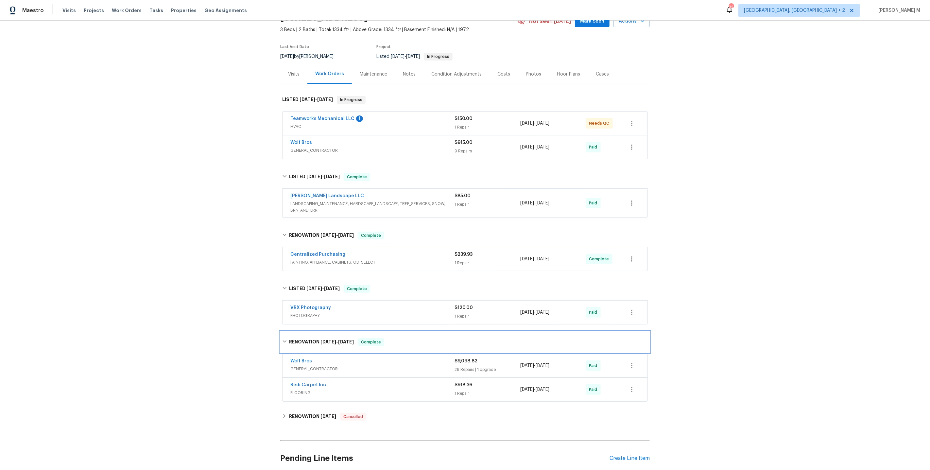
scroll to position [35, 0]
click at [308, 408] on div "RENOVATION 9/1/23 Cancelled" at bounding box center [465, 416] width 370 height 16
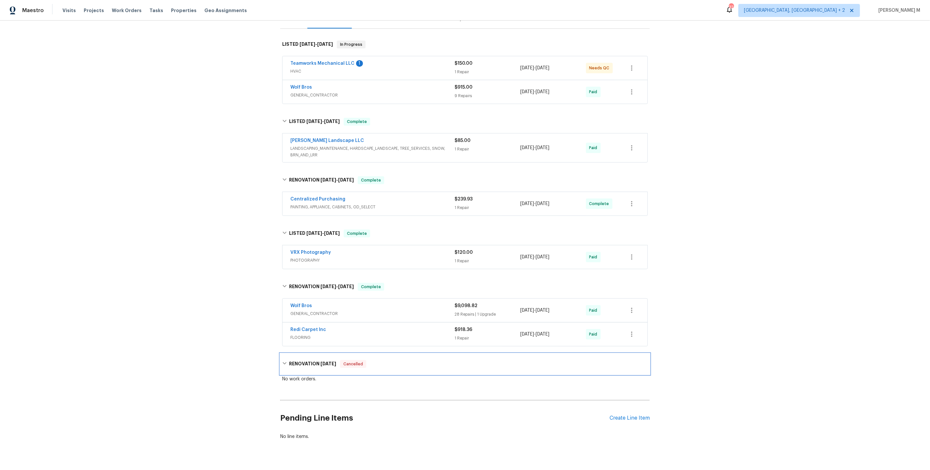
scroll to position [90, 0]
click at [303, 334] on span "FLOORING" at bounding box center [372, 337] width 164 height 7
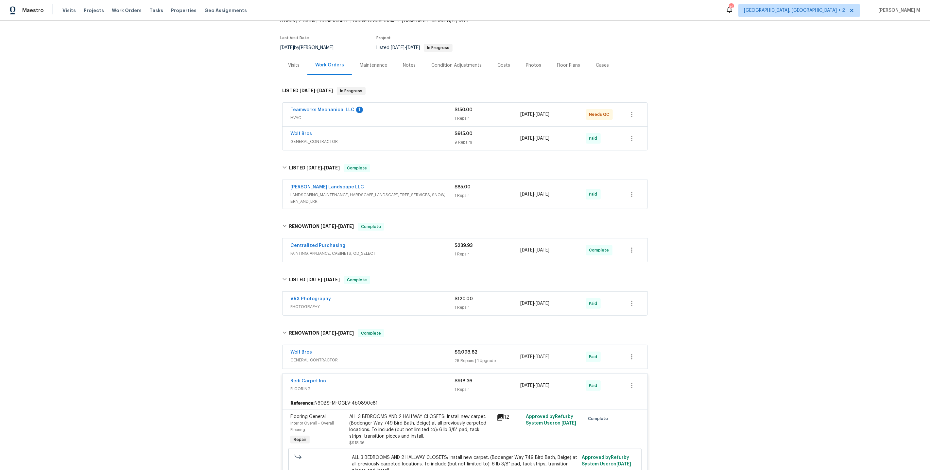
scroll to position [0, 0]
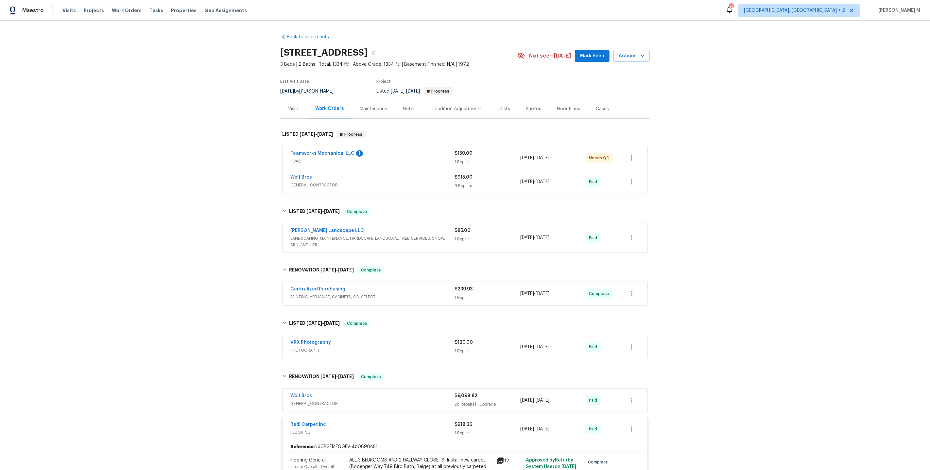
click at [286, 102] on div "Visits" at bounding box center [293, 108] width 27 height 19
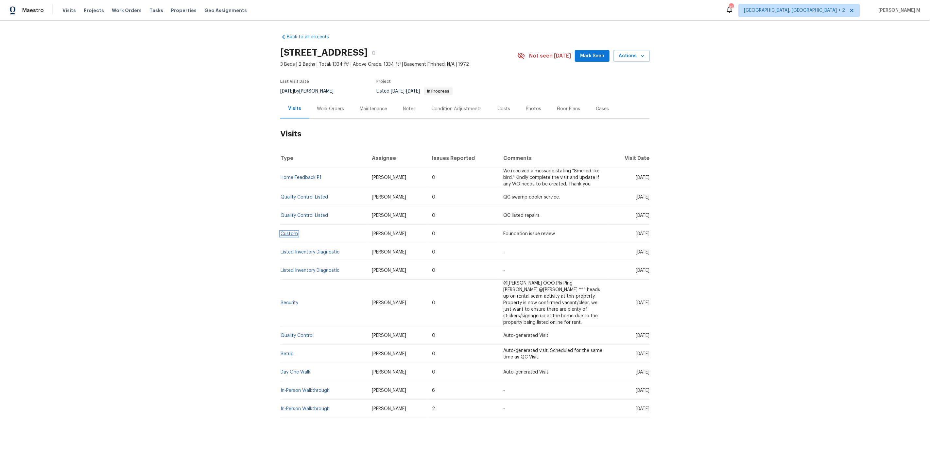
click at [292, 232] on link "Custom" at bounding box center [289, 234] width 17 height 5
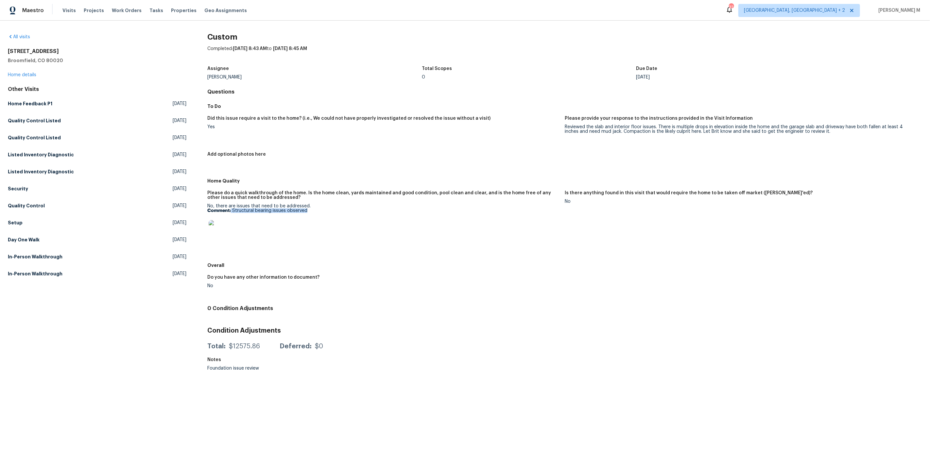
drag, startPoint x: 230, startPoint y: 204, endPoint x: 315, endPoint y: 204, distance: 85.3
click at [316, 208] on p "Comment: Structural bearing issues observed" at bounding box center [383, 210] width 352 height 5
click at [221, 220] on img at bounding box center [219, 230] width 21 height 21
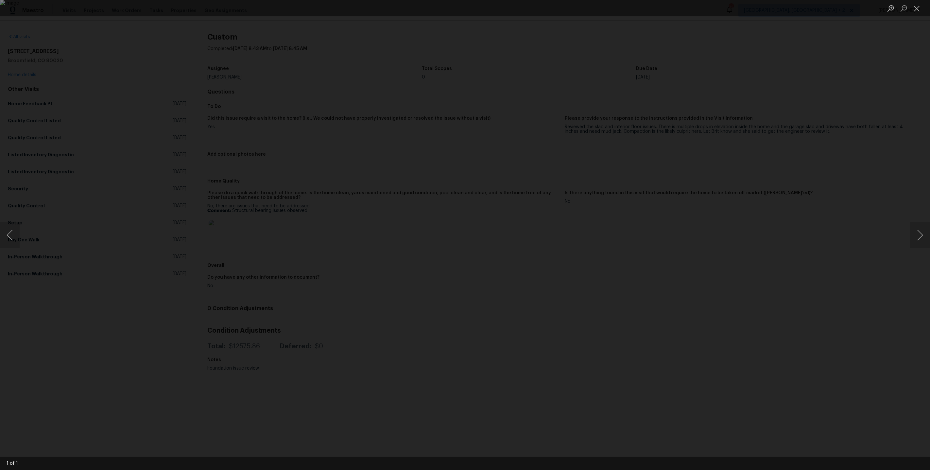
click at [567, 376] on div "Lightbox" at bounding box center [465, 235] width 930 height 470
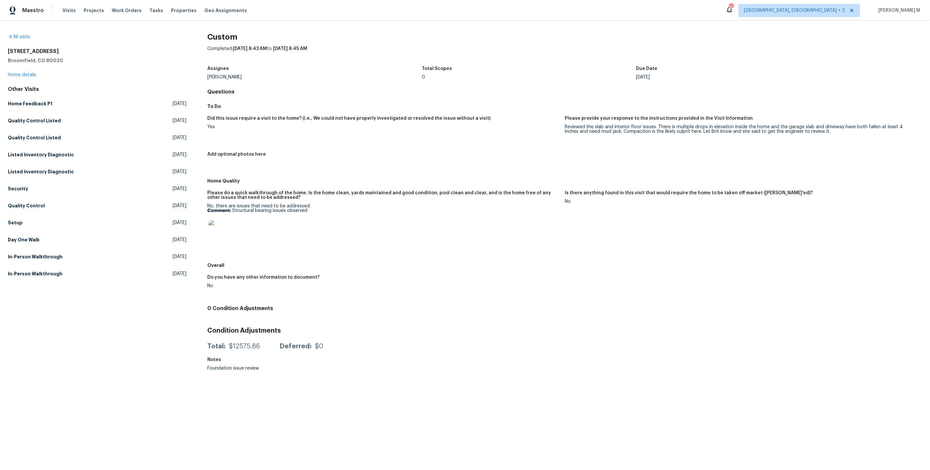
click at [210, 220] on img at bounding box center [219, 230] width 21 height 21
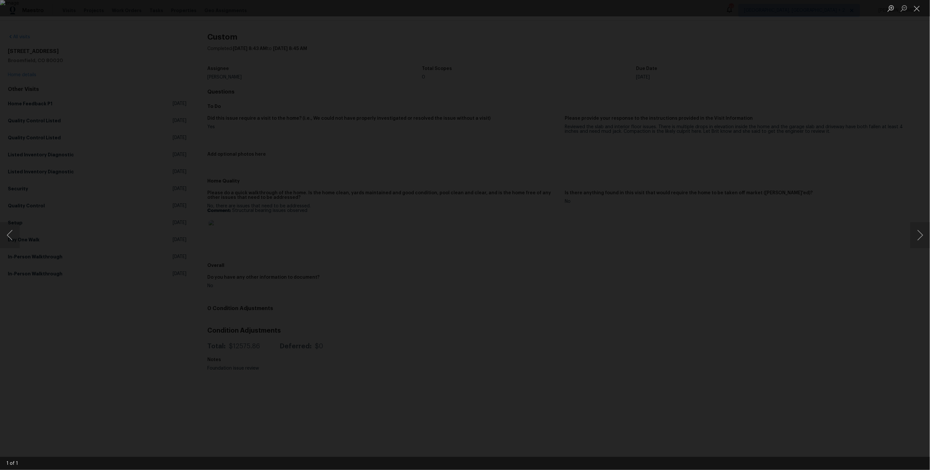
click at [679, 273] on div "Lightbox" at bounding box center [465, 235] width 930 height 470
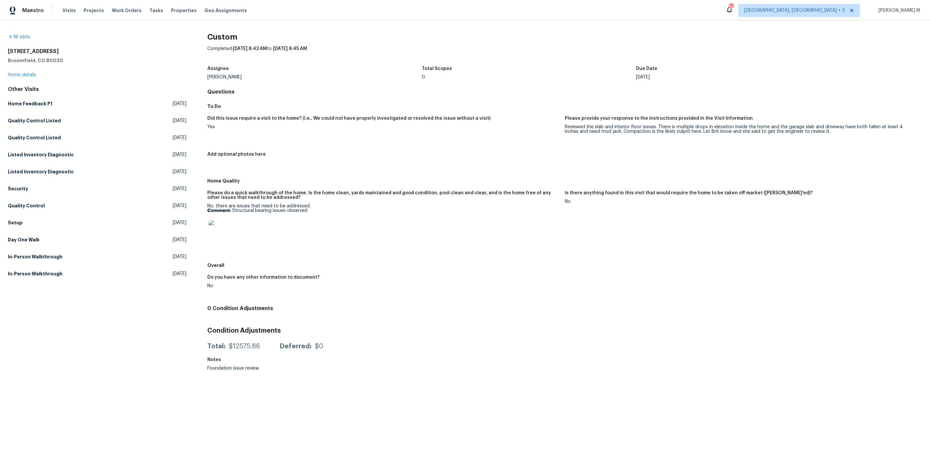
click at [285, 125] on div "Yes" at bounding box center [383, 127] width 352 height 5
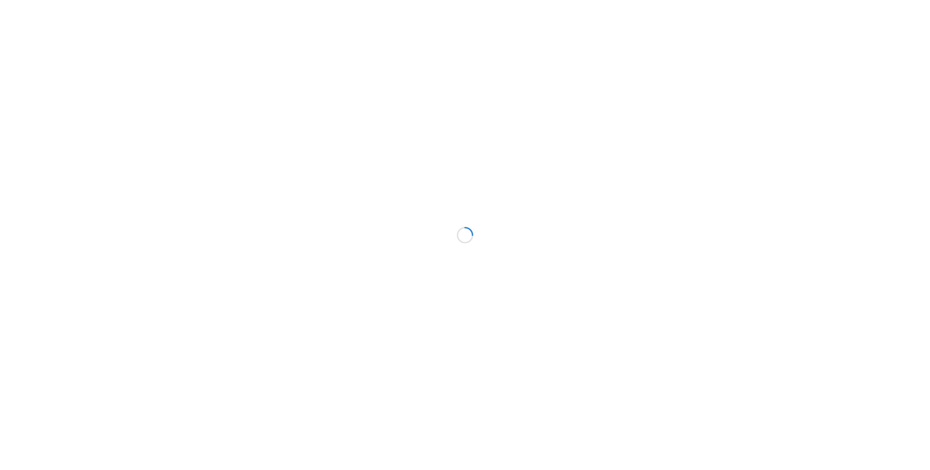
click at [334, 121] on div at bounding box center [465, 235] width 930 height 470
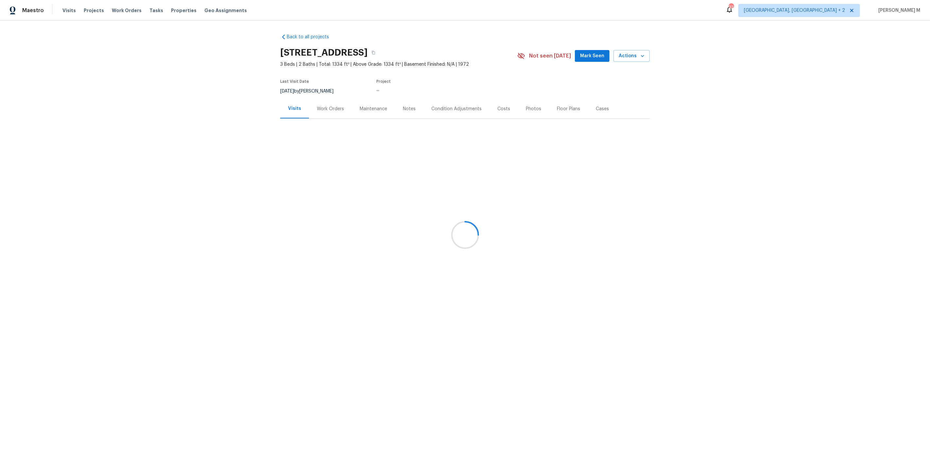
click at [327, 107] on div at bounding box center [465, 235] width 930 height 470
click at [316, 107] on div at bounding box center [465, 235] width 930 height 470
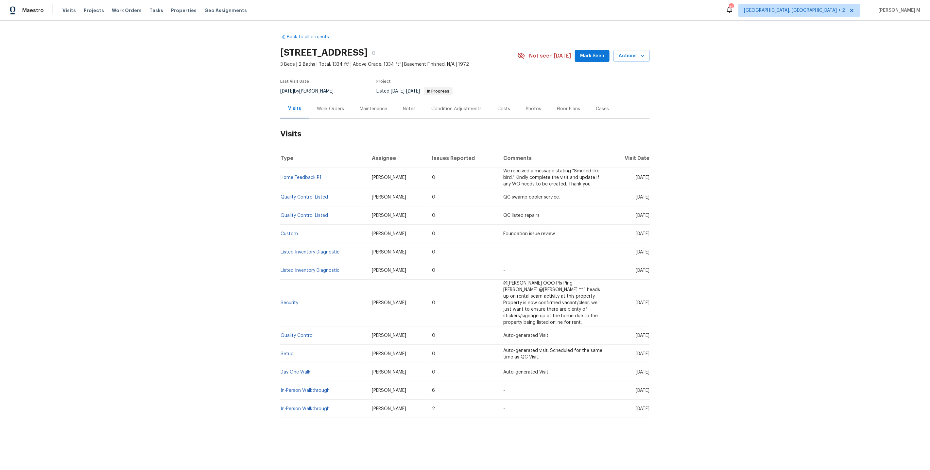
click at [329, 111] on div "Work Orders" at bounding box center [330, 108] width 43 height 19
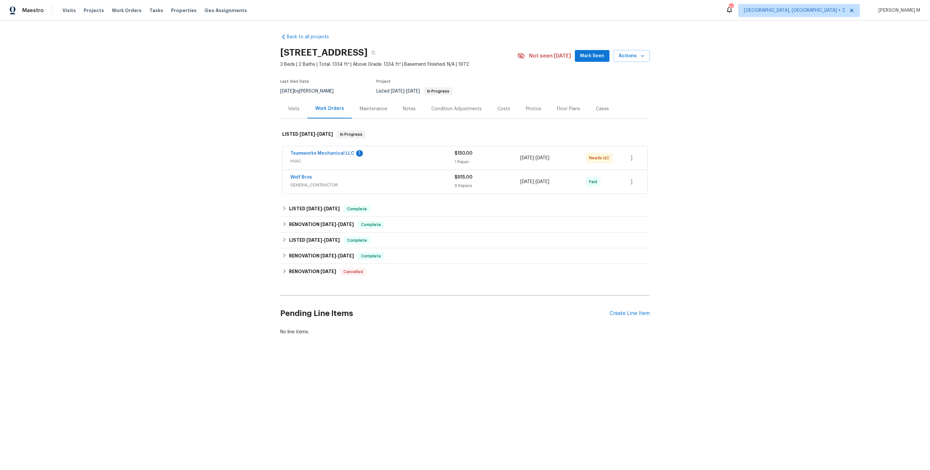
click at [307, 161] on span "HVAC" at bounding box center [372, 161] width 164 height 7
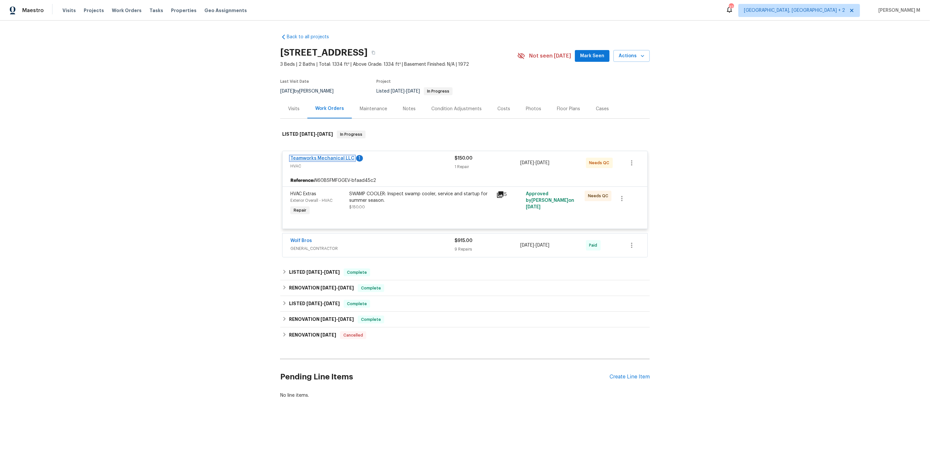
click at [308, 156] on link "Teamworks Mechanical LLC" at bounding box center [322, 158] width 64 height 5
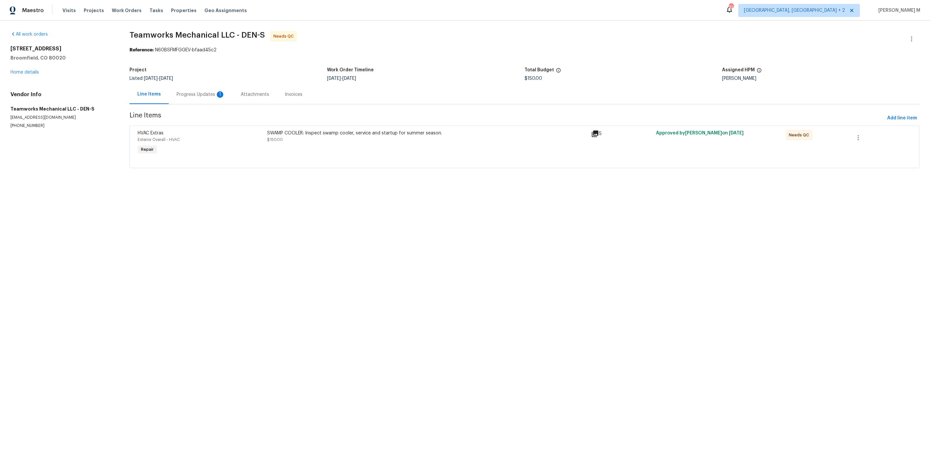
click at [439, 90] on div "Line Items Progress Updates 1 Attachments Invoices" at bounding box center [524, 95] width 790 height 20
click at [201, 91] on div "Progress Updates 1" at bounding box center [201, 94] width 48 height 7
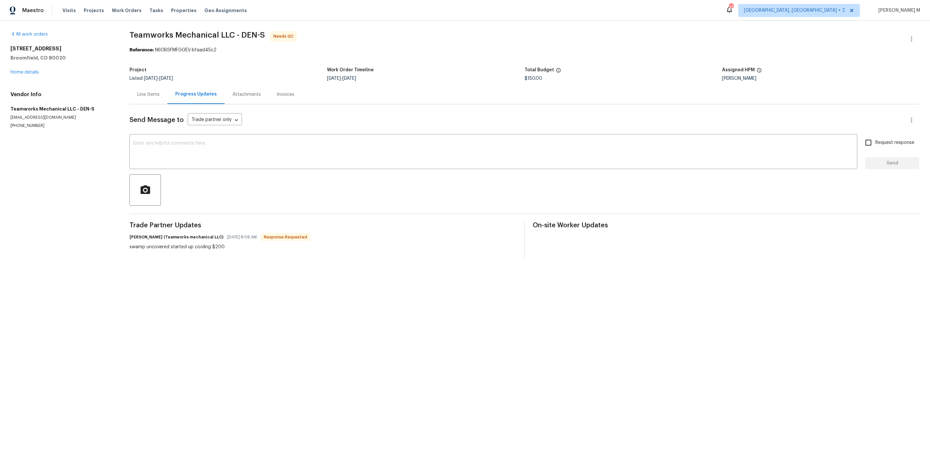
click at [144, 95] on div "Line Items" at bounding box center [148, 94] width 38 height 19
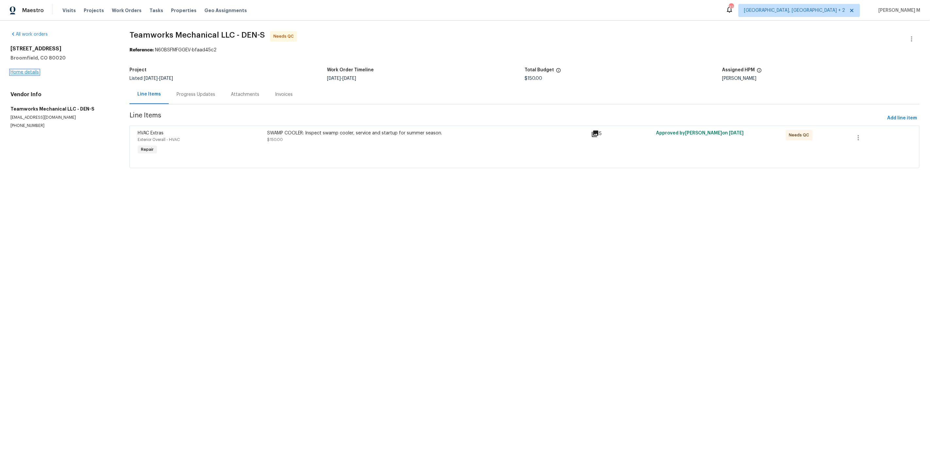
click at [22, 70] on link "Home details" at bounding box center [24, 72] width 28 height 5
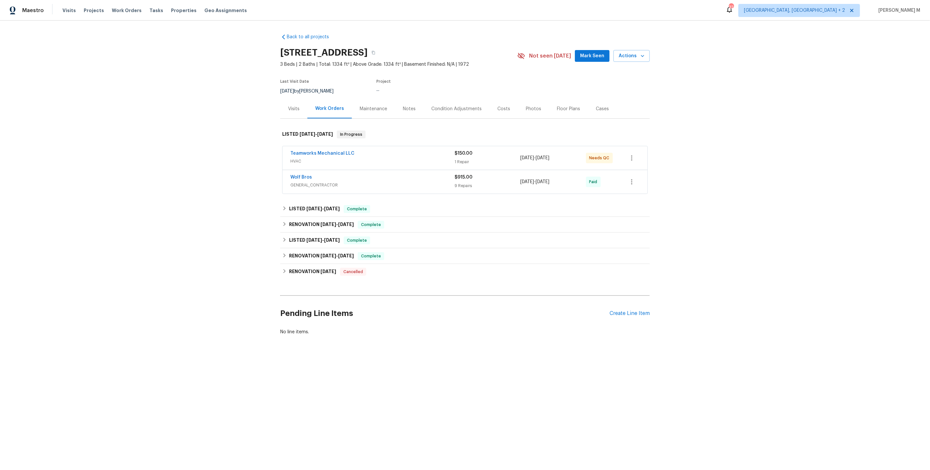
click at [303, 175] on span "Wolf Bros" at bounding box center [301, 177] width 22 height 7
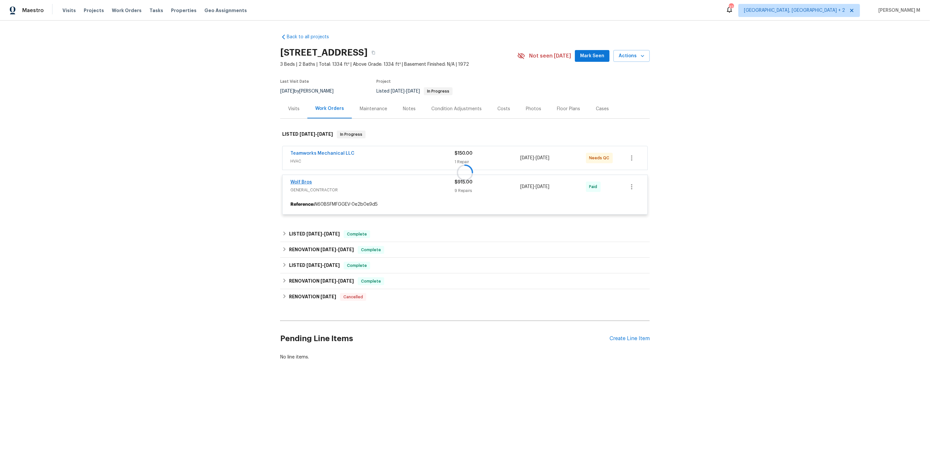
click at [301, 175] on div at bounding box center [465, 172] width 370 height 97
click at [305, 177] on div at bounding box center [465, 172] width 370 height 97
click at [300, 177] on div at bounding box center [465, 172] width 370 height 97
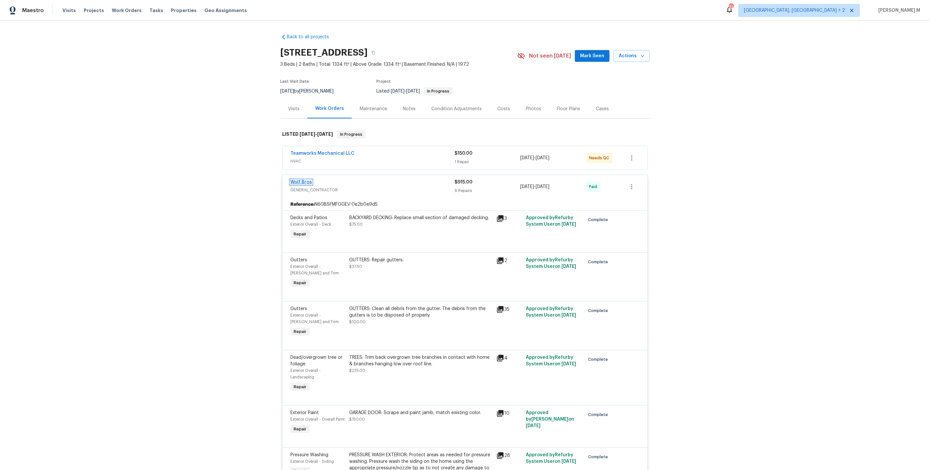
click at [299, 180] on link "Wolf Bros" at bounding box center [301, 182] width 22 height 5
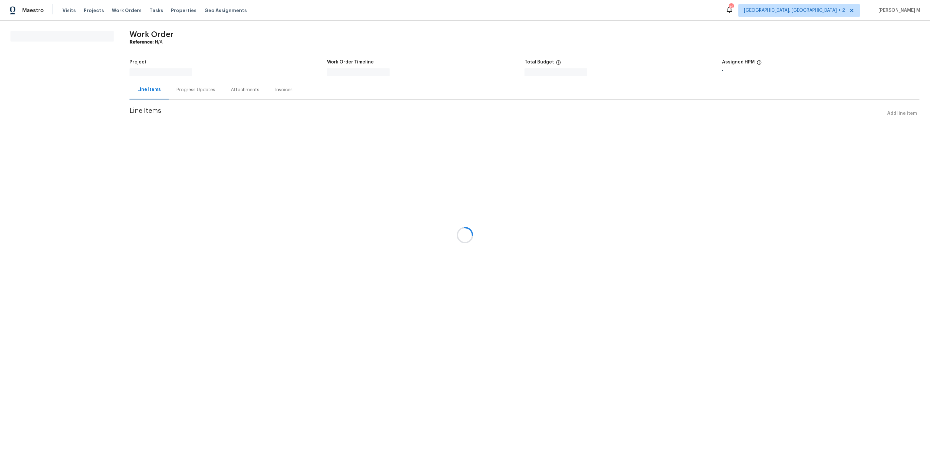
click at [186, 93] on div at bounding box center [465, 235] width 930 height 470
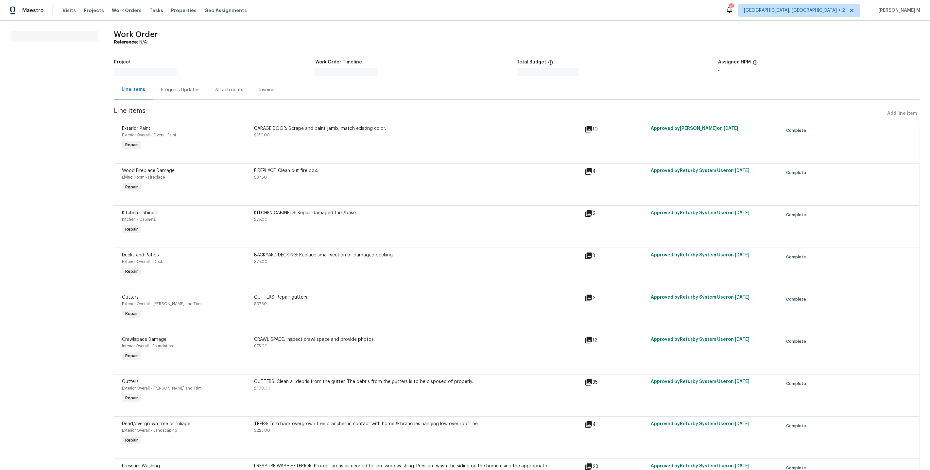
click at [171, 85] on div "Progress Updates" at bounding box center [180, 89] width 54 height 19
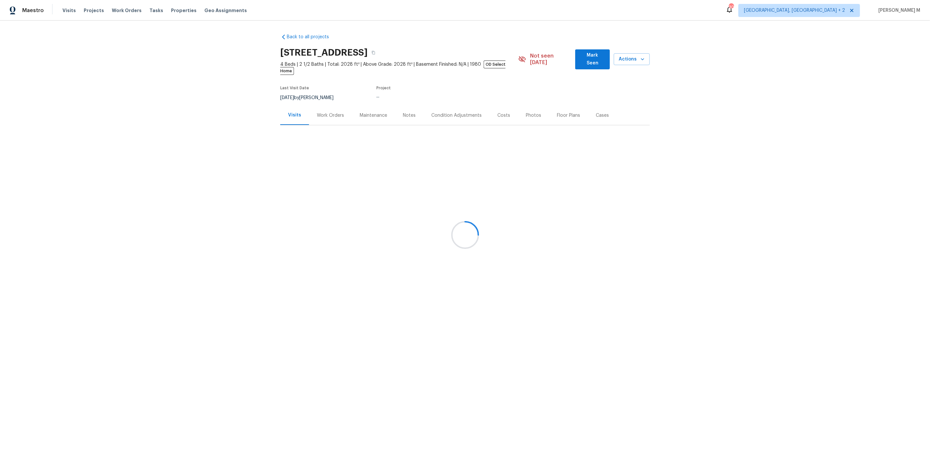
click at [325, 111] on div at bounding box center [465, 235] width 930 height 470
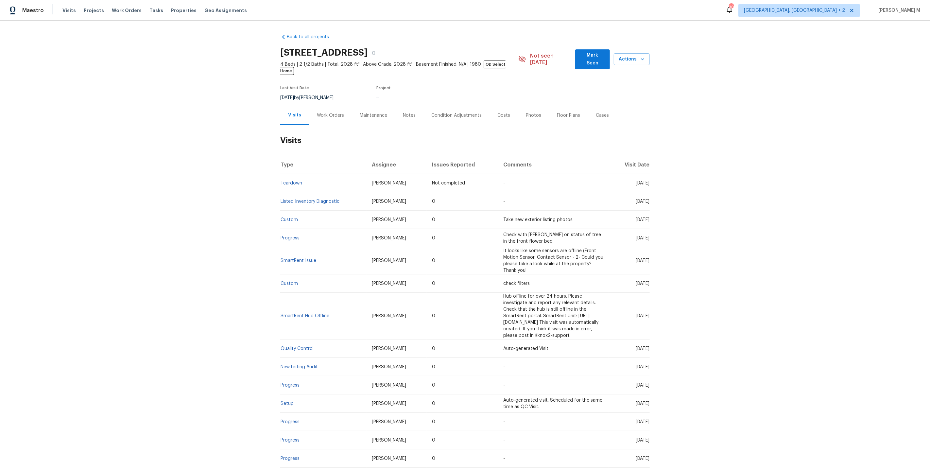
click at [319, 111] on div "Work Orders" at bounding box center [330, 115] width 43 height 19
click at [328, 112] on div "Work Orders" at bounding box center [330, 115] width 27 height 7
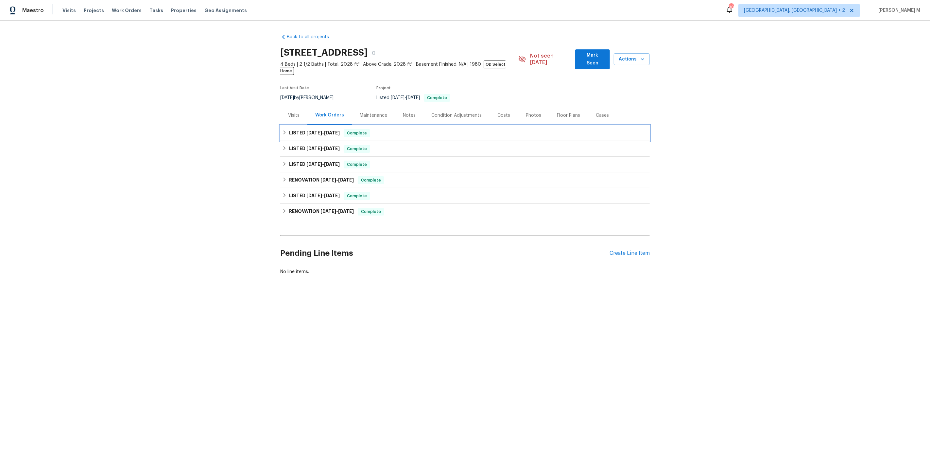
click at [312, 128] on div "LISTED 8/13/25 - 8/15/25 Complete" at bounding box center [465, 133] width 370 height 16
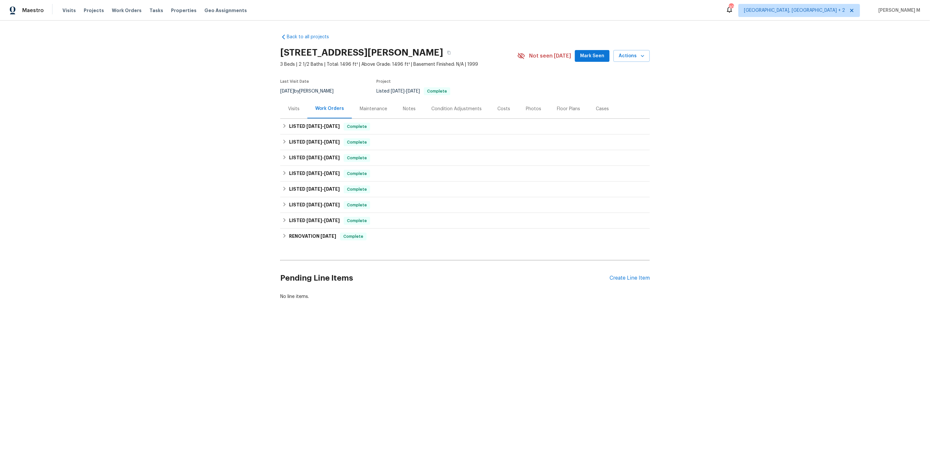
click at [352, 109] on div "Maintenance" at bounding box center [373, 108] width 43 height 19
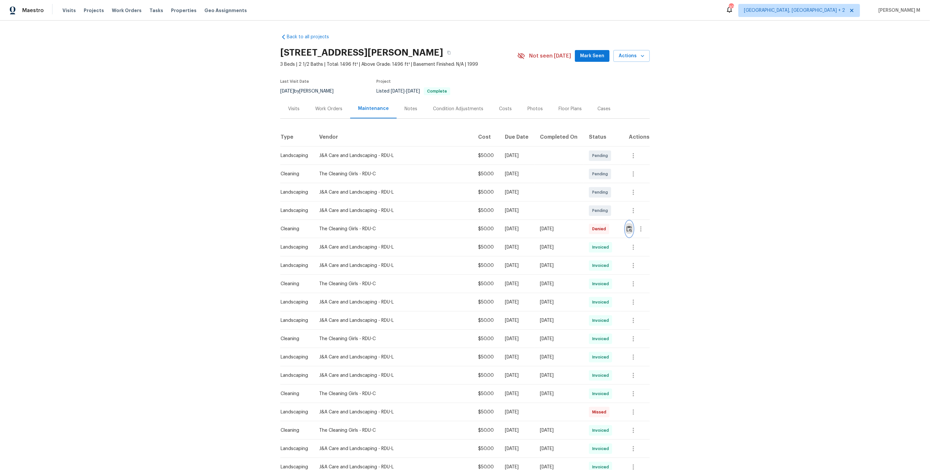
click at [631, 230] on button "button" at bounding box center [630, 229] width 8 height 16
click at [640, 221] on button "button" at bounding box center [641, 229] width 16 height 16
click at [640, 221] on li "Message vendor" at bounding box center [655, 225] width 46 height 11
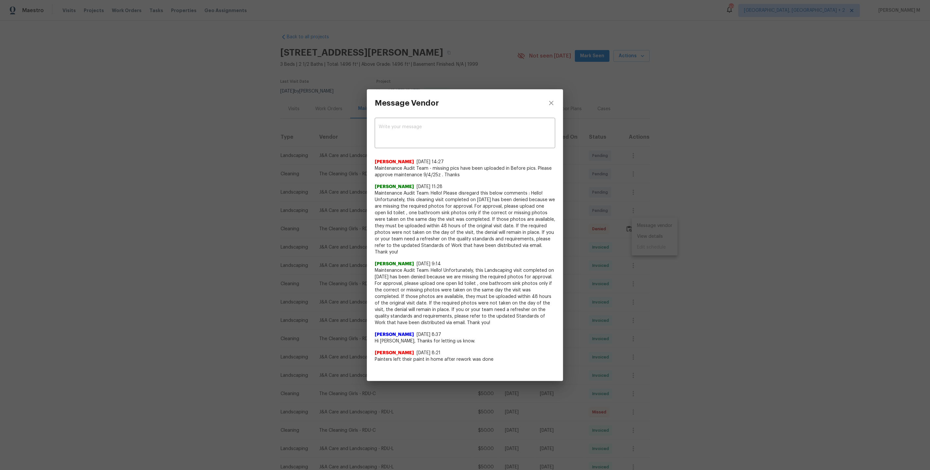
click at [383, 359] on span "Painters left their paint in home after rework was done" at bounding box center [465, 359] width 181 height 7
copy span "Painters left their paint in home after rework was done"
click at [448, 116] on div "Message Vendor" at bounding box center [465, 102] width 196 height 27
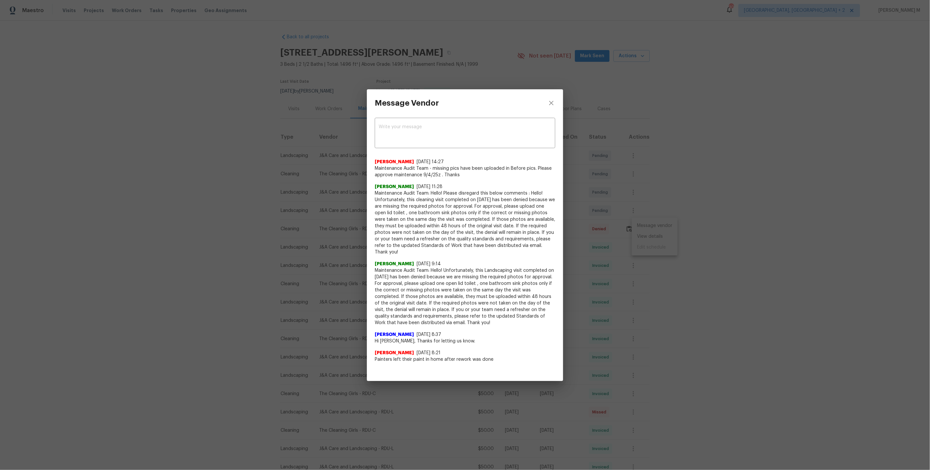
click at [448, 116] on div "Message Vendor" at bounding box center [465, 102] width 196 height 27
click at [428, 147] on div "x ​" at bounding box center [465, 133] width 181 height 29
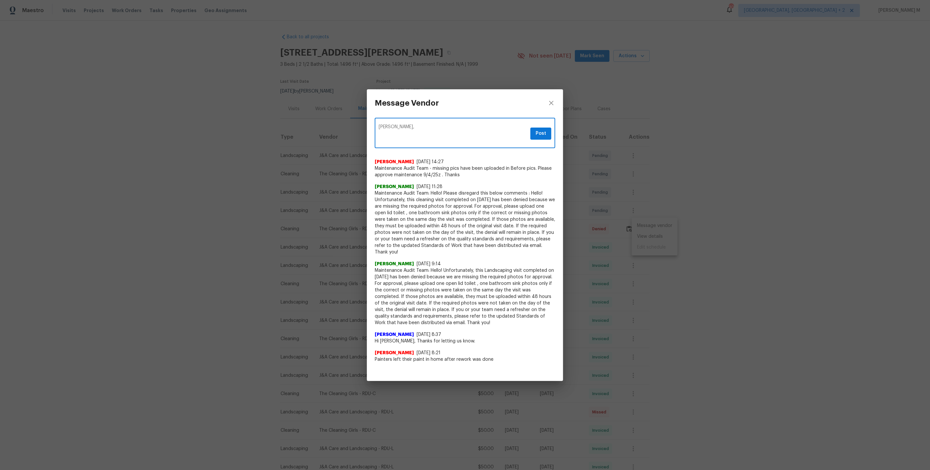
paste textarea "Hey, on your next visit can you move the paint into the garage please? Apprecia…"
click at [394, 128] on textarea "Nila, Hey, on your next visit can you move the paint into the garage please? Ap…" at bounding box center [453, 134] width 149 height 18
click at [422, 128] on textarea "Nila, on your next visit can you move the paint into the garage please? Appreci…" at bounding box center [453, 134] width 149 height 18
click at [0, 0] on span "," at bounding box center [0, 0] width 0 height 0
click at [0, 0] on div "Paraphrase text" at bounding box center [0, 0] width 0 height 0
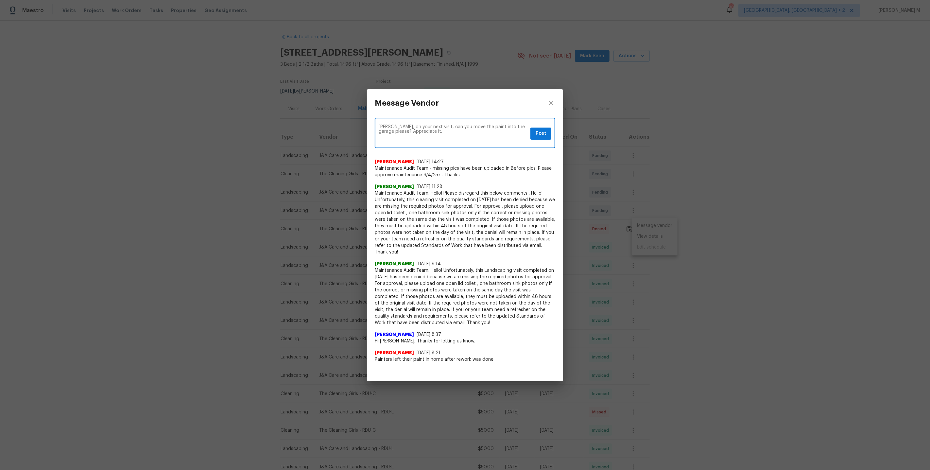
click at [518, 128] on textarea "Nila, on your next visit, can you move the paint into the garage please? Apprec…" at bounding box center [453, 134] width 149 height 18
click at [504, 128] on textarea "Nila, on your next visit, can you move the paint into the garage please? Apprec…" at bounding box center [453, 134] width 149 height 18
click at [0, 0] on span "garage" at bounding box center [0, 0] width 0 height 0
click at [427, 129] on textarea "Nila, on your next visit, can you move the paint into the garage, please? Appre…" at bounding box center [453, 134] width 149 height 18
click at [512, 128] on textarea "Nila, on your next visit, can you move the paint into the garage, please? Appre…" at bounding box center [453, 134] width 149 height 18
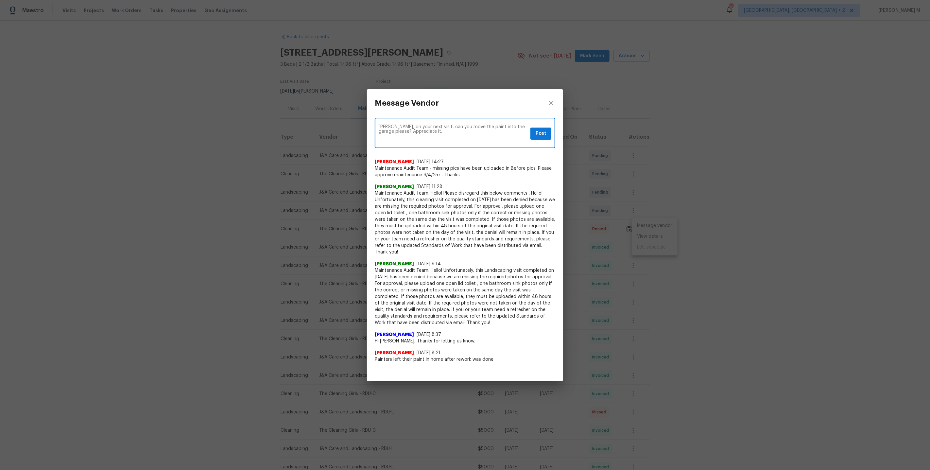
type textarea "Nila, on your next visit, can you move the paint into the garage please? Apprec…"
click at [535, 134] on button "Post" at bounding box center [540, 134] width 21 height 12
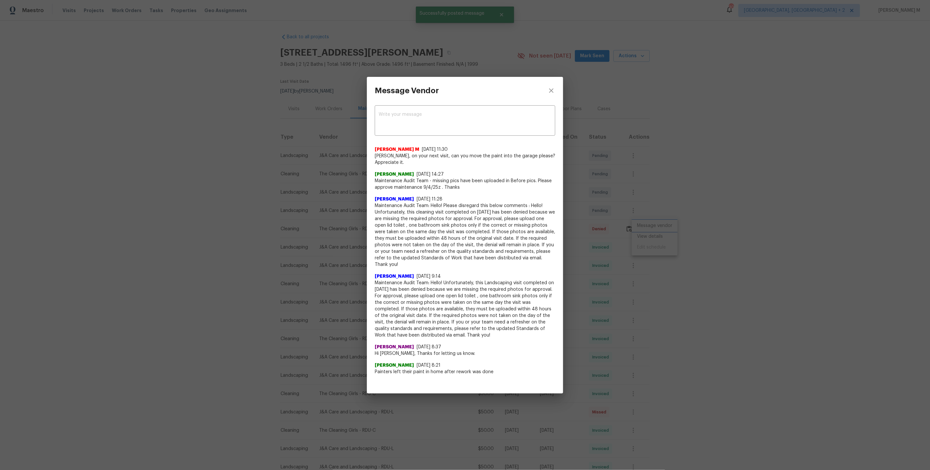
click at [640, 238] on div "Message Vendor x ​ Vignesh M 9/8/25, 11:30 Nila, on your next visit, can you mo…" at bounding box center [465, 235] width 930 height 470
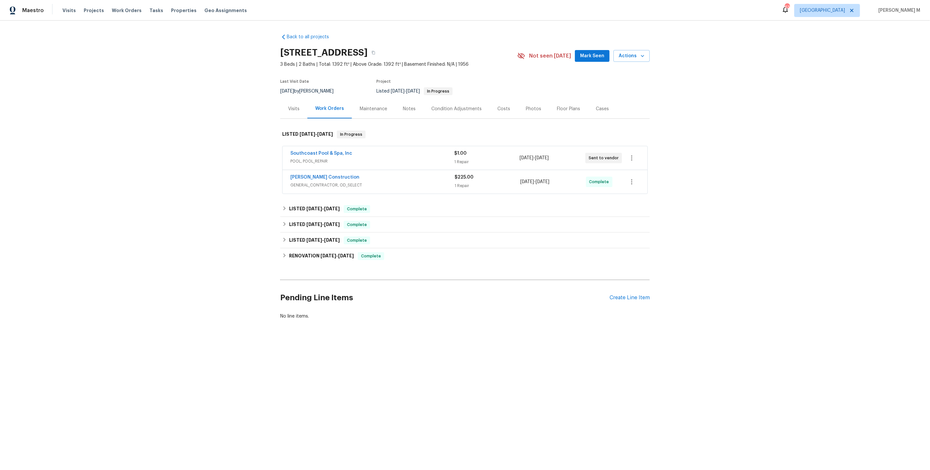
click at [304, 159] on span "POOL, POOL_REPAIR" at bounding box center [372, 161] width 164 height 7
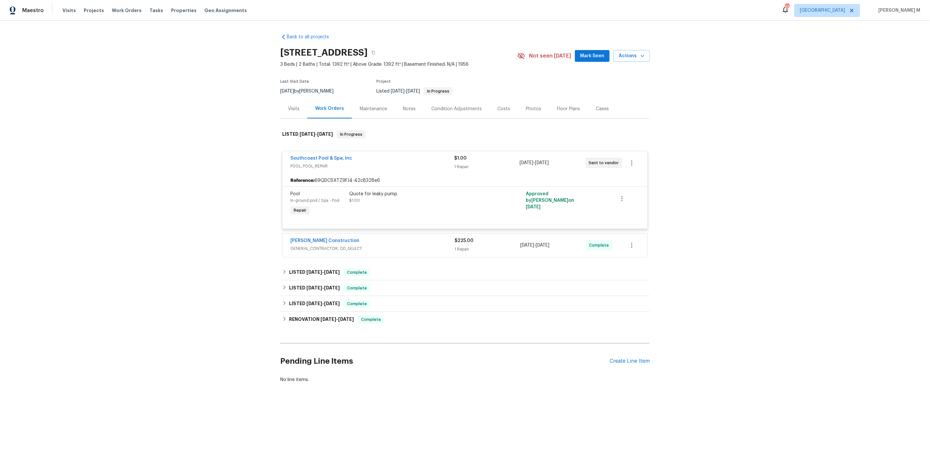
click at [326, 245] on span "GENERAL_CONTRACTOR, OD_SELECT" at bounding box center [372, 248] width 164 height 7
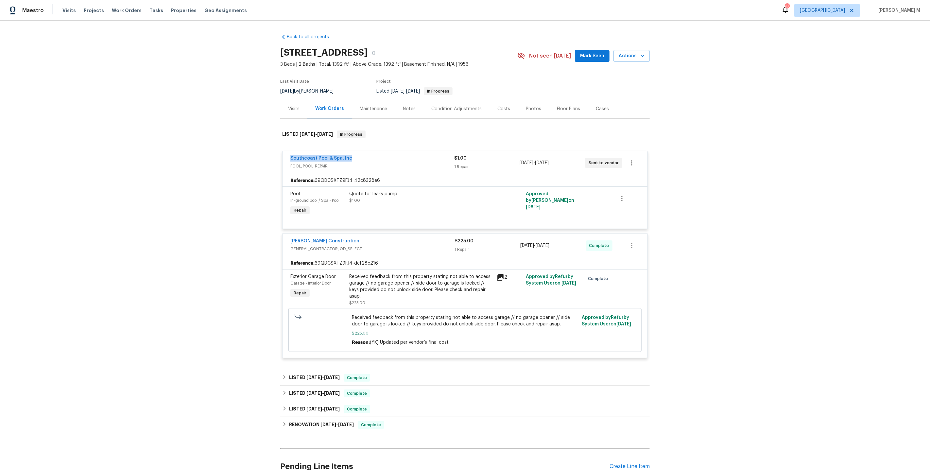
drag, startPoint x: 359, startPoint y: 153, endPoint x: 189, endPoint y: 148, distance: 170.1
click at [189, 148] on div "Back to all projects [STREET_ADDRESS] 3 Beds | 2 Baths | Total: 1392 ft² | Abov…" at bounding box center [465, 245] width 930 height 449
copy link "Southcoast Pool & Spa, Inc"
click at [318, 156] on link "Southcoast Pool & Spa, Inc" at bounding box center [321, 158] width 62 height 5
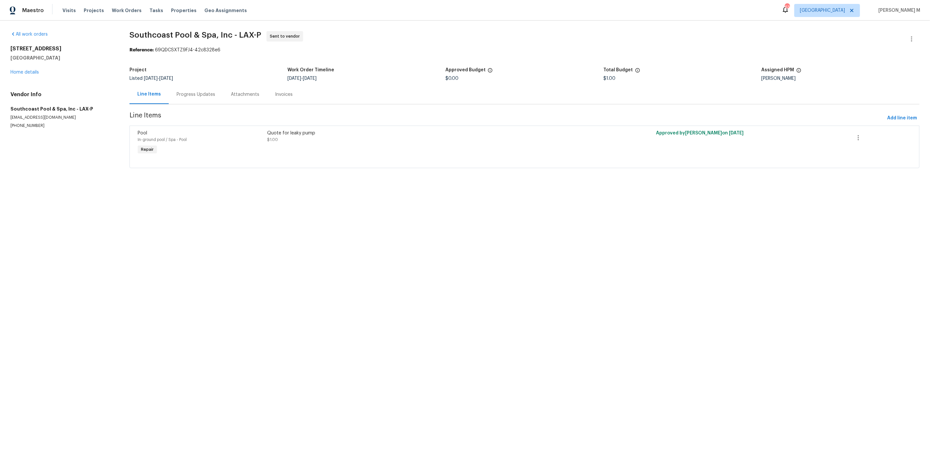
click at [188, 92] on div "Progress Updates" at bounding box center [196, 94] width 39 height 7
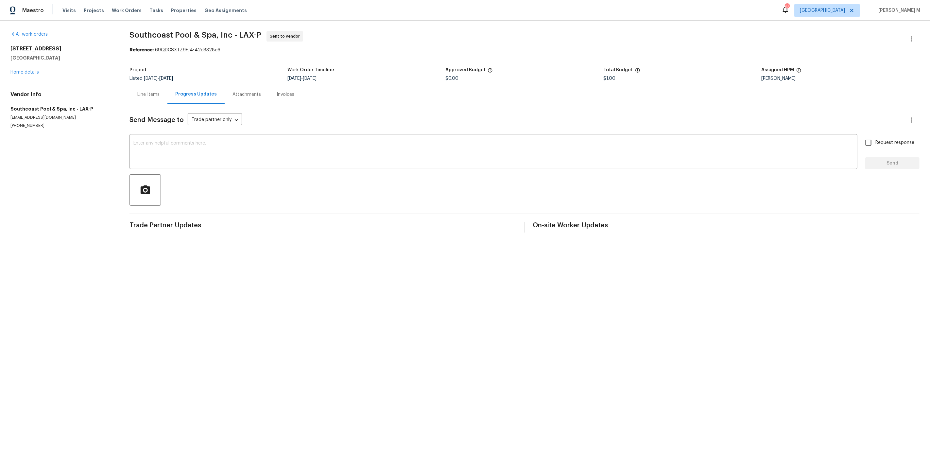
click at [142, 87] on div "Line Items" at bounding box center [148, 94] width 38 height 19
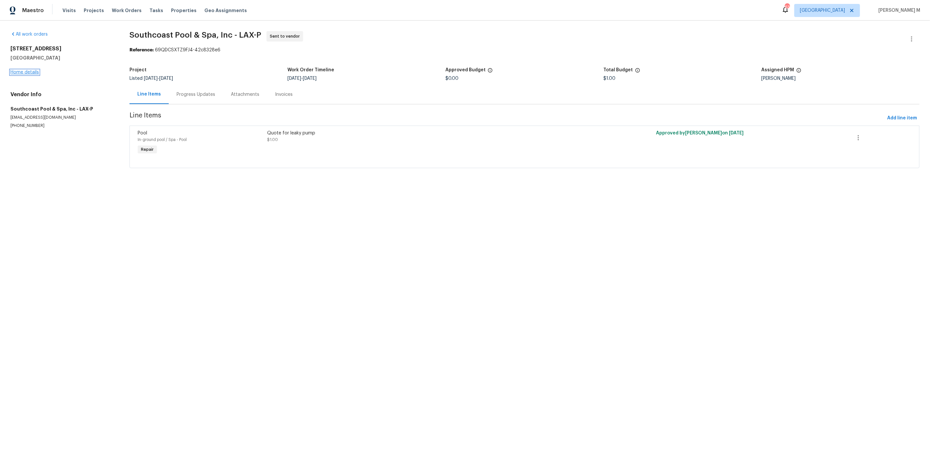
click at [24, 70] on link "Home details" at bounding box center [24, 72] width 28 height 5
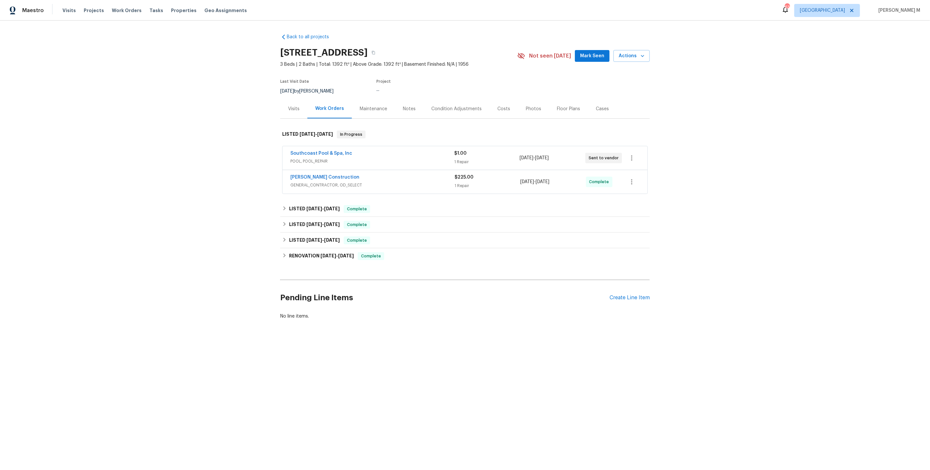
click at [294, 190] on div "Southcoast Pool & Spa, Inc POOL, POOL_REPAIR $1.00 1 Repair [DATE] - [DATE] Sen…" at bounding box center [465, 170] width 370 height 51
click at [294, 205] on h6 "LISTED [DATE] - [DATE]" at bounding box center [314, 209] width 51 height 8
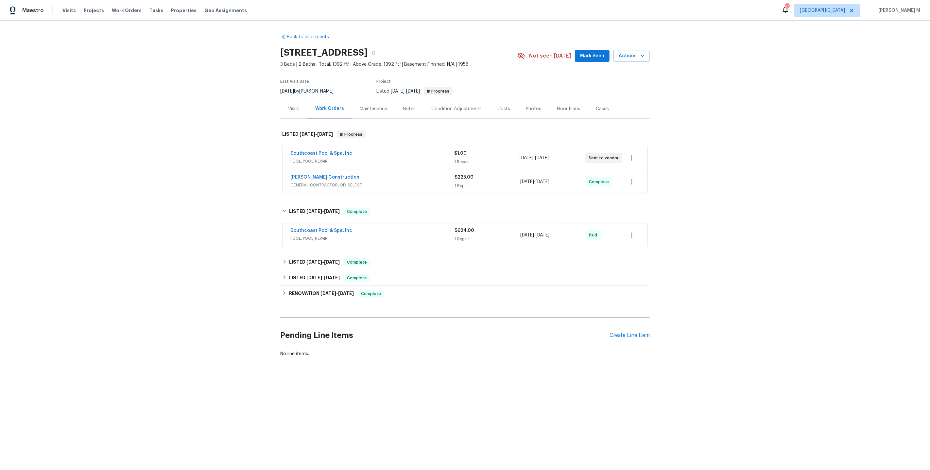
click at [325, 182] on span "GENERAL_CONTRACTOR, OD_SELECT" at bounding box center [372, 185] width 164 height 7
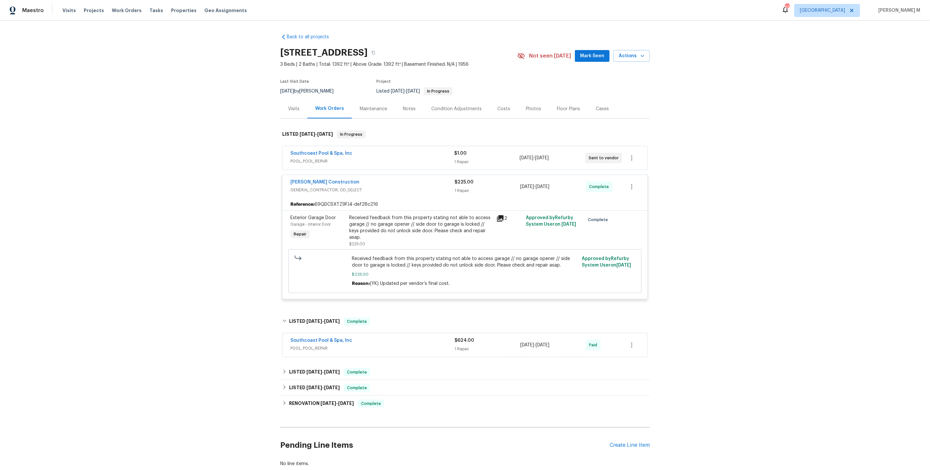
click at [315, 345] on span "POOL, POOL_REPAIR" at bounding box center [372, 348] width 164 height 7
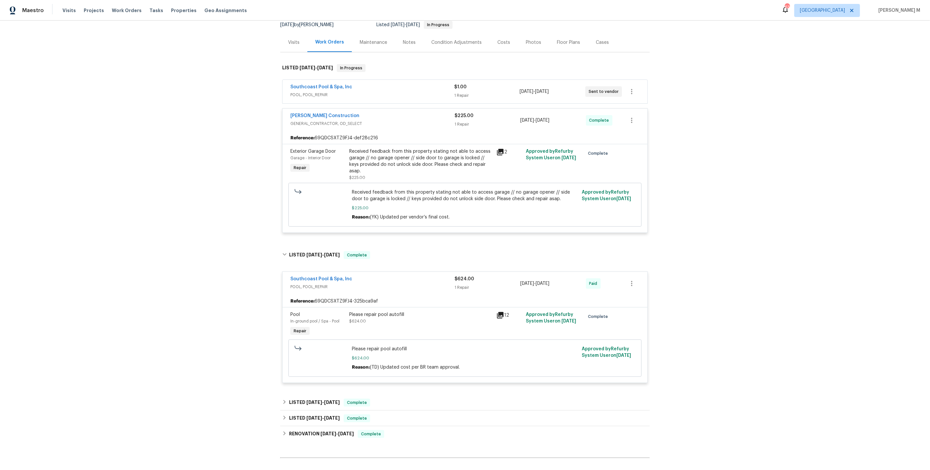
scroll to position [80, 0]
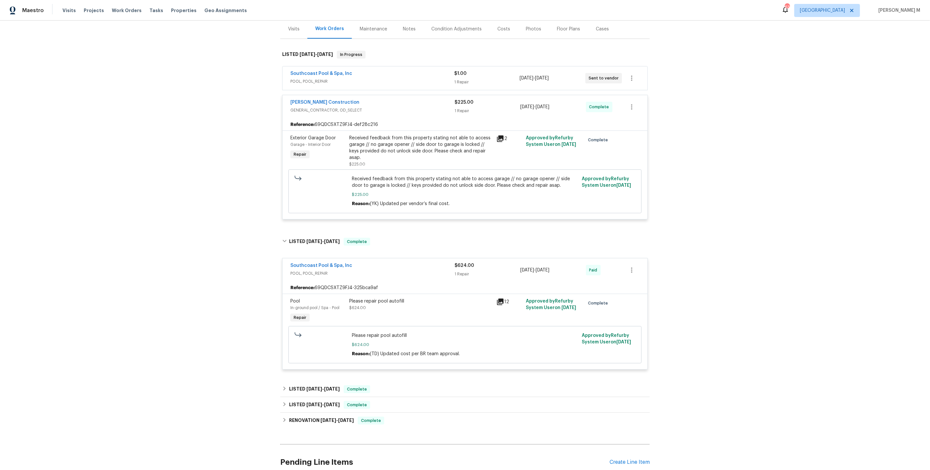
click at [452, 297] on div "Please repair pool autofill $624.00" at bounding box center [420, 311] width 147 height 30
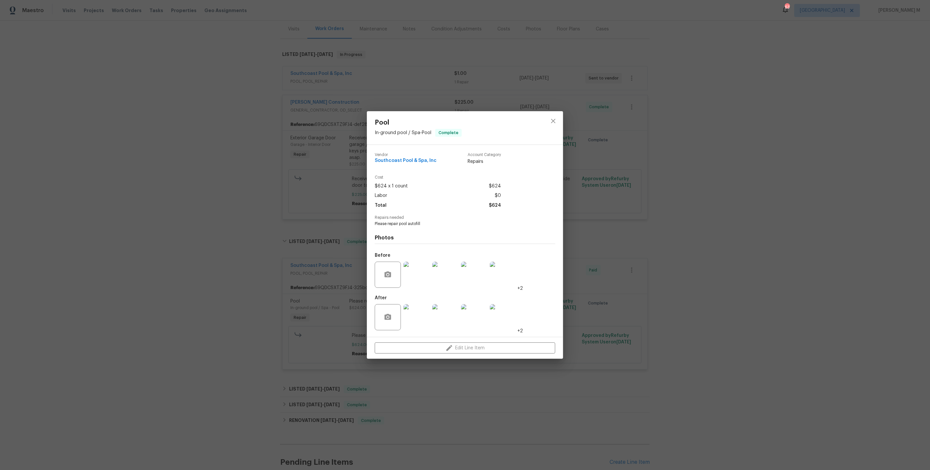
click at [412, 318] on img at bounding box center [417, 317] width 26 height 26
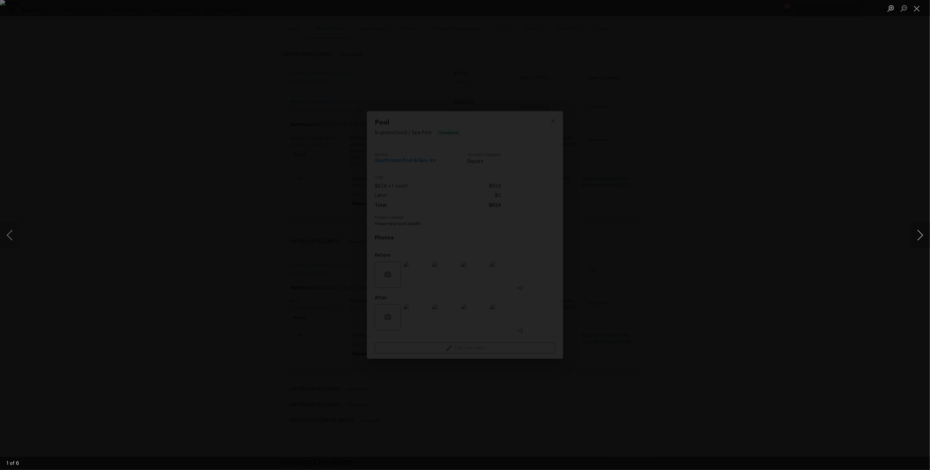
click at [915, 238] on button "Next image" at bounding box center [920, 235] width 20 height 26
click at [867, 154] on div "Lightbox" at bounding box center [465, 235] width 930 height 470
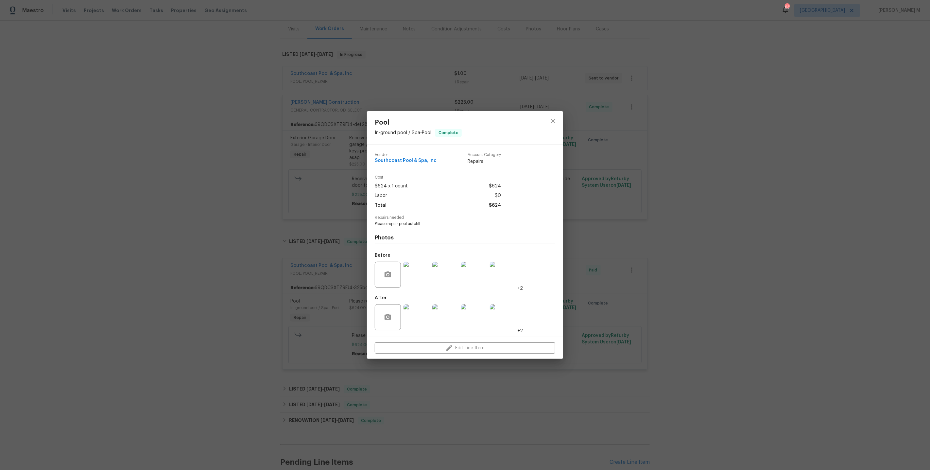
click at [820, 168] on div "Pool In-ground pool / Spa - Pool Complete Vendor Southcoast Pool & Spa, Inc Acc…" at bounding box center [465, 235] width 930 height 470
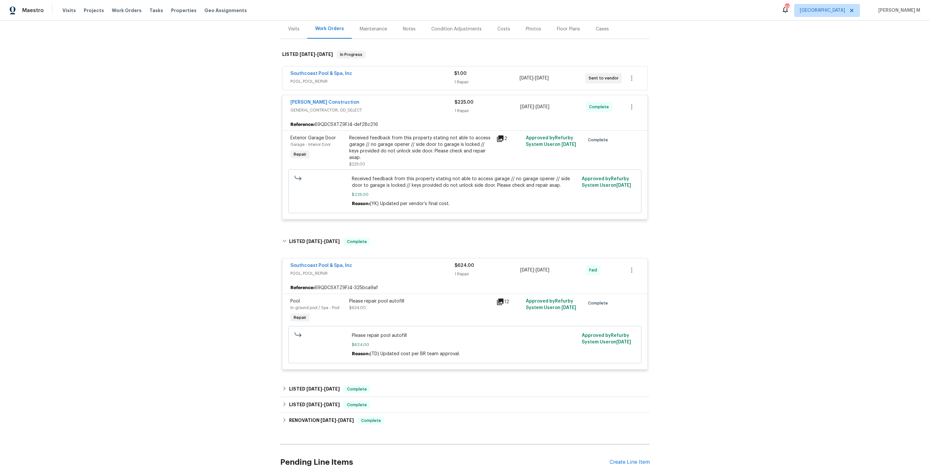
scroll to position [13, 0]
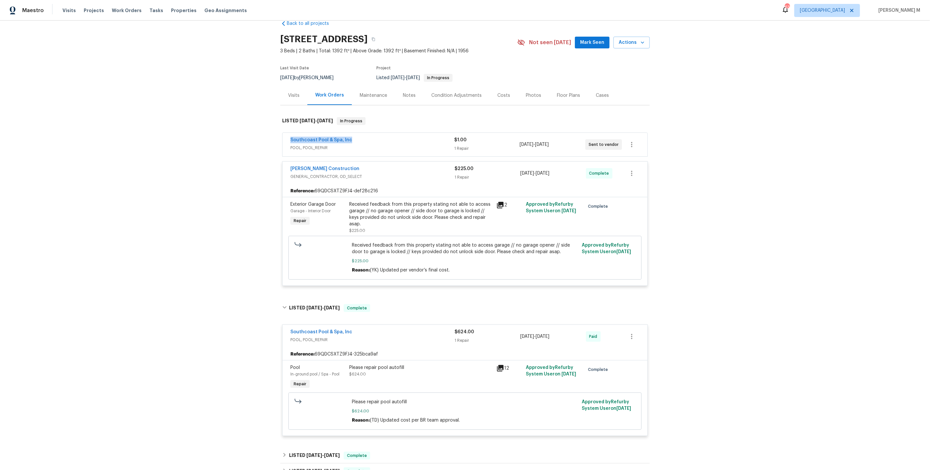
drag, startPoint x: 357, startPoint y: 138, endPoint x: 212, endPoint y: 138, distance: 144.9
click at [212, 138] on div "Back to all projects [STREET_ADDRESS] 3 Beds | 2 Baths | Total: 1392 ft² | Abov…" at bounding box center [465, 245] width 930 height 449
copy link "Southcoast Pool & Spa, Inc"
click at [291, 96] on div "Visits" at bounding box center [293, 95] width 27 height 19
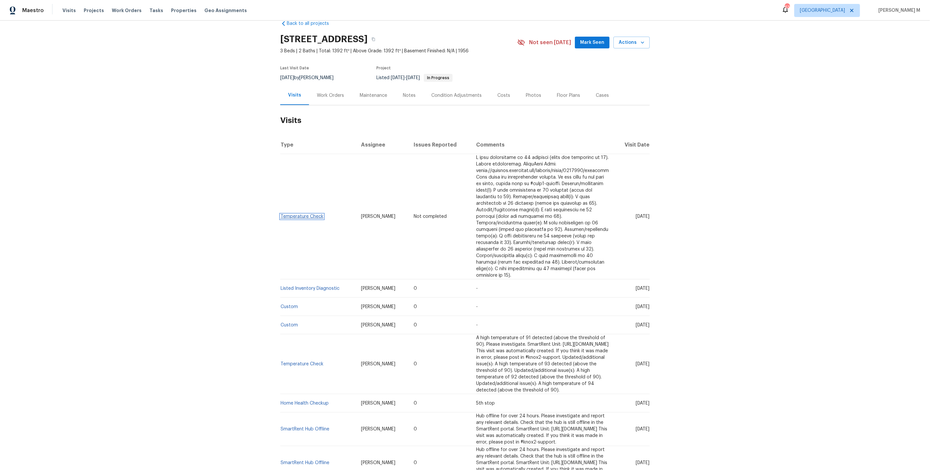
click at [305, 214] on link "Temperature Check" at bounding box center [302, 216] width 43 height 5
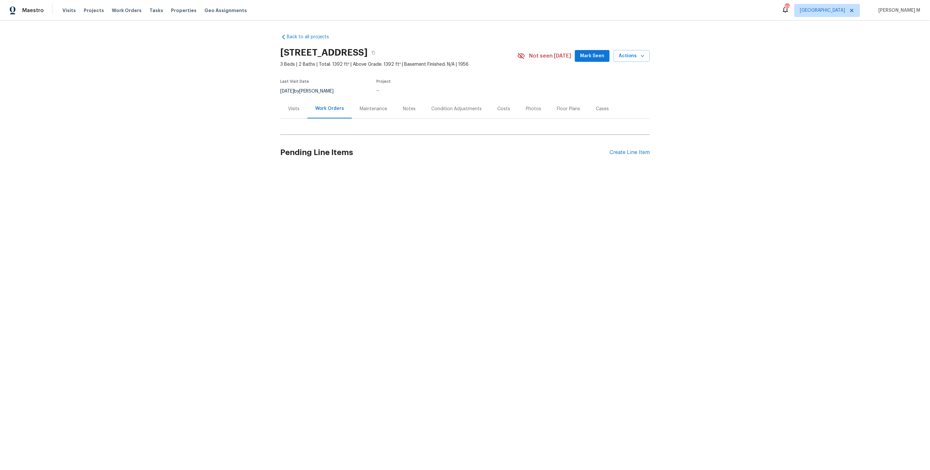
click at [304, 92] on div "Last Visit Date [DATE] by [PERSON_NAME] Project ..." at bounding box center [391, 88] width 222 height 24
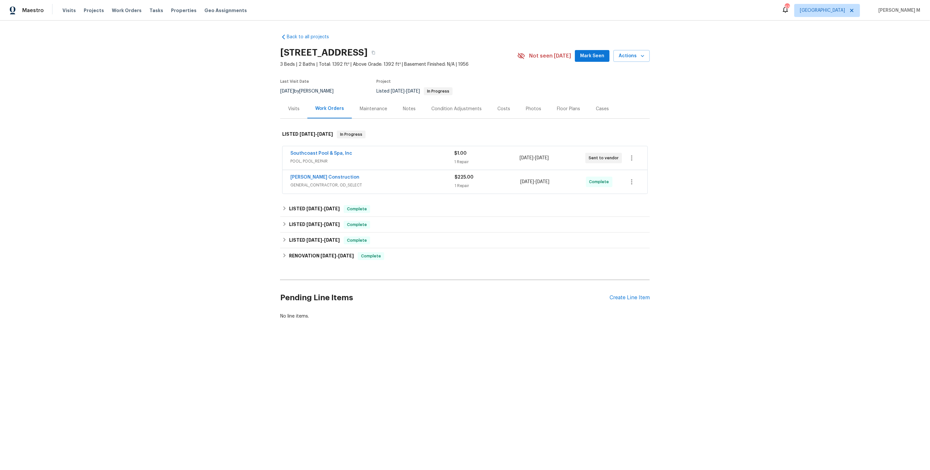
click at [359, 117] on div "Back to all projects [STREET_ADDRESS] 3 Beds | 2 Baths | Total: 1392 ft² | Abov…" at bounding box center [465, 176] width 370 height 296
click at [365, 109] on div "Maintenance" at bounding box center [373, 108] width 43 height 19
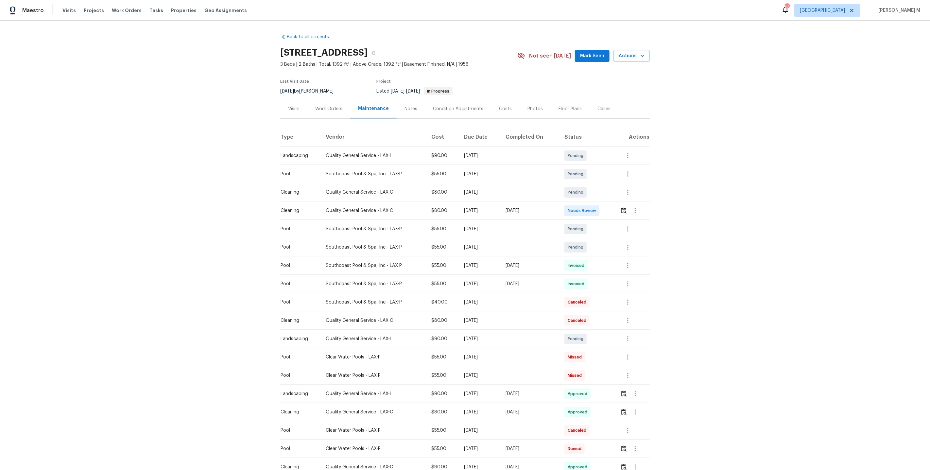
click at [629, 210] on div at bounding box center [636, 211] width 16 height 16
click at [623, 209] on img "button" at bounding box center [624, 210] width 6 height 6
click at [630, 208] on button "button" at bounding box center [636, 211] width 16 height 16
click at [641, 206] on li "Message vendor" at bounding box center [652, 207] width 46 height 11
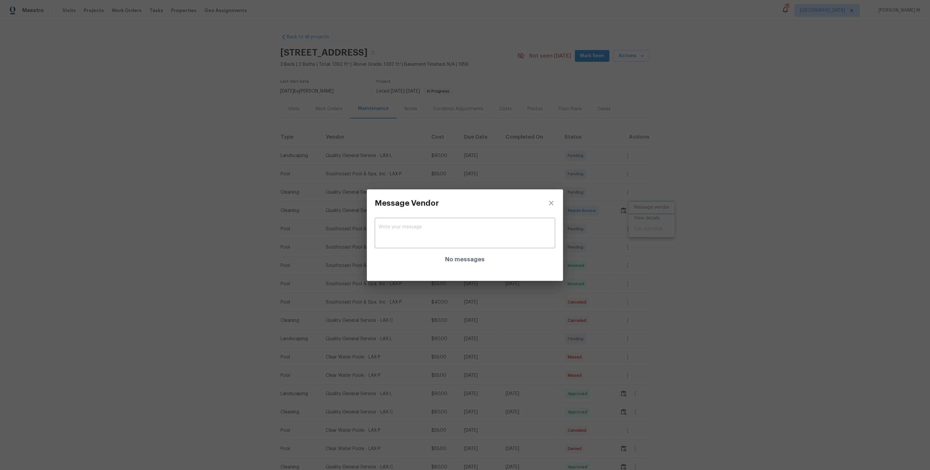
click at [704, 294] on div "Message Vendor x ​ No messages" at bounding box center [465, 235] width 930 height 470
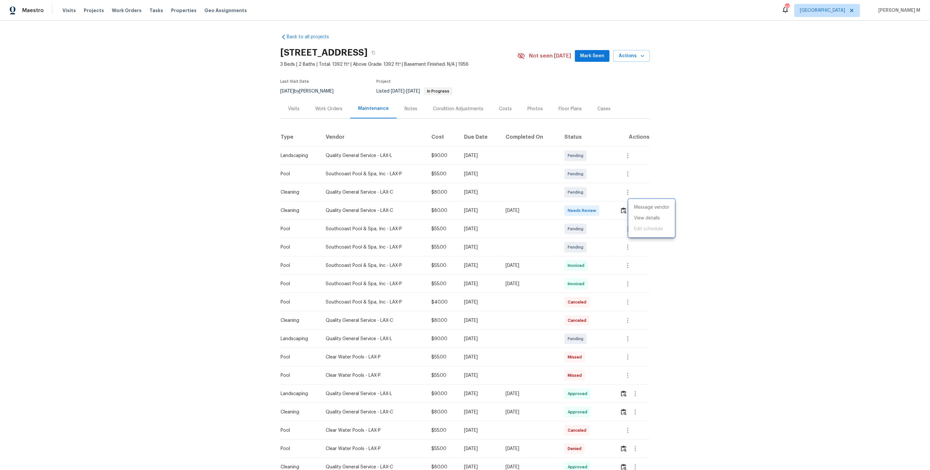
click at [544, 169] on div at bounding box center [465, 235] width 930 height 470
click at [319, 113] on div "Work Orders" at bounding box center [328, 108] width 43 height 19
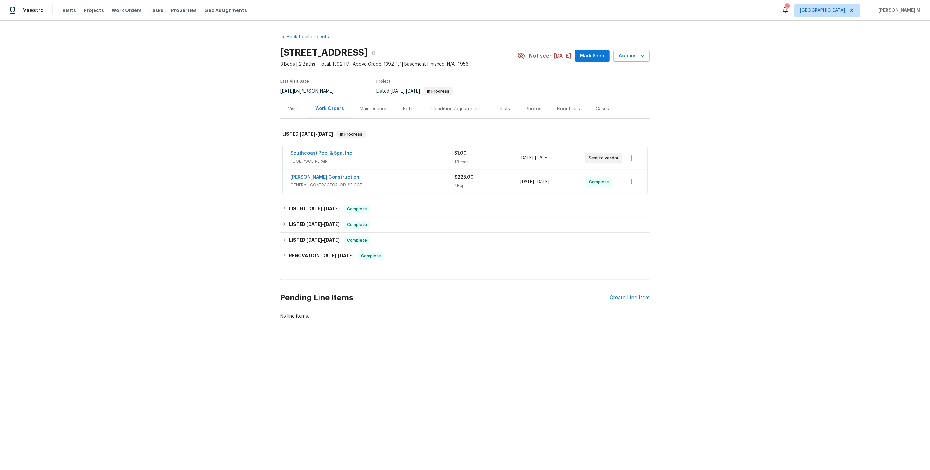
click at [320, 158] on span "POOL, POOL_REPAIR" at bounding box center [372, 161] width 164 height 7
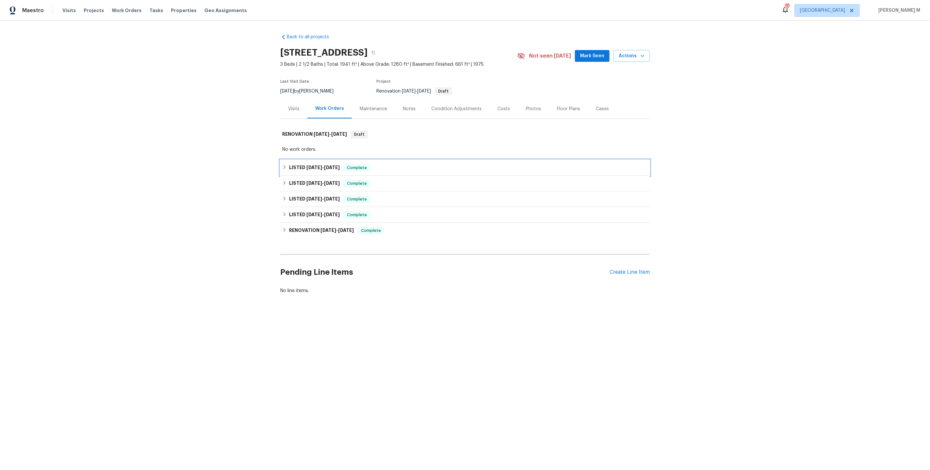
click at [308, 164] on h6 "LISTED 7/10/25 - 7/16/25" at bounding box center [314, 168] width 51 height 8
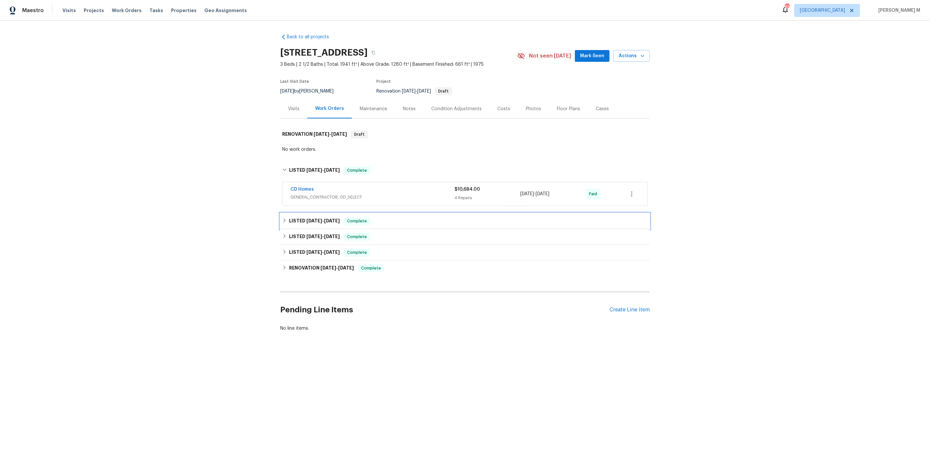
click at [312, 218] on h6 "LISTED 6/13/25 - 6/17/25" at bounding box center [314, 221] width 51 height 8
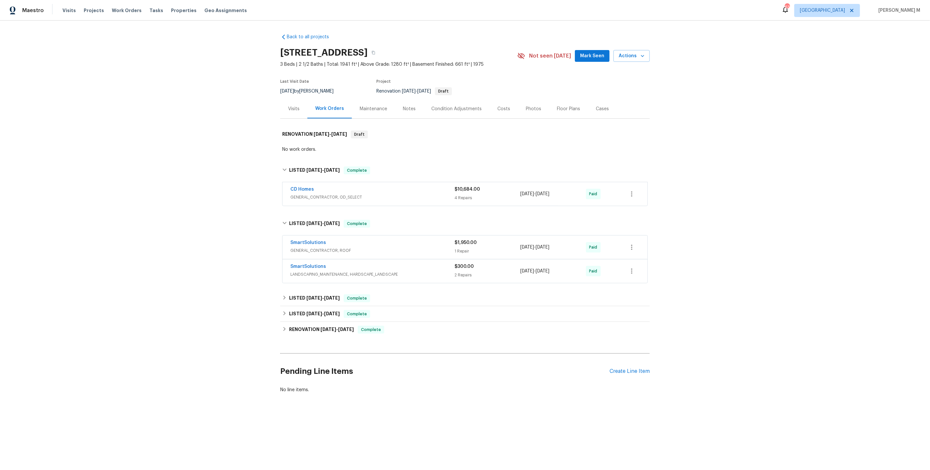
click at [370, 108] on div "Maintenance" at bounding box center [373, 109] width 27 height 7
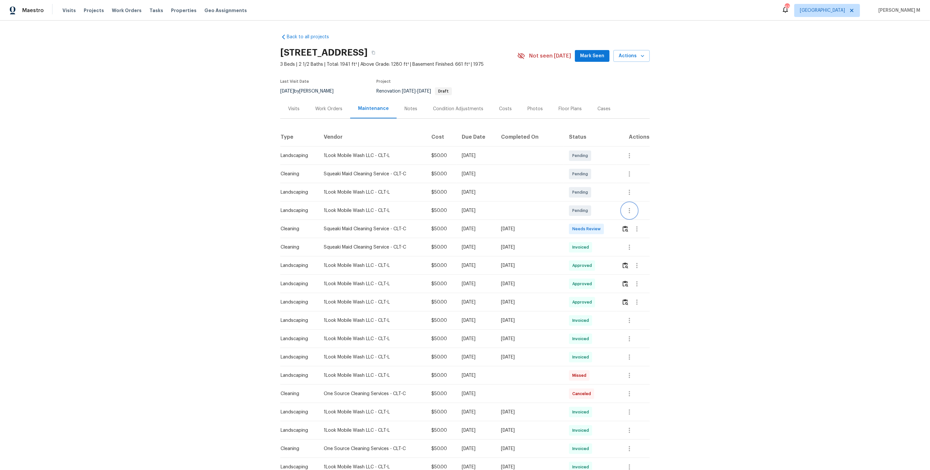
click at [629, 211] on button "button" at bounding box center [630, 211] width 16 height 16
click at [629, 211] on li "Message vendor" at bounding box center [656, 207] width 68 height 11
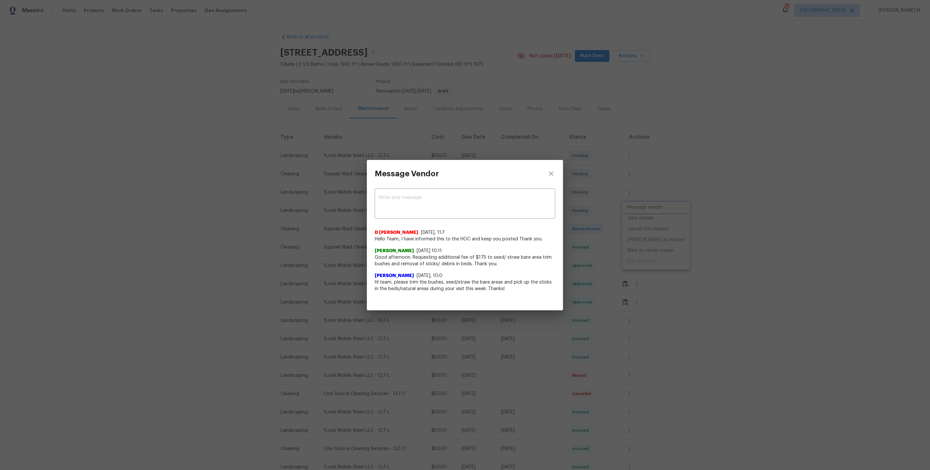
click at [621, 312] on div "Message Vendor x ​ D Kamesh 9/4/25, 11:7 Hello Team, I have informed this to th…" at bounding box center [465, 235] width 930 height 470
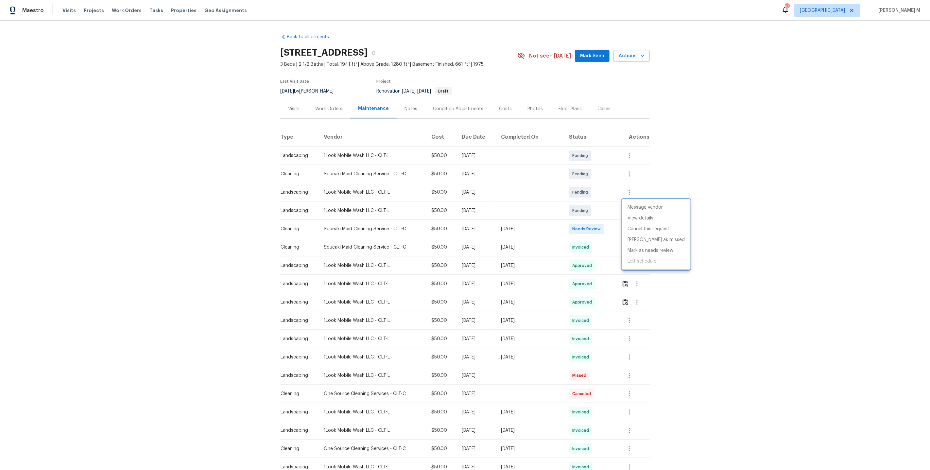
click at [315, 106] on div at bounding box center [465, 235] width 930 height 470
click at [329, 106] on div "Work Orders" at bounding box center [328, 109] width 27 height 7
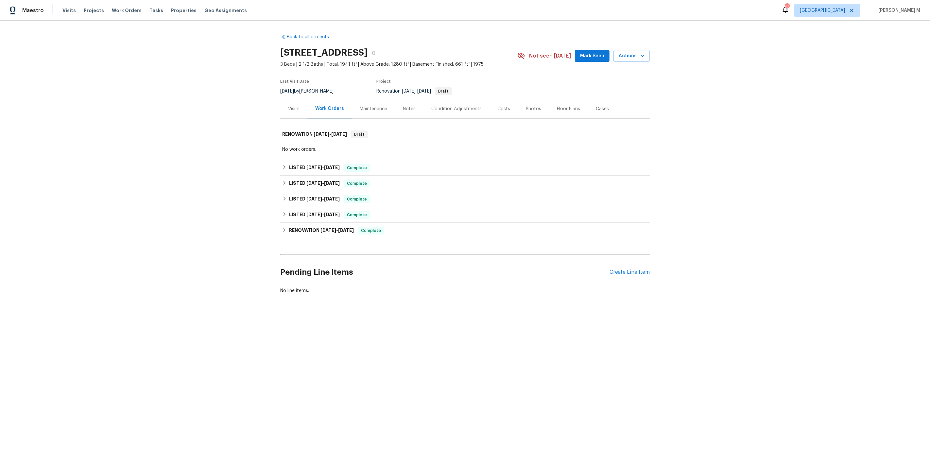
click at [640, 271] on div "Pending Line Items Create Line Item" at bounding box center [465, 272] width 370 height 30
click at [638, 269] on div "Create Line Item" at bounding box center [630, 272] width 40 height 6
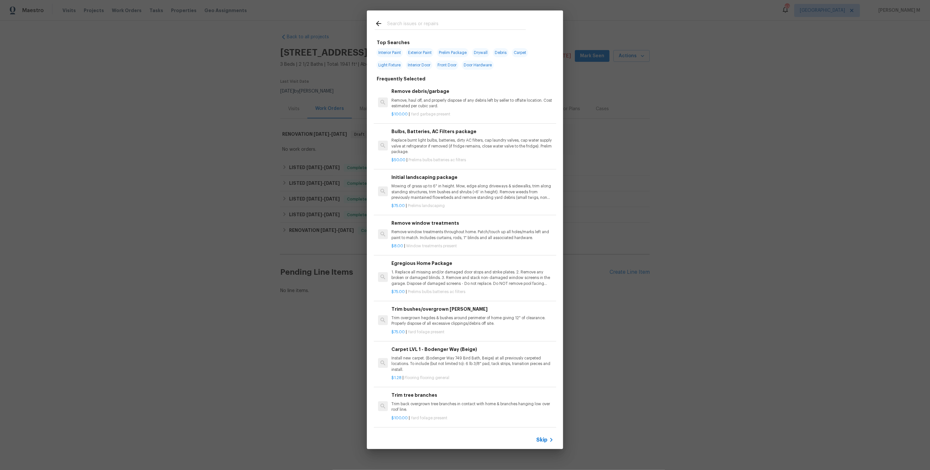
click at [443, 104] on p "Remove, haul off, and properly dispose of any debris left by seller to offsite …" at bounding box center [472, 103] width 162 height 11
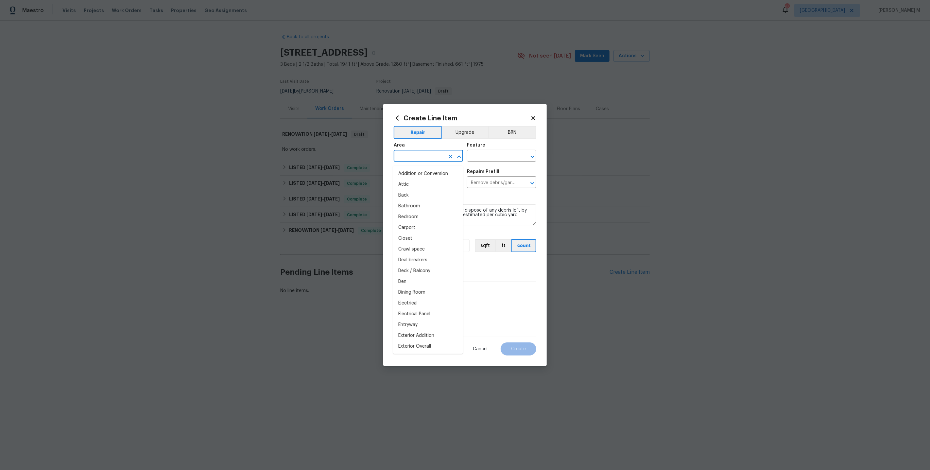
click at [416, 158] on input "text" at bounding box center [419, 156] width 51 height 10
type input "Lan"
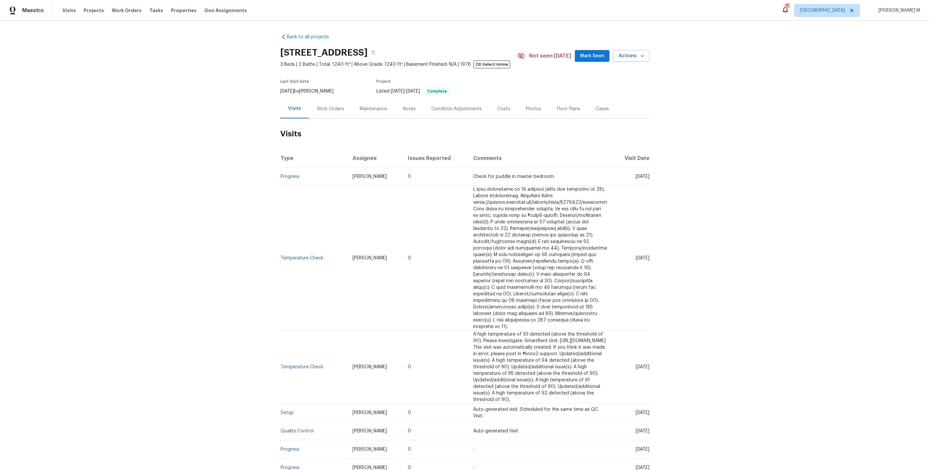
click at [320, 106] on div "Work Orders" at bounding box center [330, 109] width 27 height 7
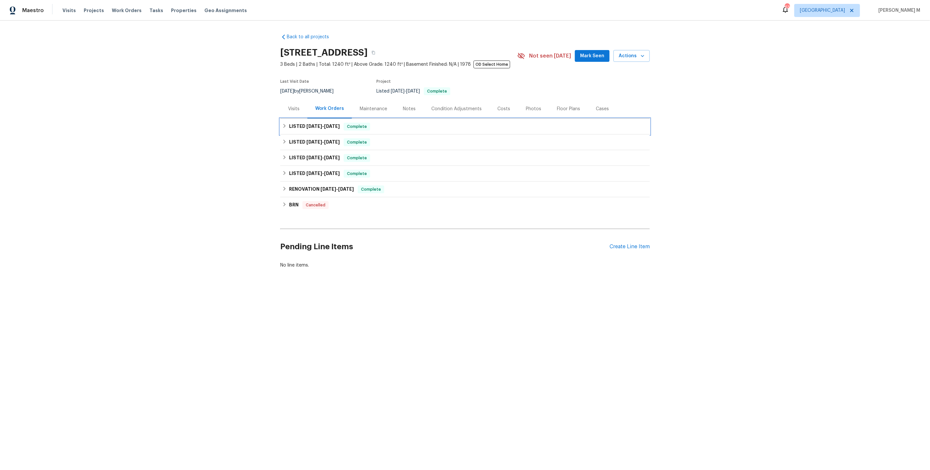
click at [323, 119] on div "LISTED [DATE] - [DATE] Complete" at bounding box center [465, 127] width 370 height 16
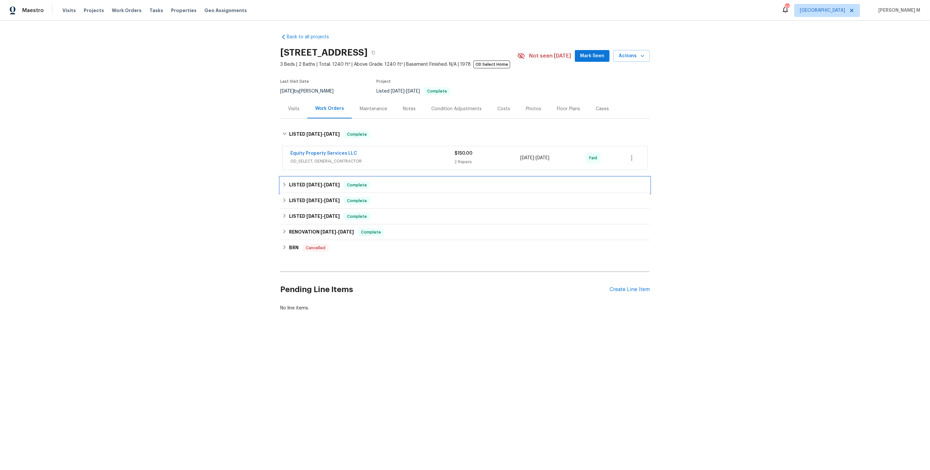
click at [319, 185] on div "LISTED [DATE] - [DATE] Complete" at bounding box center [465, 185] width 370 height 16
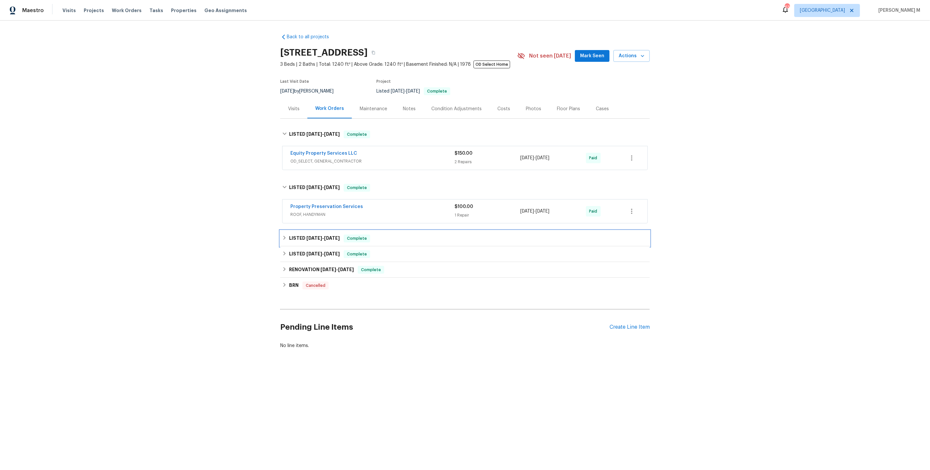
click at [318, 236] on span "[DATE]" at bounding box center [314, 238] width 16 height 5
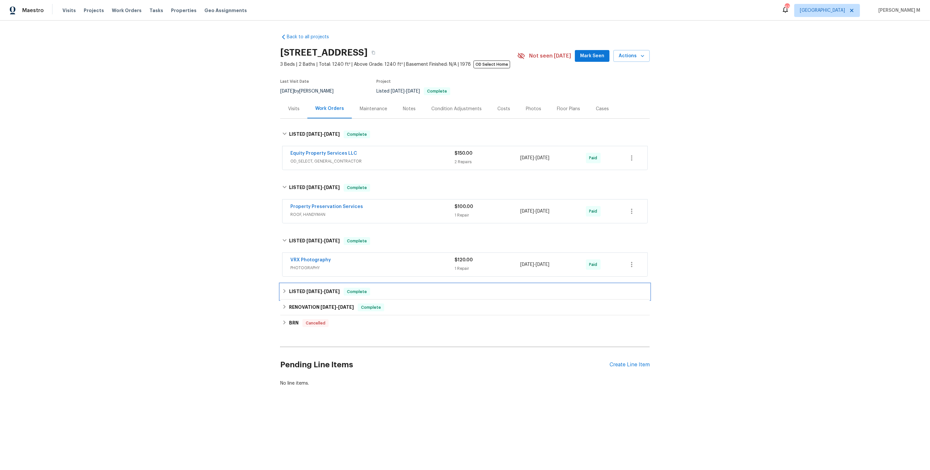
click at [311, 291] on div "LISTED [DATE] - [DATE] Complete" at bounding box center [465, 292] width 370 height 16
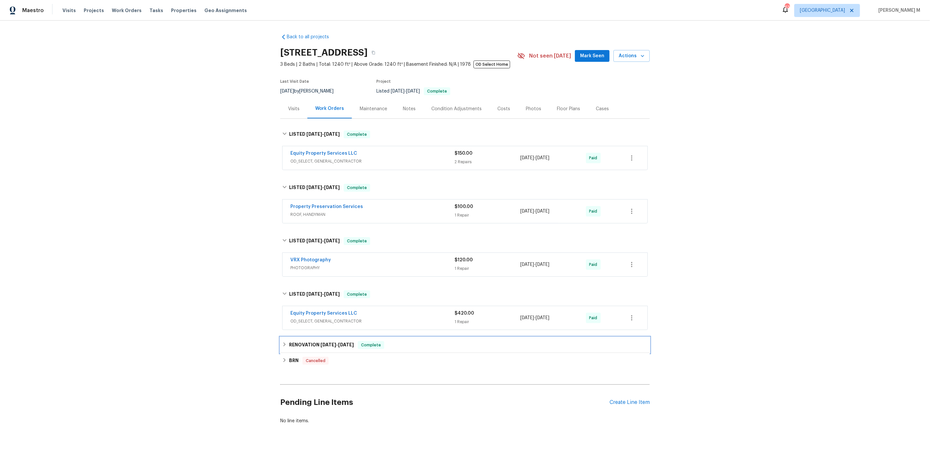
click at [327, 342] on span "[DATE]" at bounding box center [328, 344] width 16 height 5
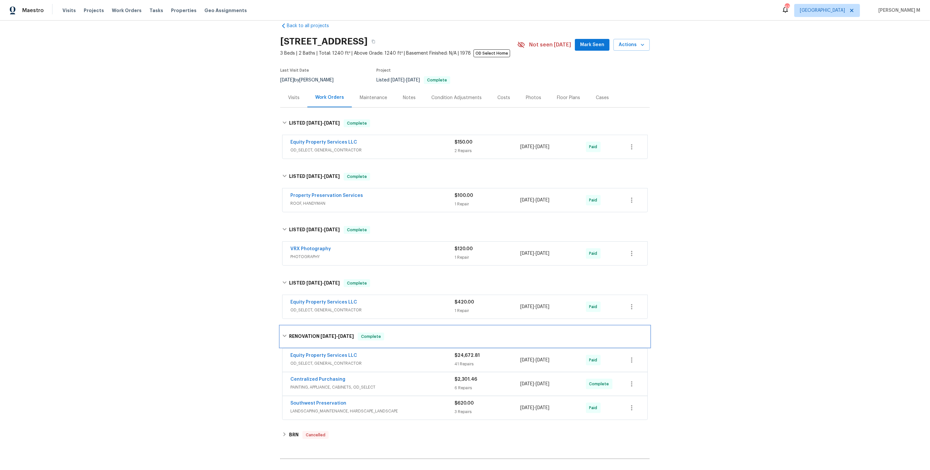
scroll to position [12, 0]
click at [326, 146] on span "OD_SELECT, GENERAL_CONTRACTOR" at bounding box center [372, 149] width 164 height 7
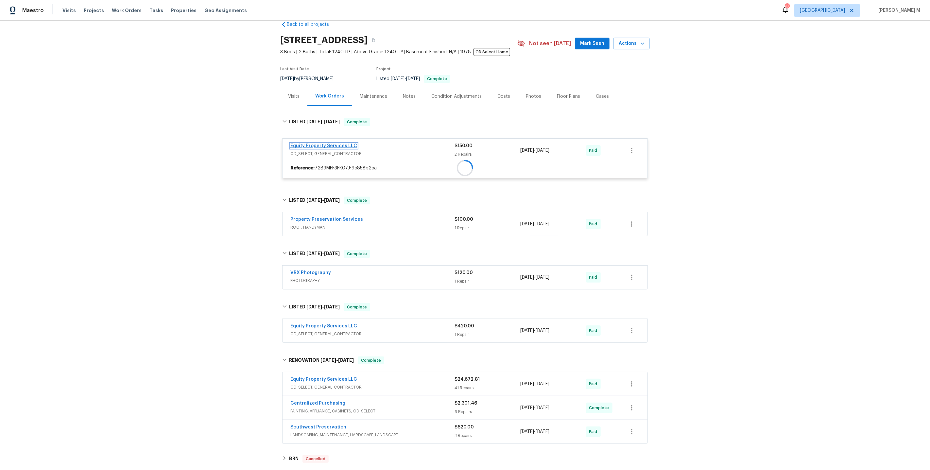
click at [326, 144] on link "Equity Property Services LLC" at bounding box center [323, 146] width 67 height 5
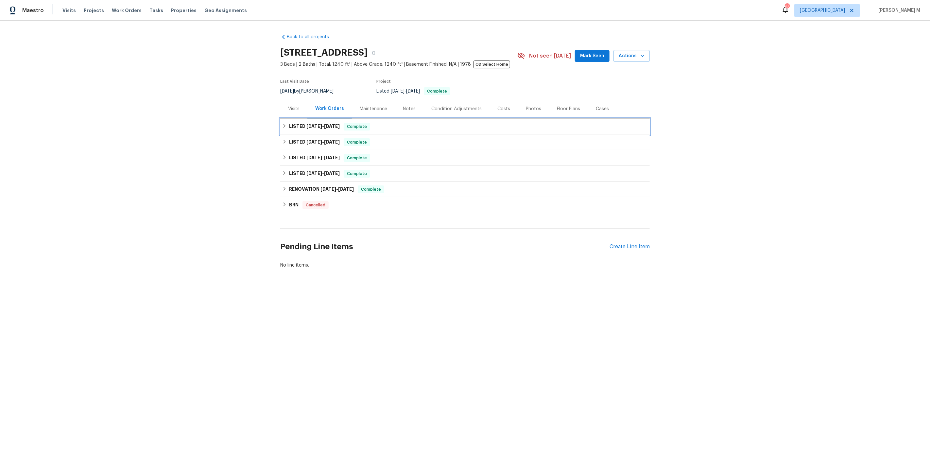
click at [307, 124] on span "[DATE]" at bounding box center [314, 126] width 16 height 5
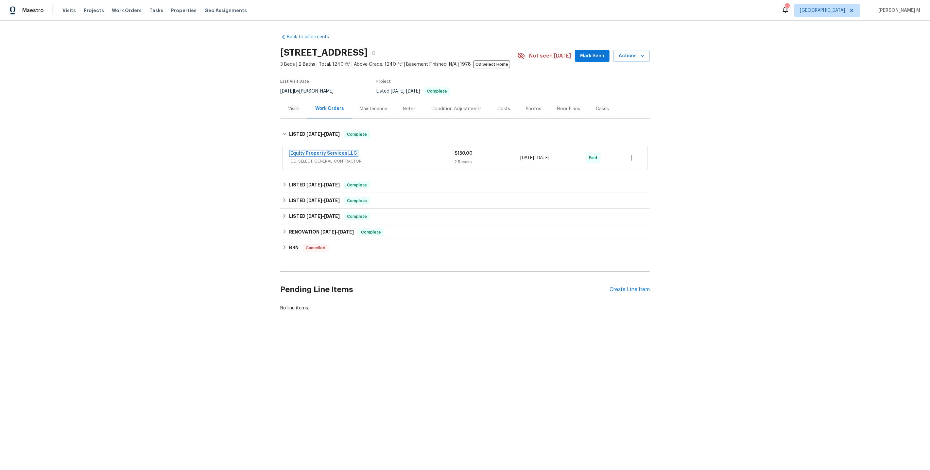
click at [307, 151] on link "Equity Property Services LLC" at bounding box center [323, 153] width 67 height 5
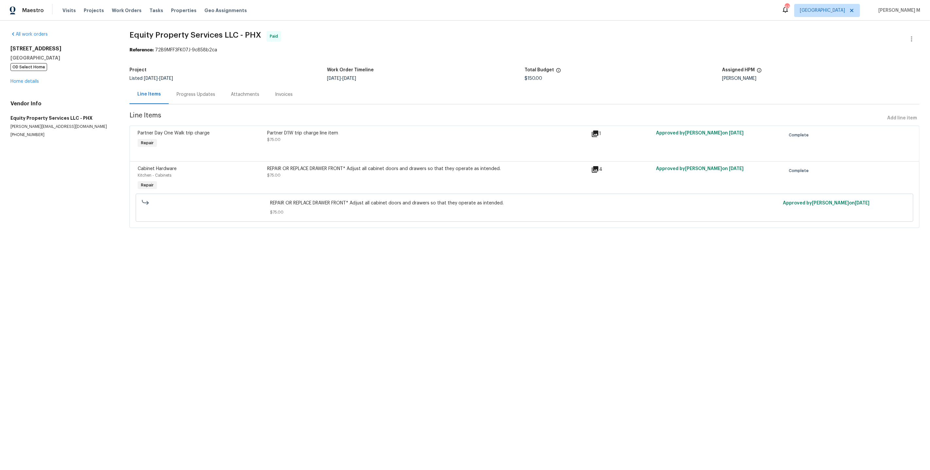
click at [725, 77] on div "[PERSON_NAME]" at bounding box center [821, 78] width 198 height 5
click at [38, 78] on div "[STREET_ADDRESS][PERSON_NAME] OD Select Home Home details" at bounding box center [61, 64] width 103 height 39
click at [31, 80] on link "Home details" at bounding box center [24, 81] width 28 height 5
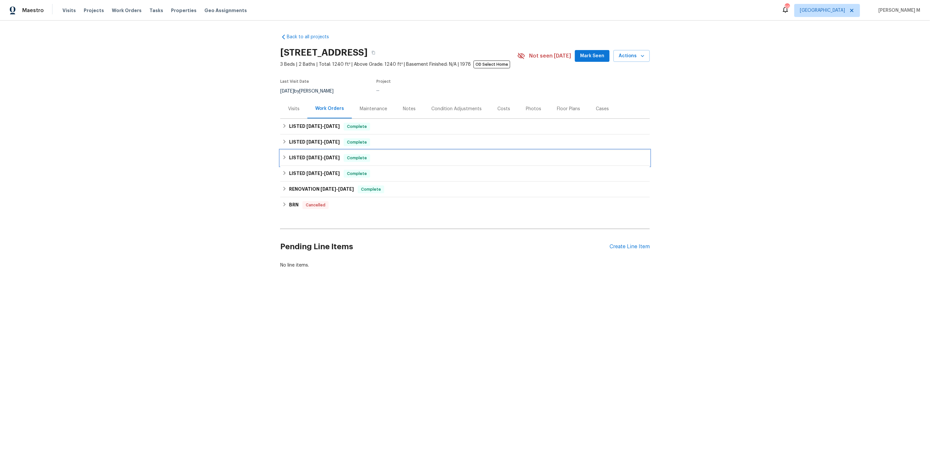
click at [335, 150] on div "LISTED [DATE] - [DATE] Complete" at bounding box center [465, 158] width 370 height 16
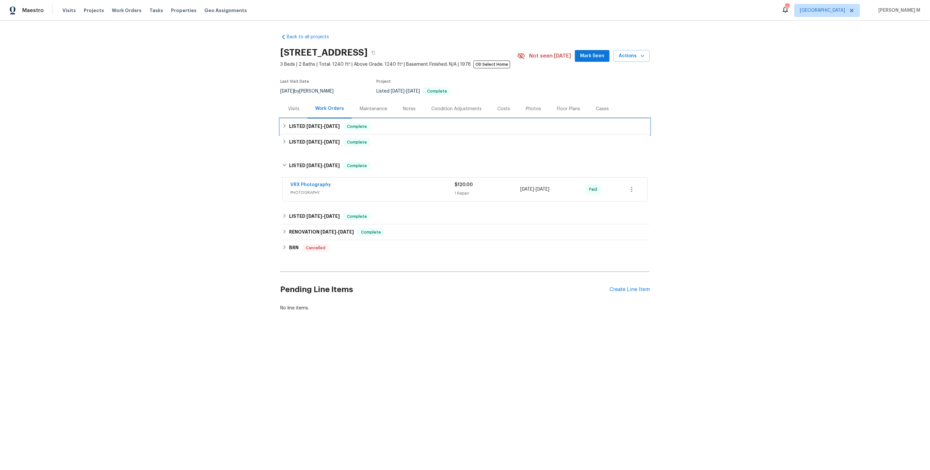
click at [304, 127] on h6 "LISTED [DATE] - [DATE]" at bounding box center [314, 127] width 51 height 8
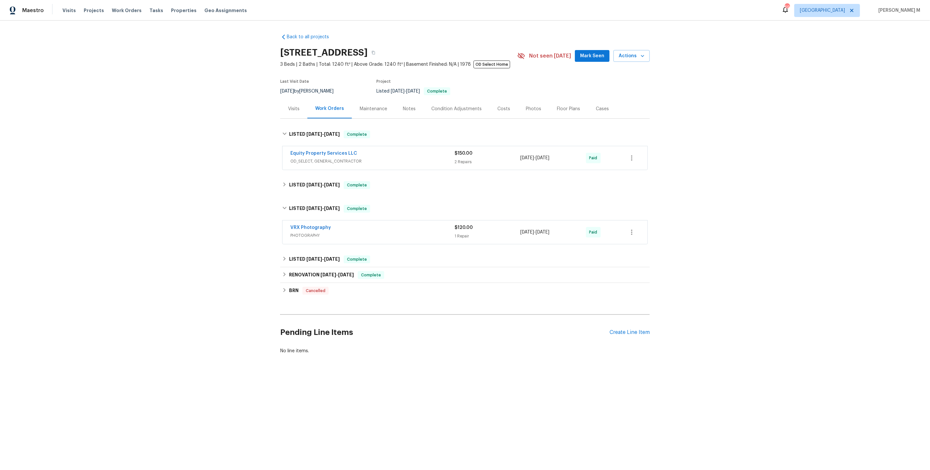
click at [301, 163] on div "Equity Property Services LLC OD_SELECT, GENERAL_CONTRACTOR $150.00 2 Repairs [D…" at bounding box center [465, 158] width 365 height 24
click at [301, 181] on h6 "LISTED 7/29/25 - 7/31/25" at bounding box center [314, 185] width 51 height 8
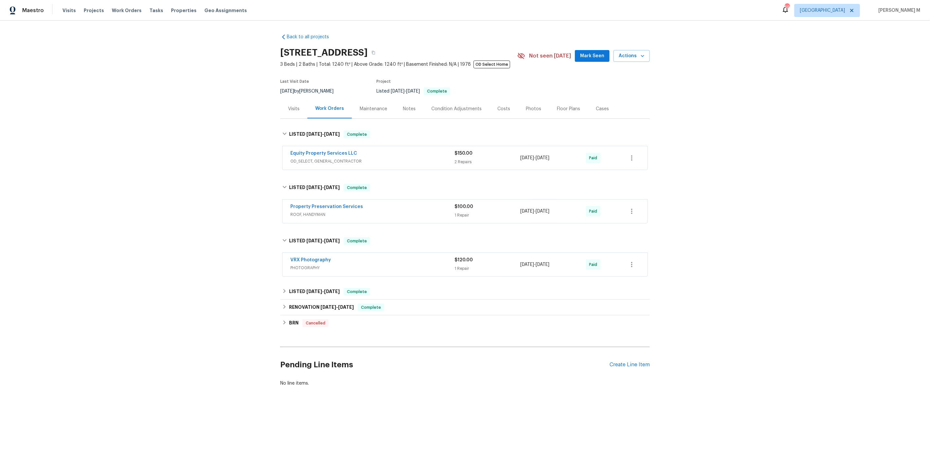
click at [315, 160] on span "OD_SELECT, GENERAL_CONTRACTOR" at bounding box center [372, 161] width 164 height 7
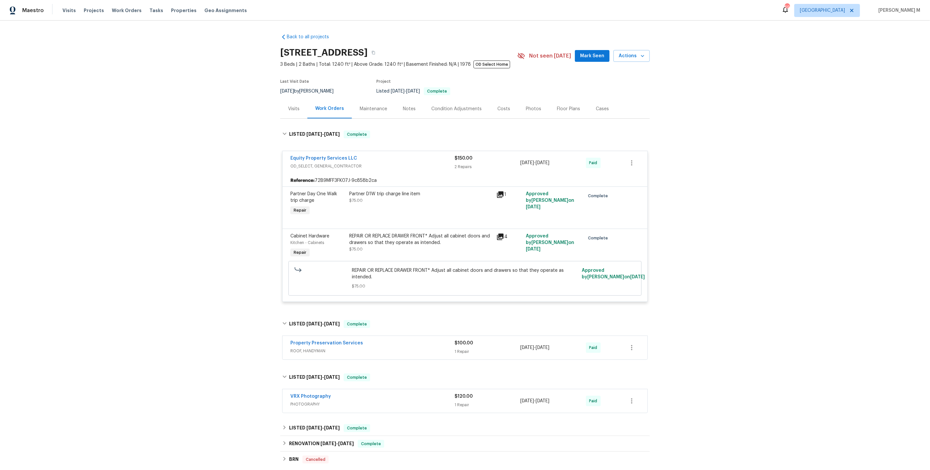
scroll to position [84, 0]
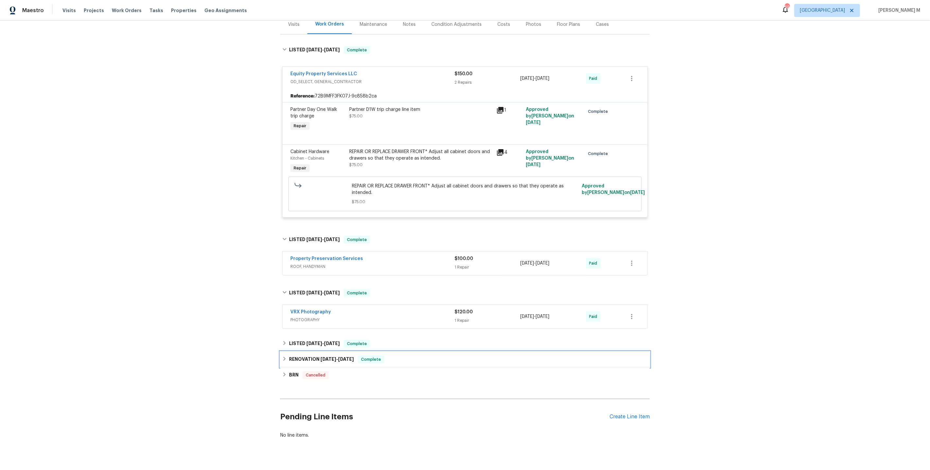
click at [319, 353] on div "RENOVATION 6/3/25 - 7/25/25 Complete" at bounding box center [465, 360] width 370 height 16
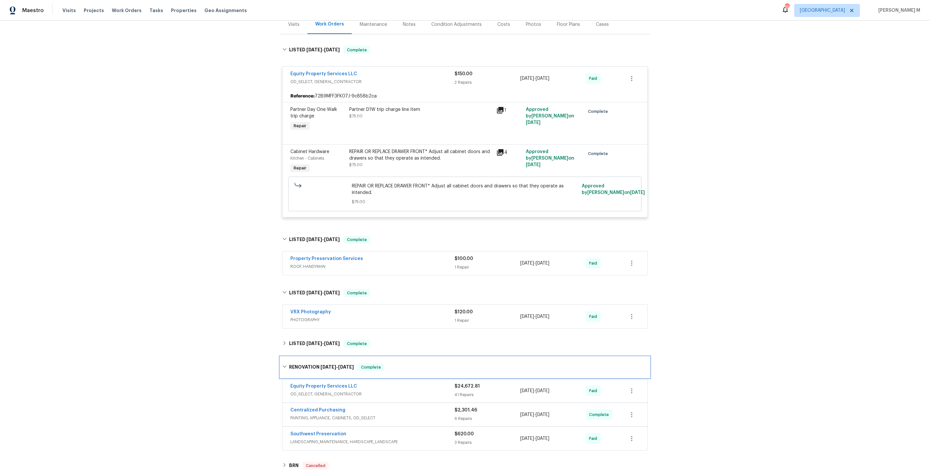
scroll to position [172, 0]
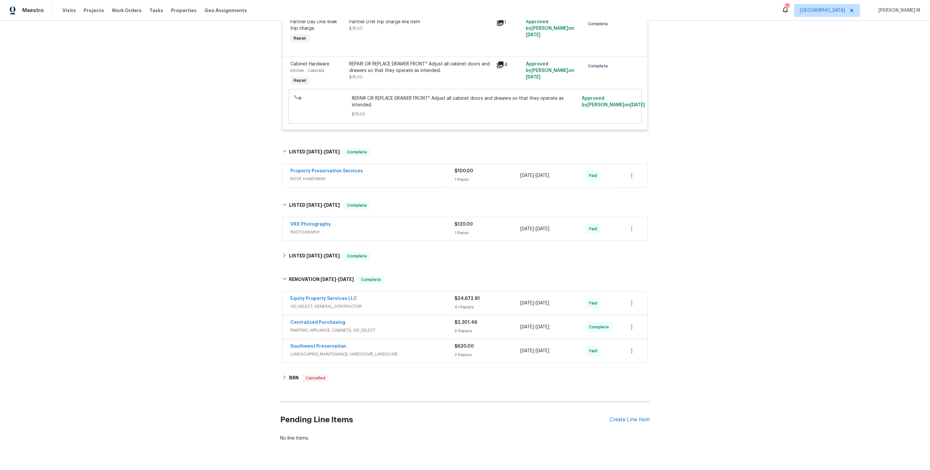
click at [329, 303] on span "OD_SELECT, GENERAL_CONTRACTOR" at bounding box center [372, 306] width 164 height 7
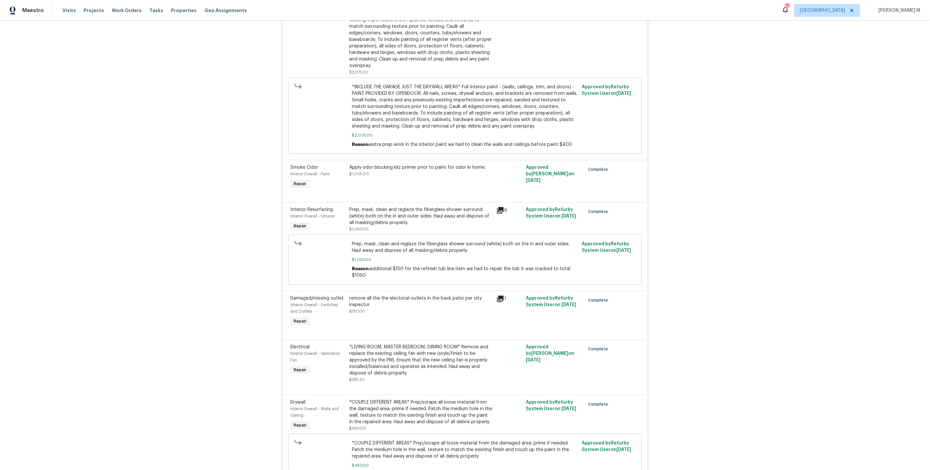
scroll to position [2349, 0]
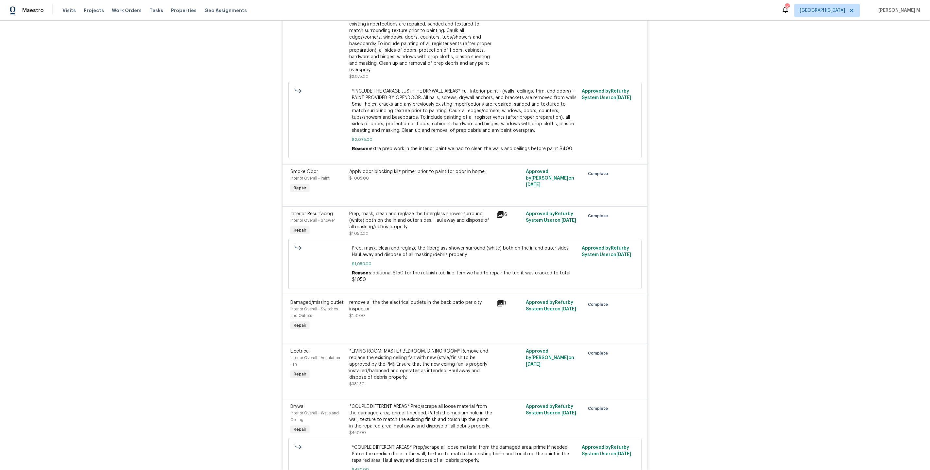
click at [386, 211] on div "Prep, mask, clean and reglaze the fiberglass shower surround (white) both on th…" at bounding box center [420, 221] width 143 height 20
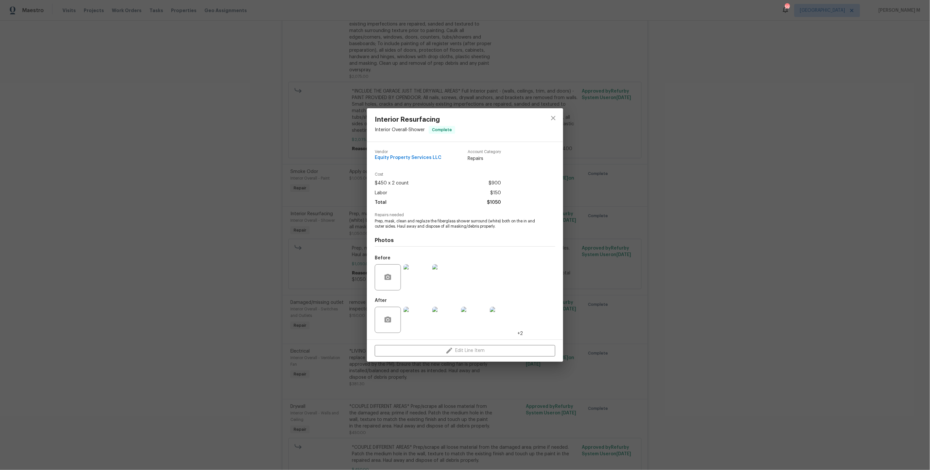
click at [412, 272] on img at bounding box center [417, 277] width 26 height 26
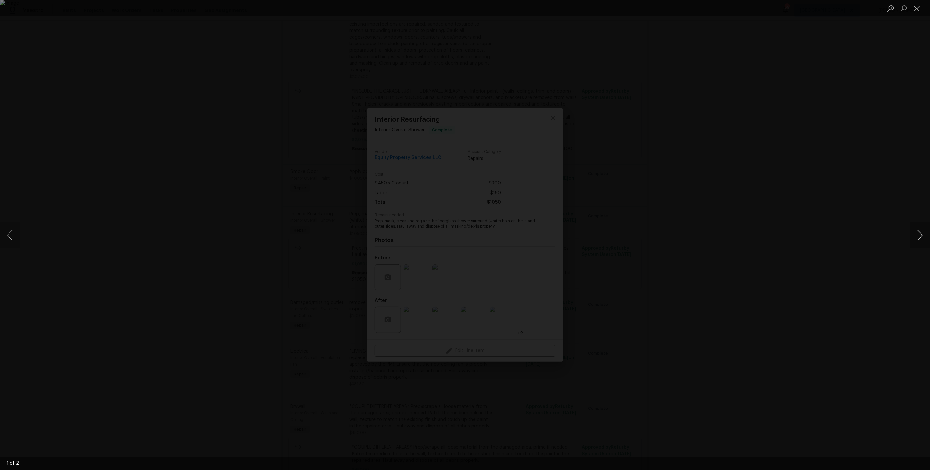
click at [919, 236] on button "Next image" at bounding box center [920, 235] width 20 height 26
click at [841, 157] on div "Lightbox" at bounding box center [465, 235] width 930 height 470
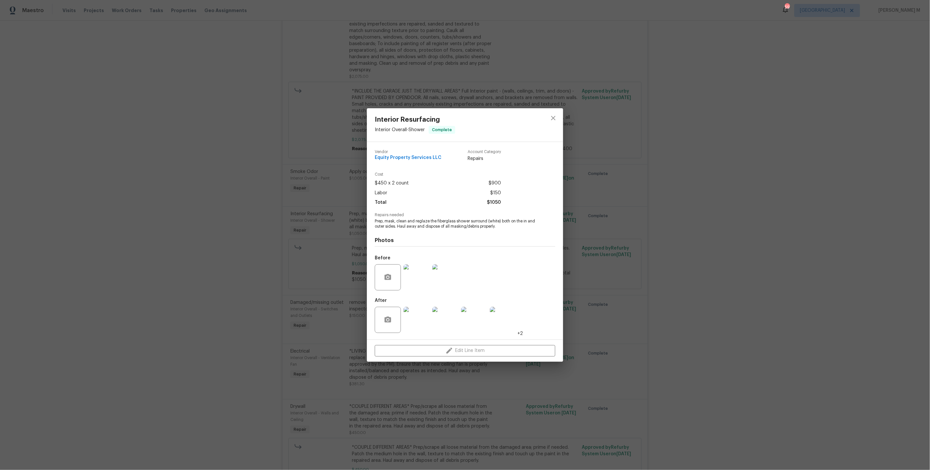
click at [420, 321] on img at bounding box center [417, 320] width 26 height 26
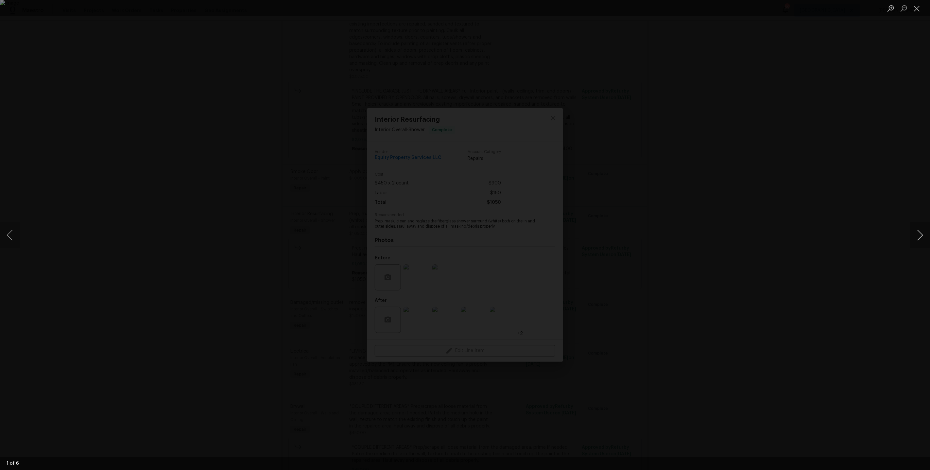
click at [918, 231] on button "Next image" at bounding box center [920, 235] width 20 height 26
click at [898, 155] on div "Lightbox" at bounding box center [465, 235] width 930 height 470
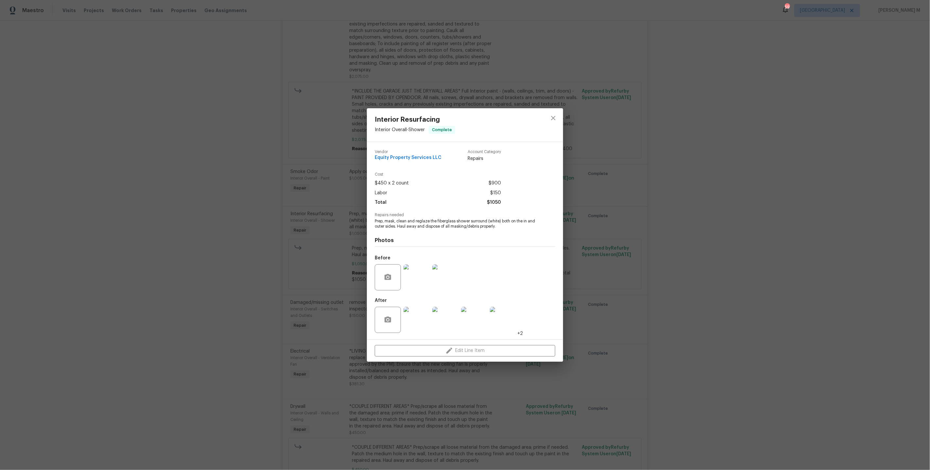
click at [853, 144] on div "Interior Resurfacing Interior Overall - Shower Complete Vendor Equity Property …" at bounding box center [465, 235] width 930 height 470
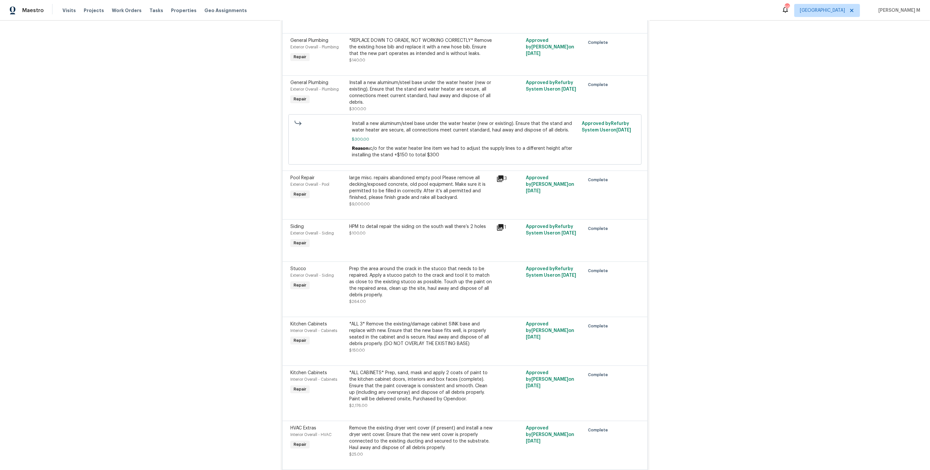
scroll to position [1192, 0]
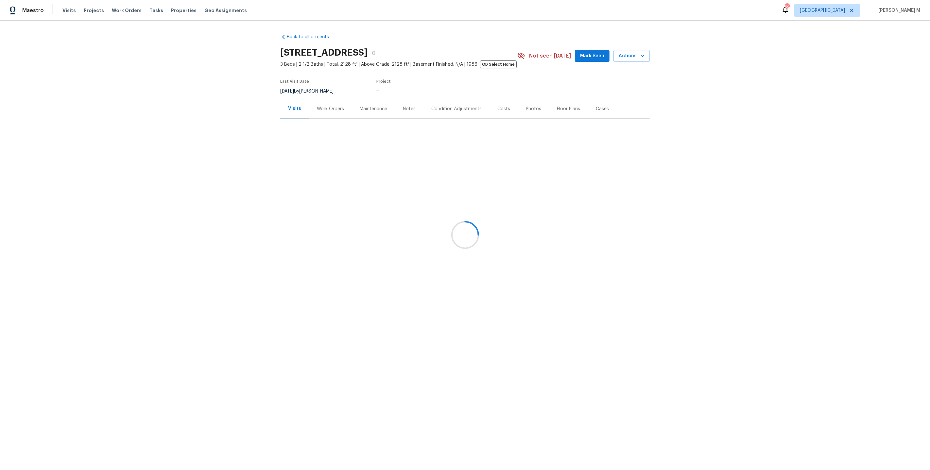
click at [335, 112] on div "Work Orders" at bounding box center [330, 108] width 43 height 19
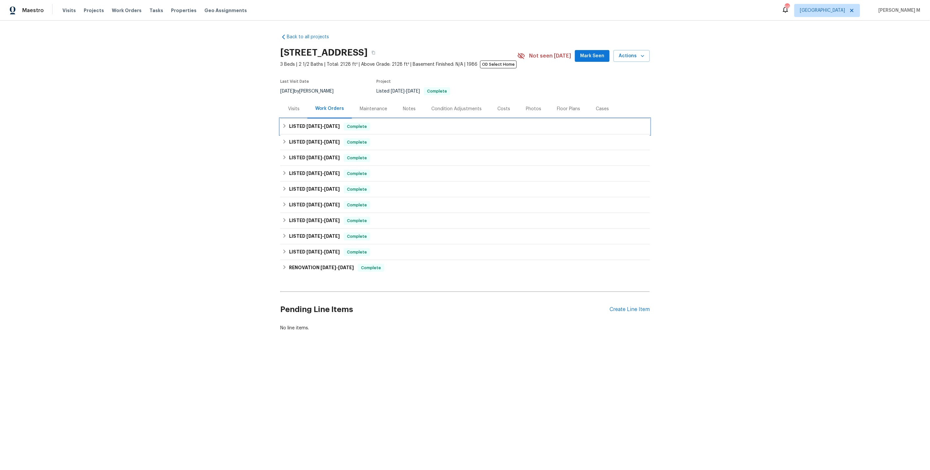
click at [308, 125] on span "[DATE]" at bounding box center [314, 126] width 16 height 5
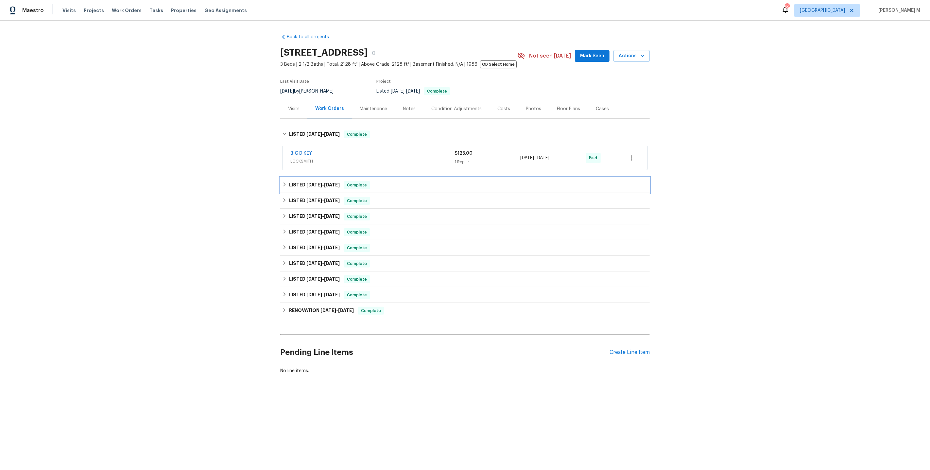
click at [305, 181] on h6 "LISTED [DATE] - [DATE]" at bounding box center [314, 185] width 51 height 8
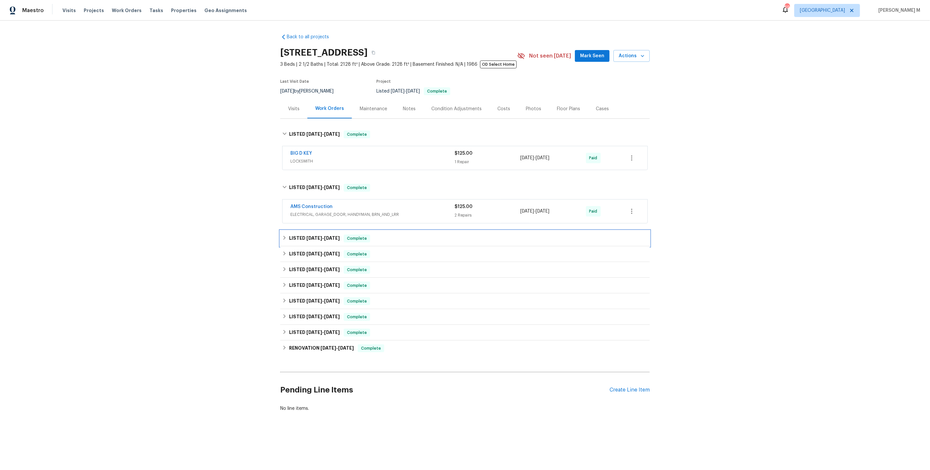
click at [305, 239] on div "LISTED [DATE] - [DATE] Complete" at bounding box center [465, 239] width 370 height 16
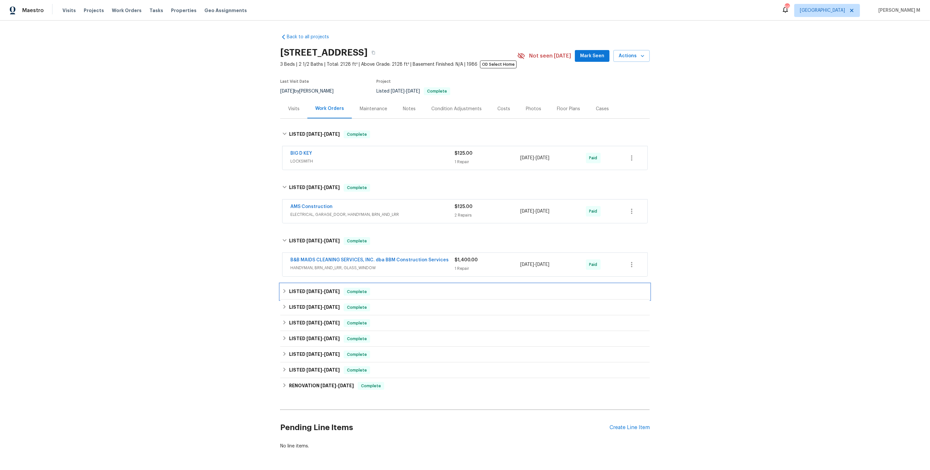
click at [306, 288] on h6 "LISTED [DATE] - [DATE]" at bounding box center [314, 292] width 51 height 8
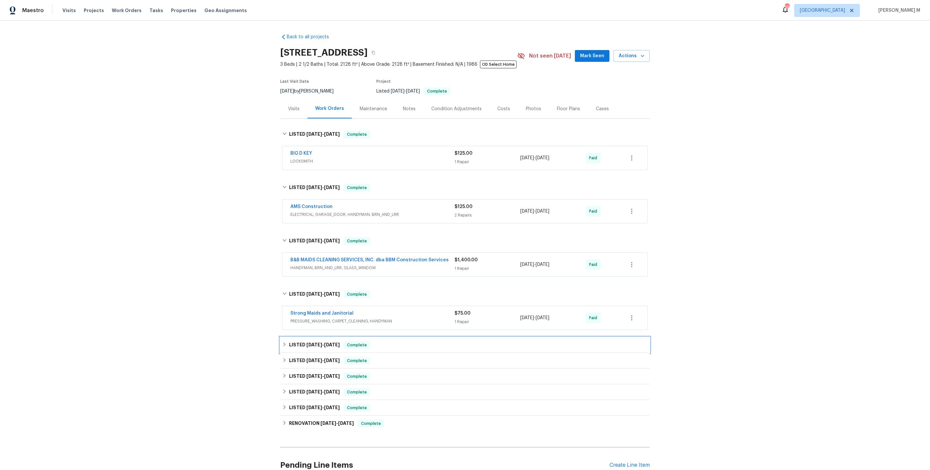
click at [306, 342] on span "[DATE]" at bounding box center [314, 344] width 16 height 5
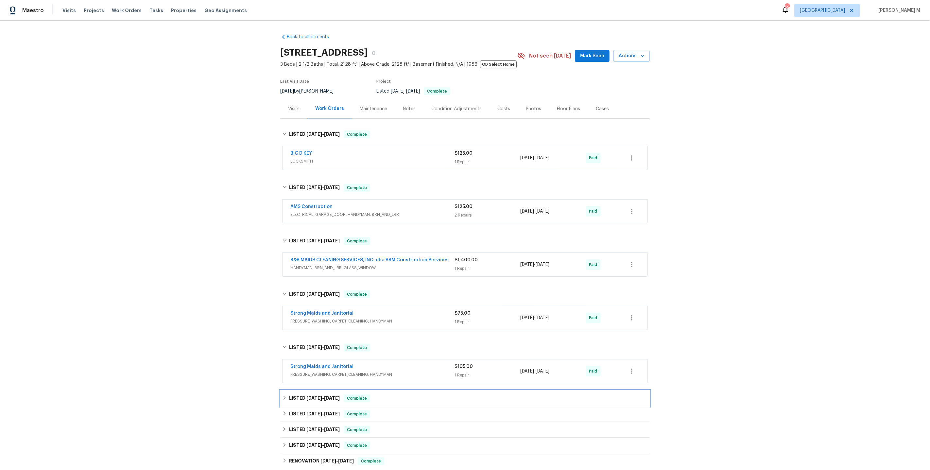
click at [305, 390] on div "LISTED [DATE] - [DATE] Complete" at bounding box center [465, 398] width 370 height 16
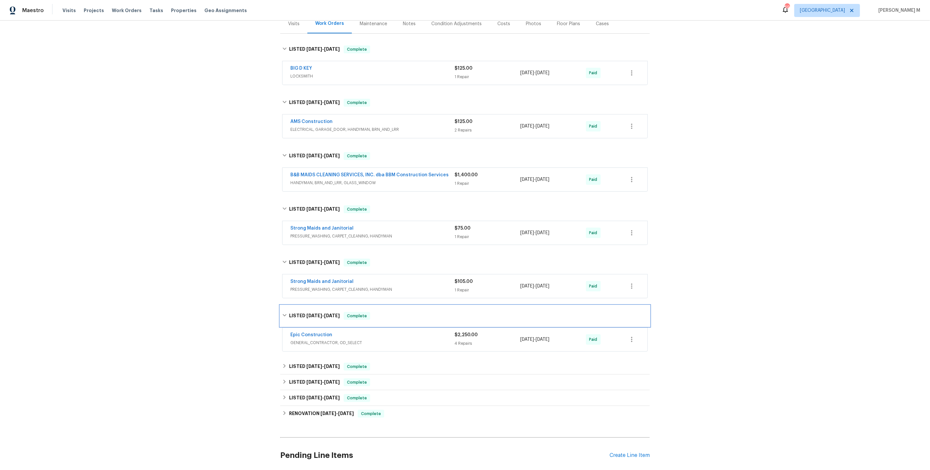
scroll to position [85, 0]
click at [332, 339] on span "GENERAL_CONTRACTOR, OD_SELECT" at bounding box center [372, 342] width 164 height 7
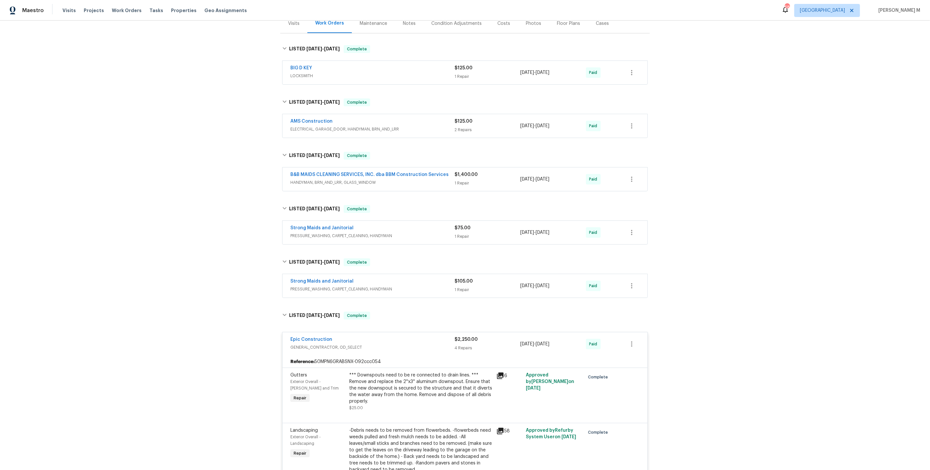
click at [243, 179] on div "Back to all projects [STREET_ADDRESS] 3 Beds | 2 1/2 Baths | Total: 2128 ft² | …" at bounding box center [465, 245] width 930 height 449
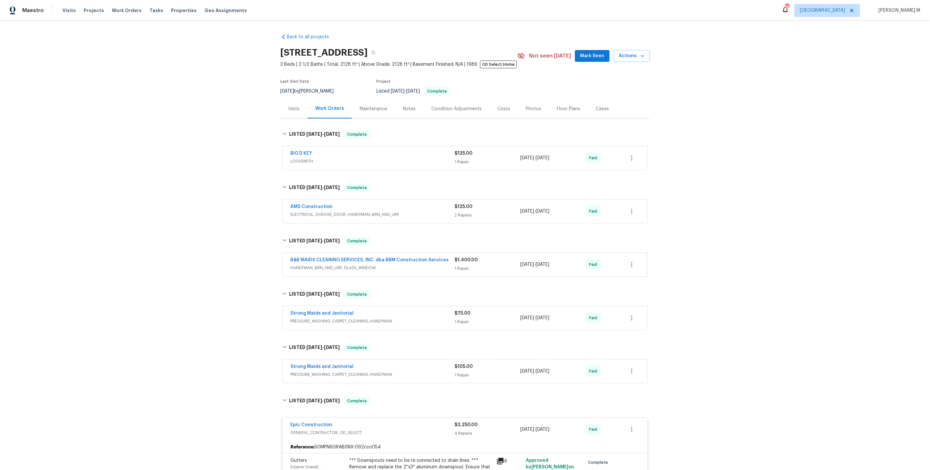
click at [306, 159] on span "LOCKSMITH" at bounding box center [372, 161] width 164 height 7
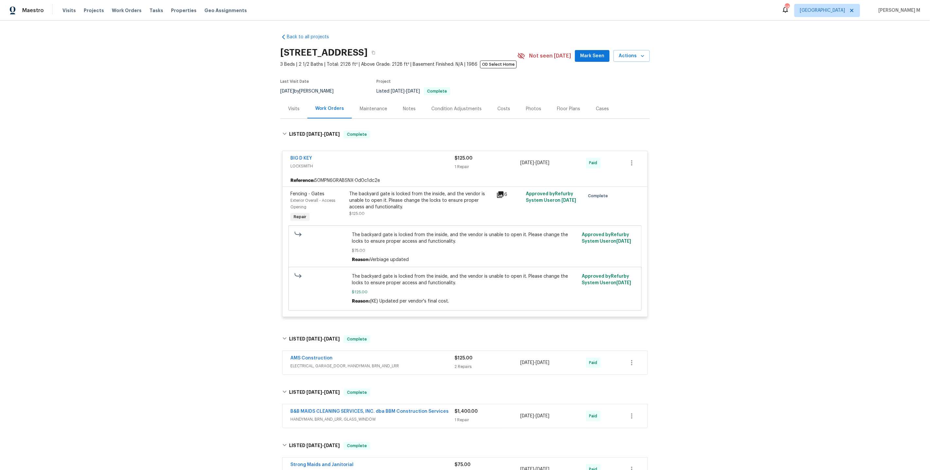
click at [321, 363] on span "ELECTRICAL, GARAGE_DOOR, HANDYMAN, BRN_AND_LRR" at bounding box center [372, 366] width 164 height 7
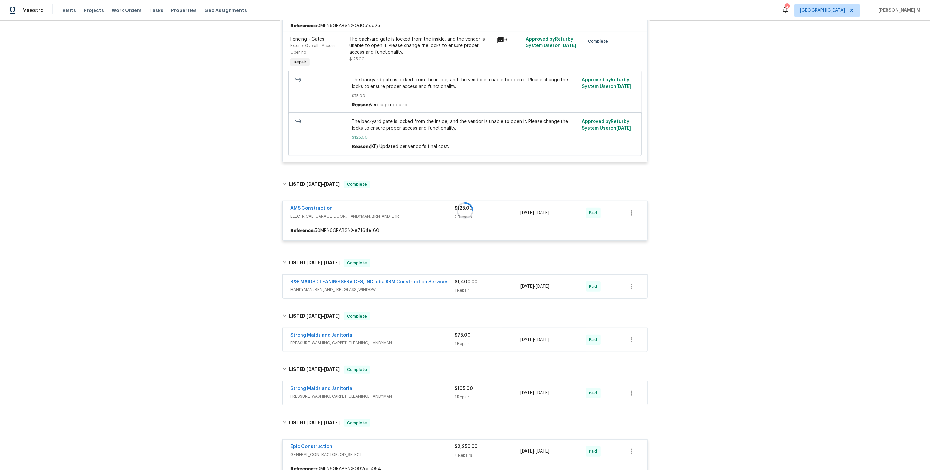
scroll to position [159, 0]
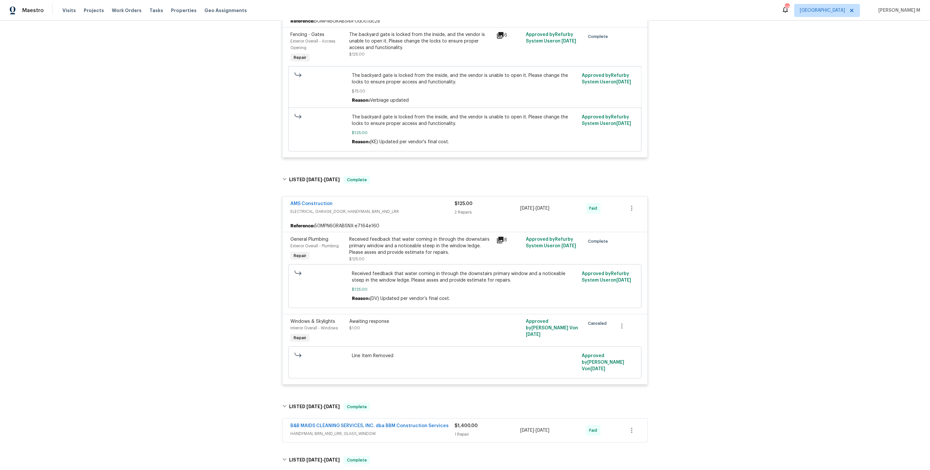
click at [315, 200] on span "AMS Construction" at bounding box center [311, 203] width 42 height 7
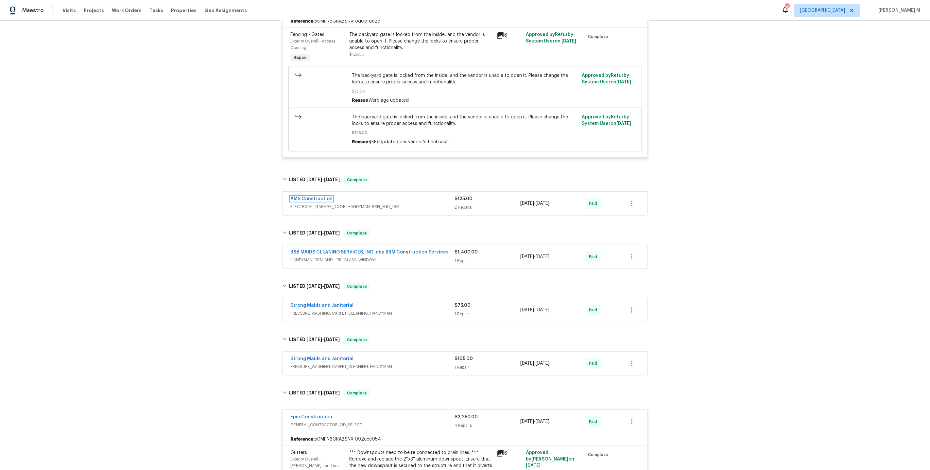
click at [315, 197] on link "AMS Construction" at bounding box center [311, 199] width 42 height 5
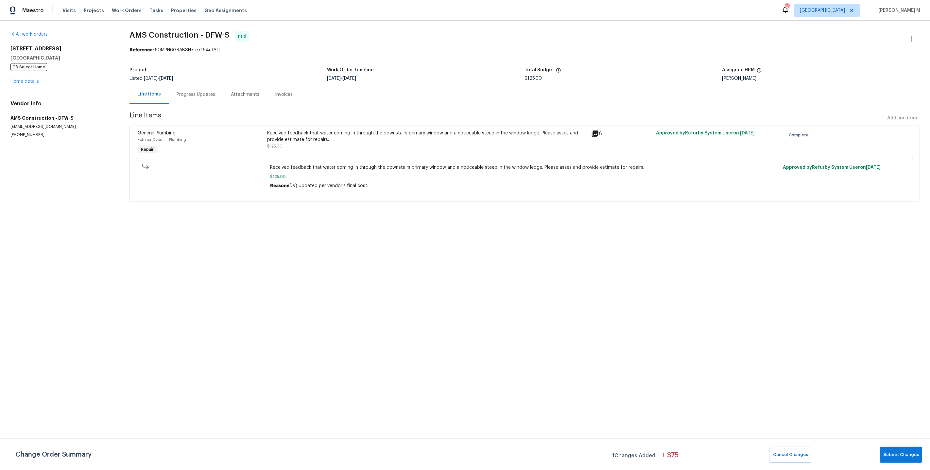
click at [201, 29] on div "All work orders [STREET_ADDRESS][PERSON_NAME] OD Select Home Home details Vendo…" at bounding box center [465, 120] width 930 height 199
click at [204, 37] on span "AMS Construction - DFW-S" at bounding box center [179, 35] width 100 height 8
copy span "DFW"
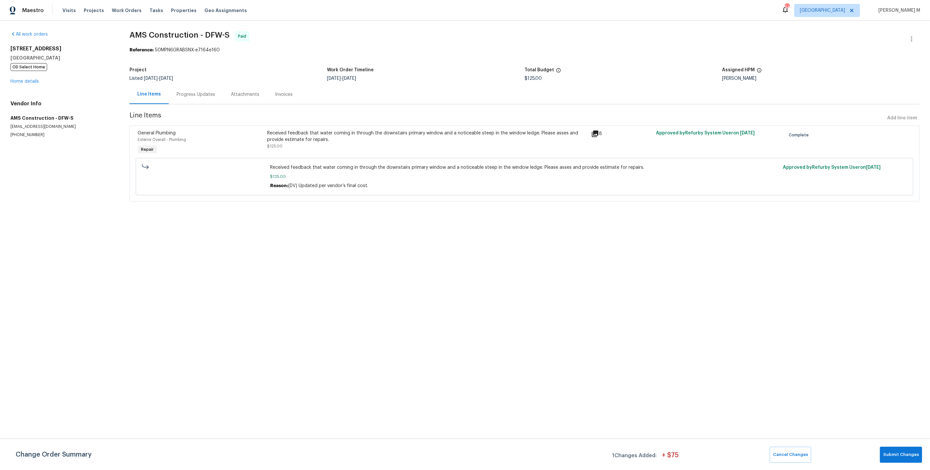
click at [908, 464] on div "Change Order Summary 1 Changes Added: + $ 75 Cancel Changes Submit Changes" at bounding box center [465, 454] width 930 height 31
click at [898, 456] on span "Submit Changes" at bounding box center [901, 455] width 36 height 8
click at [181, 96] on div "Progress Updates" at bounding box center [196, 94] width 54 height 19
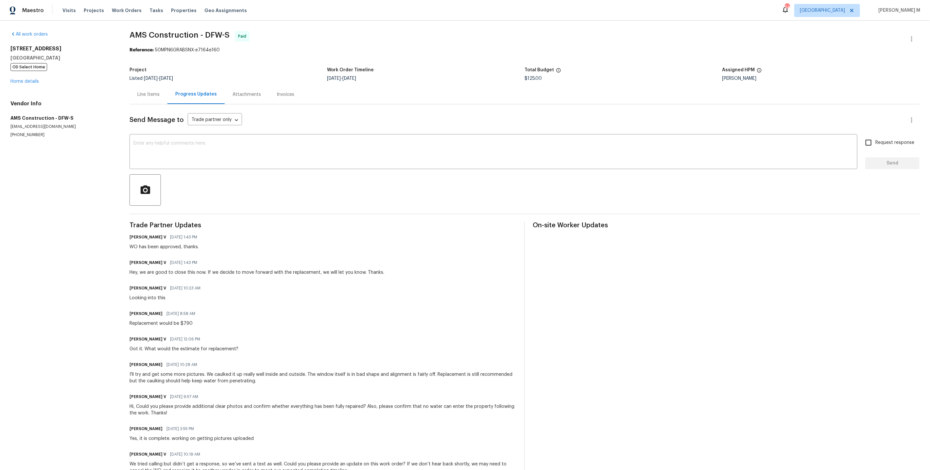
click at [419, 258] on div "[PERSON_NAME] V [DATE] 1:43 PM Hey, we are good to close this now. If we decide…" at bounding box center [322, 267] width 387 height 18
click at [429, 232] on div "[PERSON_NAME] V [DATE] 1:43 PM WO has been approved, thanks." at bounding box center [322, 241] width 387 height 18
click at [454, 203] on div "Send Message to Trade partner only Trade partner only ​ x ​ Request response Se…" at bounding box center [524, 388] width 790 height 569
click at [20, 82] on div "[STREET_ADDRESS][PERSON_NAME] OD Select Home Home details" at bounding box center [61, 64] width 103 height 39
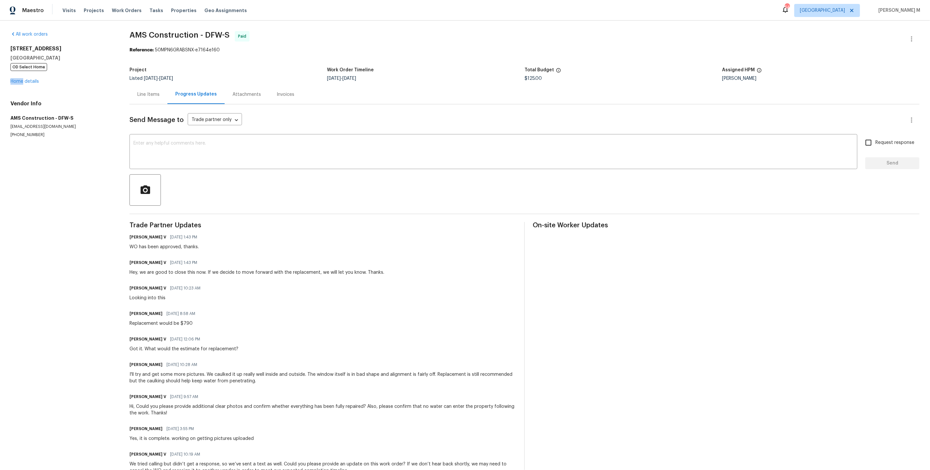
click at [20, 82] on div "[STREET_ADDRESS][PERSON_NAME] OD Select Home Home details" at bounding box center [61, 64] width 103 height 39
click at [29, 79] on link "Home details" at bounding box center [24, 81] width 28 height 5
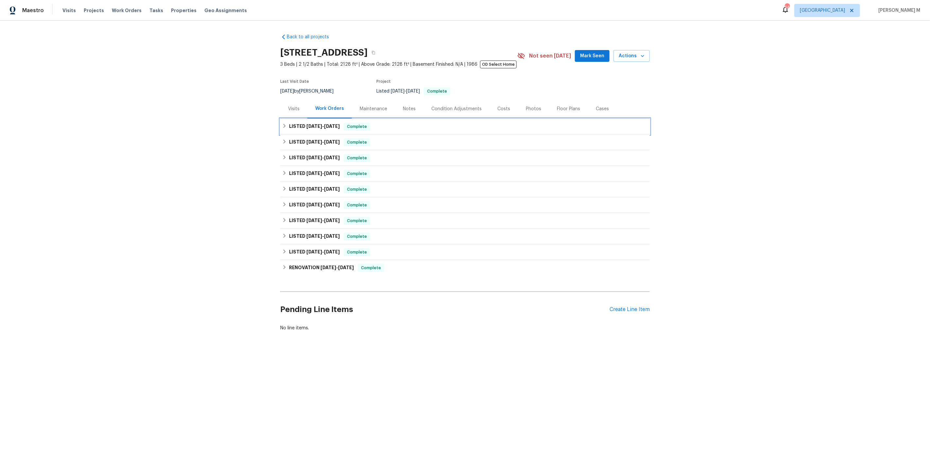
click at [317, 125] on span "[DATE]" at bounding box center [314, 126] width 16 height 5
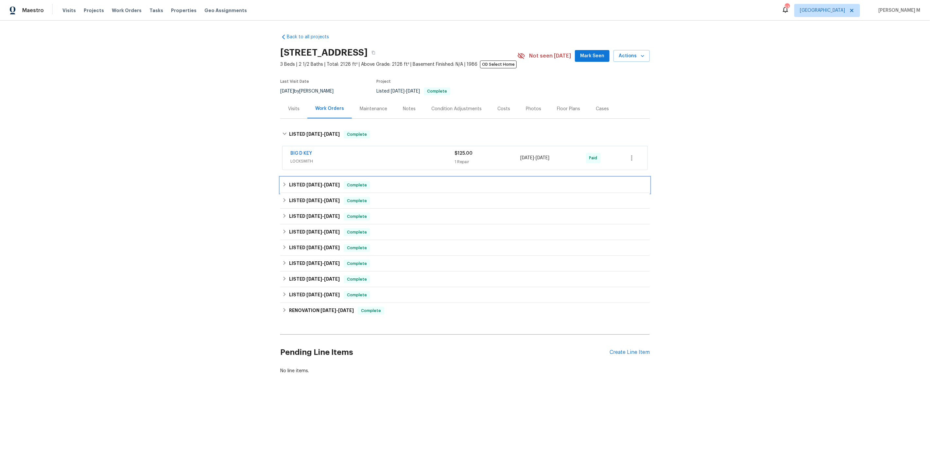
click at [324, 182] on span "[DATE]" at bounding box center [332, 184] width 16 height 5
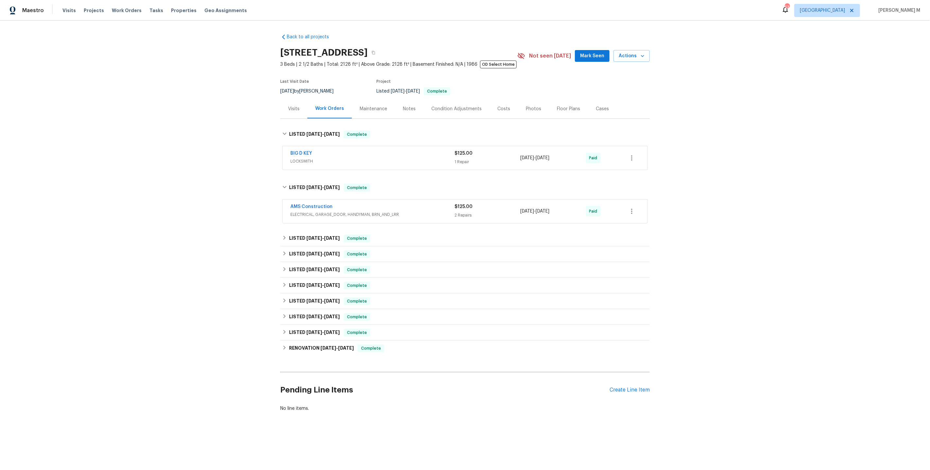
click at [314, 212] on span "ELECTRICAL, GARAGE_DOOR, HANDYMAN, BRN_AND_LRR" at bounding box center [372, 214] width 164 height 7
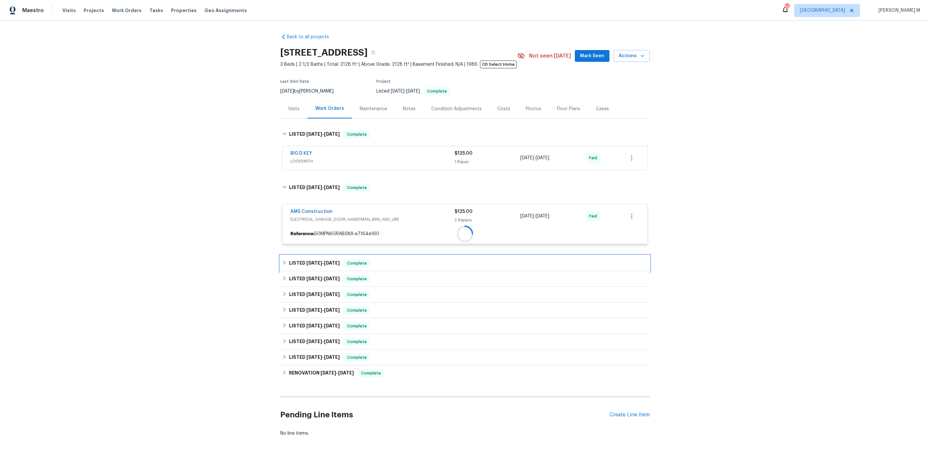
click at [314, 261] on h6 "LISTED [DATE] - [DATE]" at bounding box center [314, 263] width 51 height 8
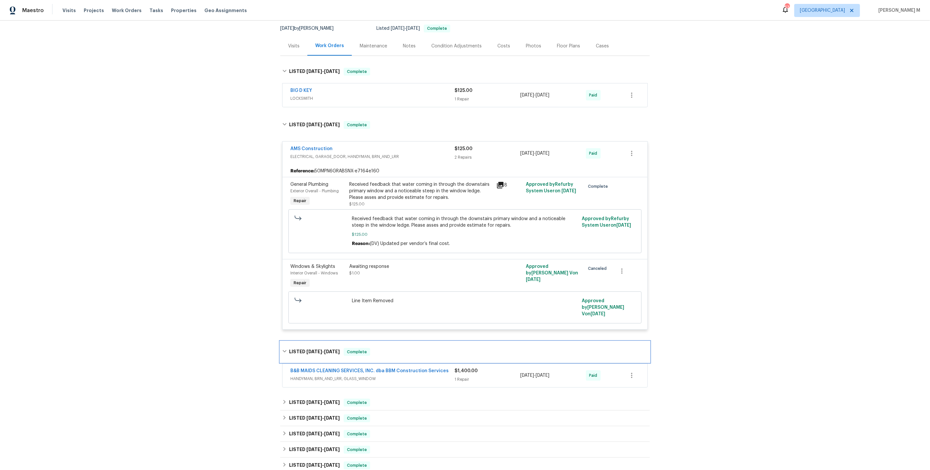
scroll to position [152, 0]
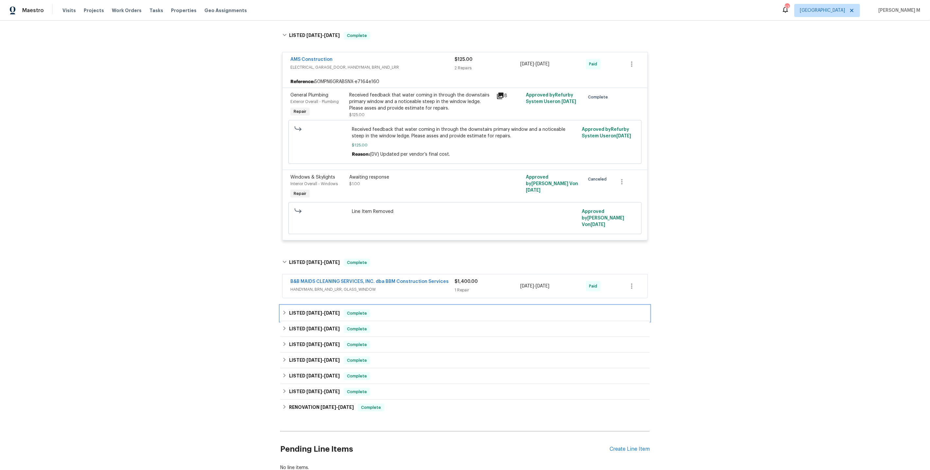
click at [314, 311] on span "[DATE]" at bounding box center [314, 313] width 16 height 5
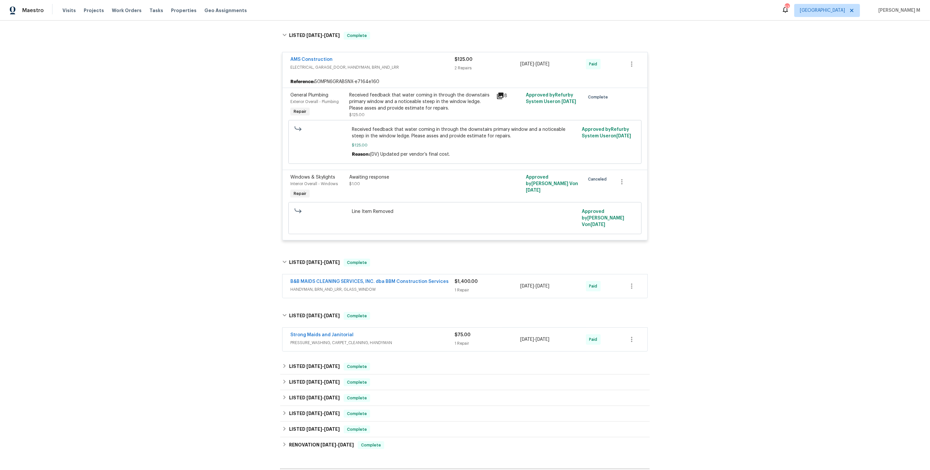
click at [312, 286] on span "HANDYMAN, BRN_AND_LRR, GLASS_WINDOW" at bounding box center [372, 289] width 164 height 7
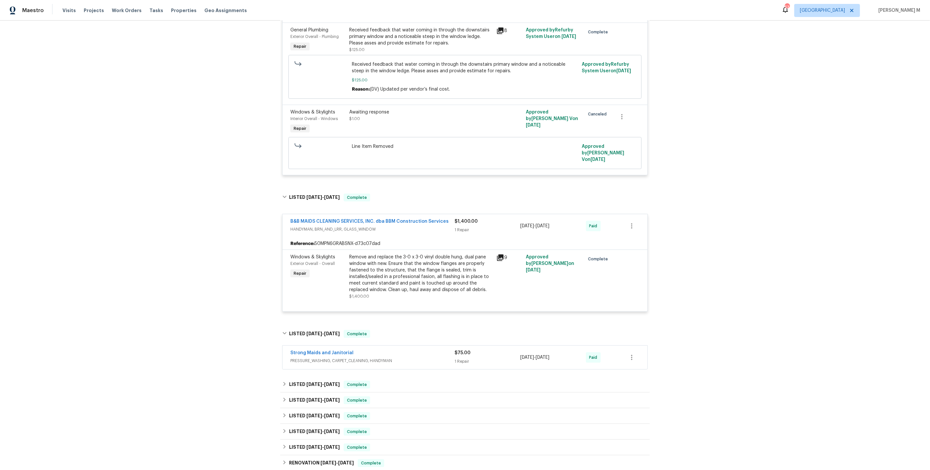
scroll to position [218, 0]
click at [385, 220] on div "B&B MAIDS CLEANING SERVICES, INC. dba BBM Construction Services HANDYMAN, BRN_A…" at bounding box center [465, 225] width 365 height 24
click at [385, 253] on div "Remove and replace the 3-0 x 3-0 vinyl double hung, dual pane window with new. …" at bounding box center [420, 272] width 143 height 39
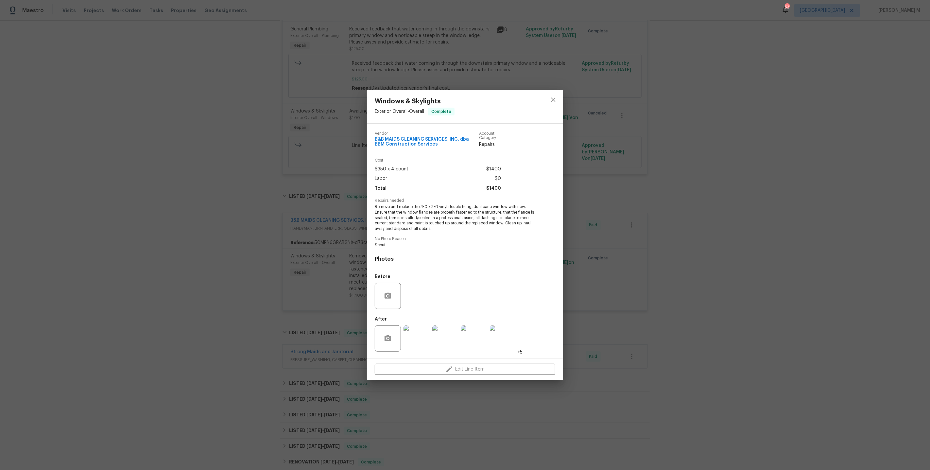
click at [582, 270] on div "Windows & Skylights Exterior Overall - Overall Complete Vendor B&B MAIDS CLEANI…" at bounding box center [465, 235] width 930 height 470
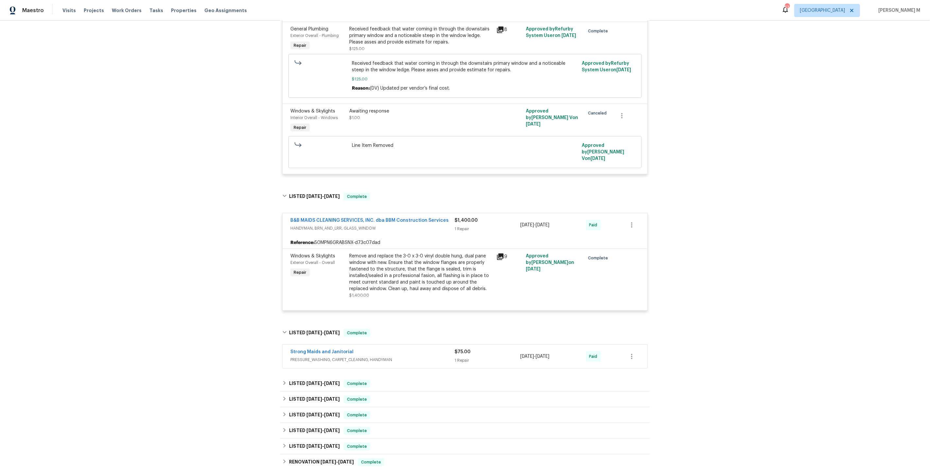
click at [302, 356] on span "PRESSURE_WASHING, CARPET_CLEANING, HANDYMAN" at bounding box center [372, 359] width 164 height 7
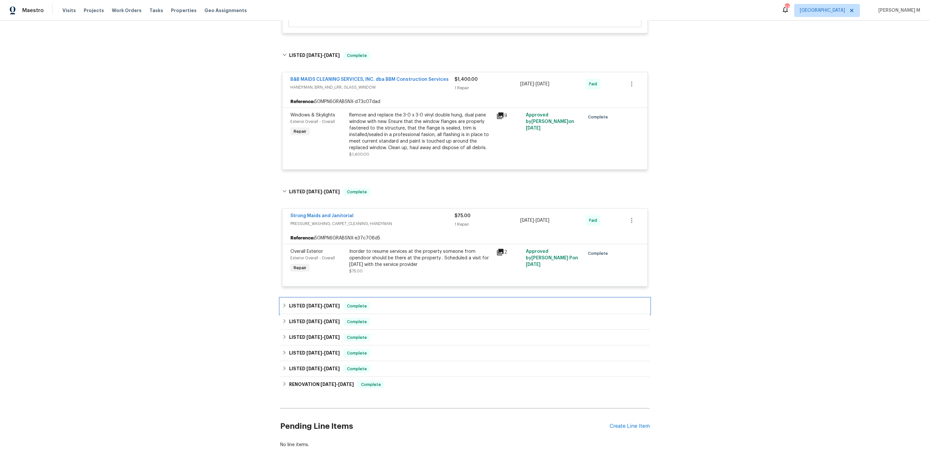
click at [316, 303] on span "[DATE]" at bounding box center [314, 305] width 16 height 5
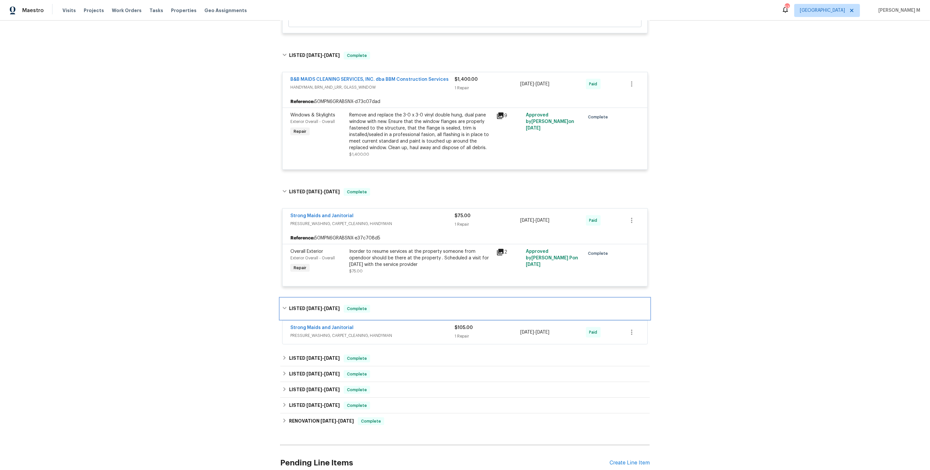
scroll to position [396, 0]
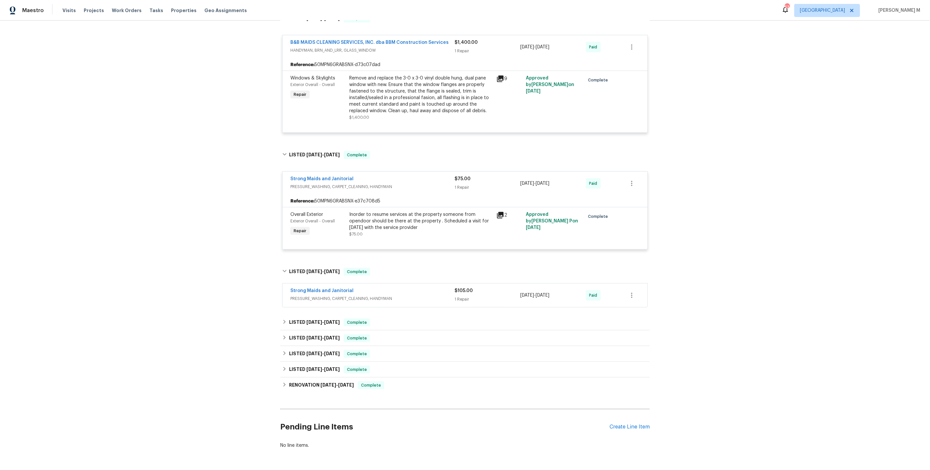
click at [318, 295] on span "PRESSURE_WASHING, CARPET_CLEANING, HANDYMAN" at bounding box center [372, 298] width 164 height 7
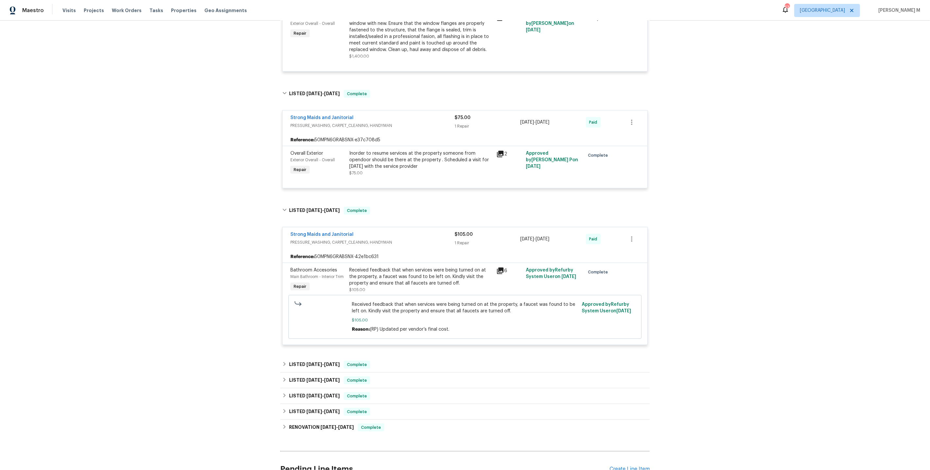
scroll to position [458, 0]
click at [309, 361] on span "[DATE]" at bounding box center [314, 363] width 16 height 5
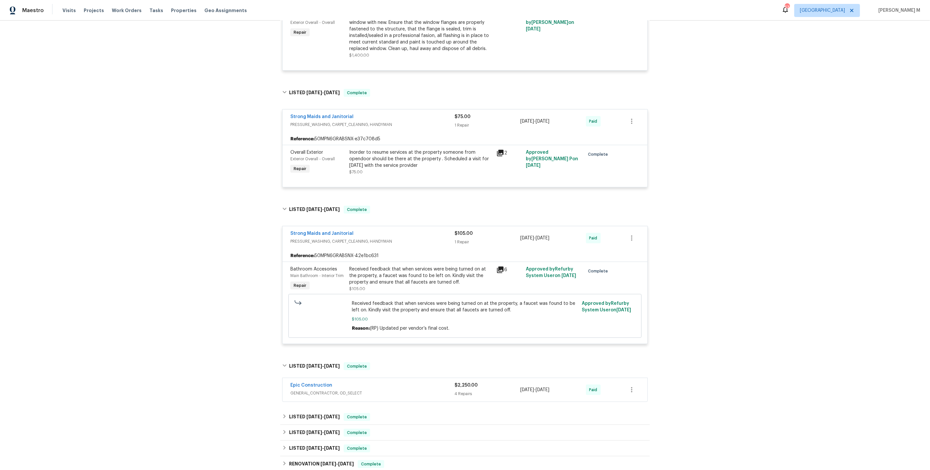
click at [412, 266] on div "Received feedback that when services were being turned on at the property, a fa…" at bounding box center [420, 276] width 143 height 20
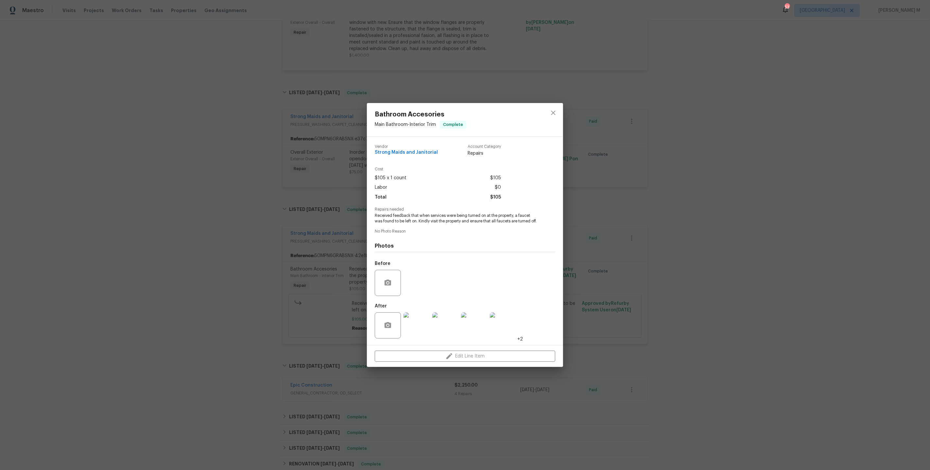
click at [419, 326] on img at bounding box center [417, 325] width 26 height 26
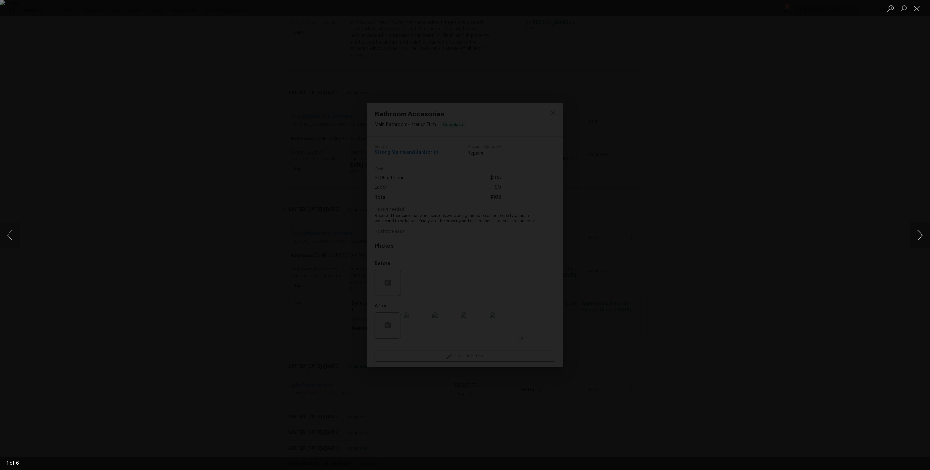
click at [918, 237] on button "Next image" at bounding box center [920, 235] width 20 height 26
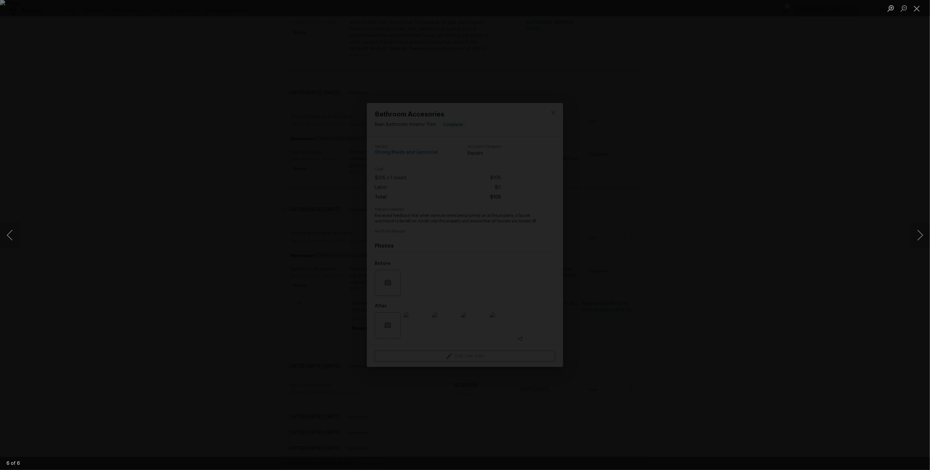
click at [806, 136] on div "Lightbox" at bounding box center [465, 235] width 930 height 470
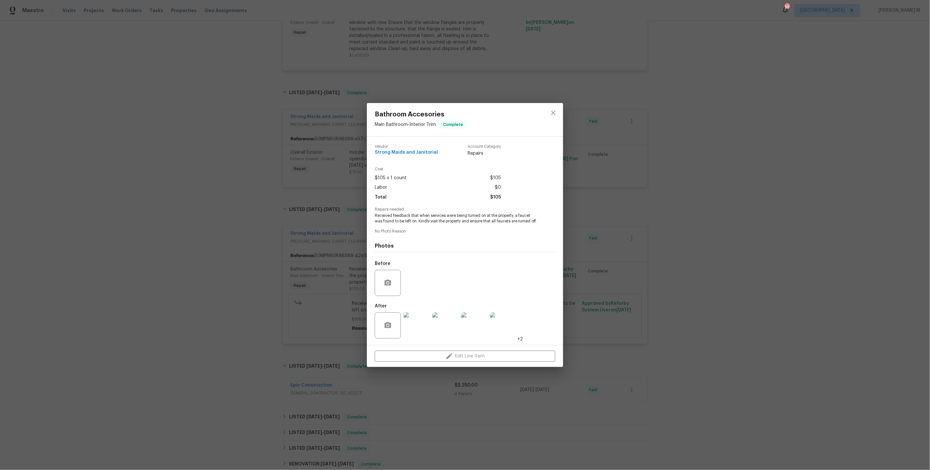
click at [612, 255] on div "Bathroom Accesories Main Bathroom - Interior Trim Complete Vendor Strong Maids …" at bounding box center [465, 235] width 930 height 470
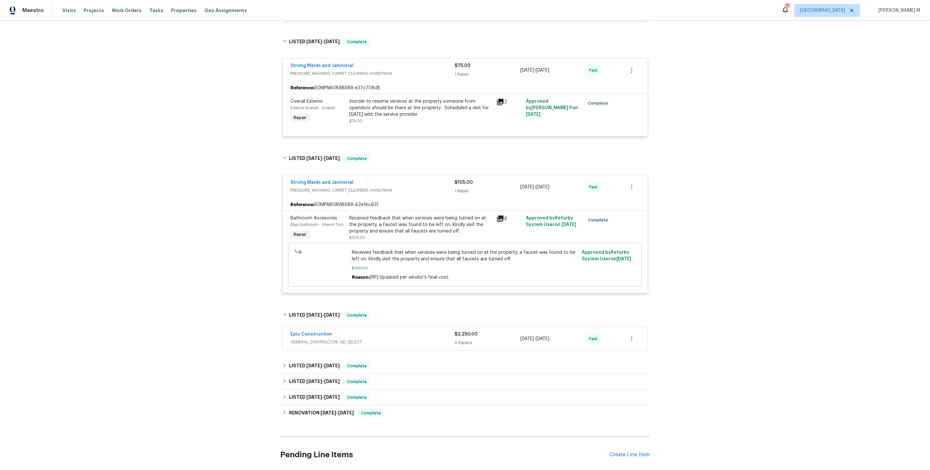
scroll to position [534, 0]
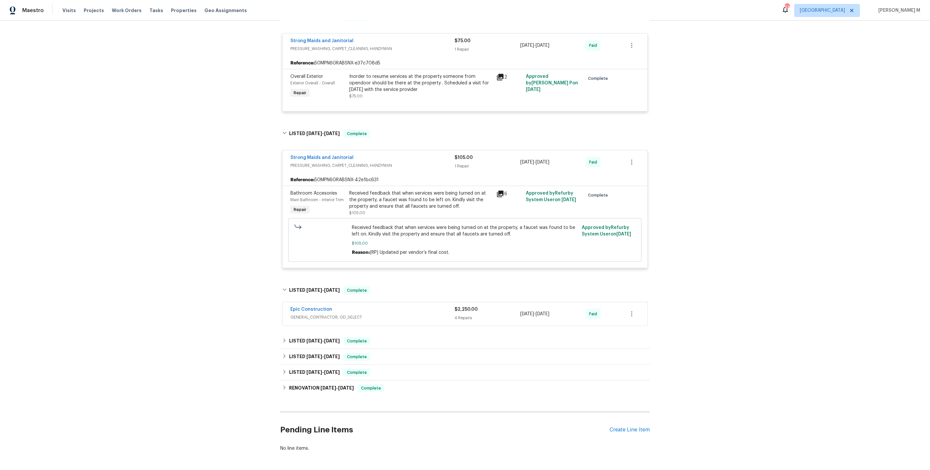
click at [315, 314] on span "GENERAL_CONTRACTOR, OD_SELECT" at bounding box center [372, 317] width 164 height 7
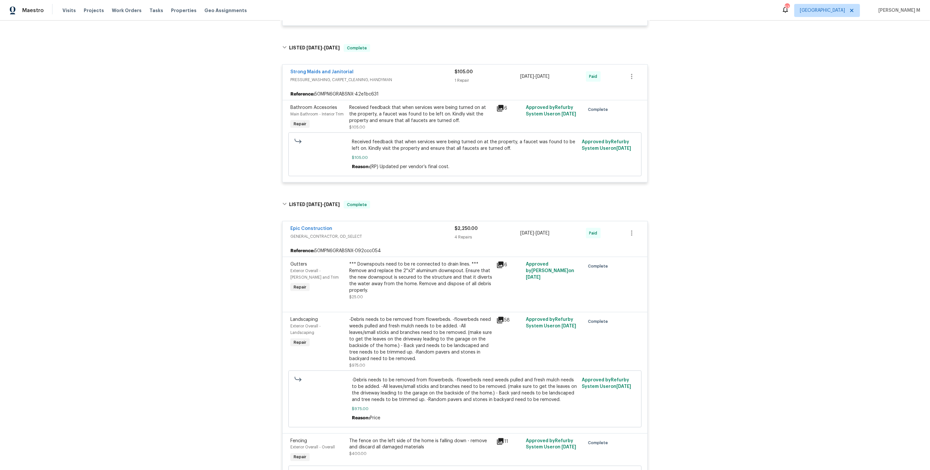
scroll to position [0, 0]
